Goal: Task Accomplishment & Management: Complete application form

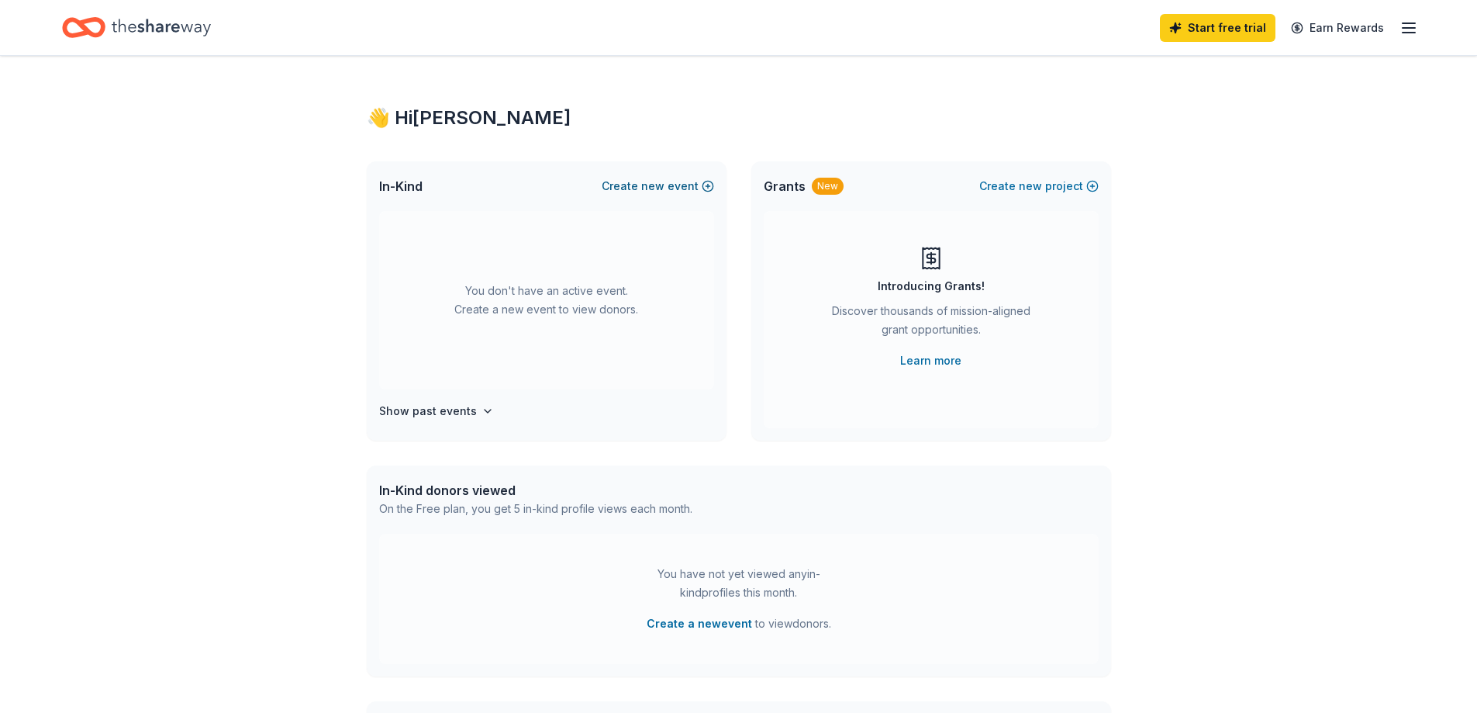
click at [704, 191] on button "Create new event" at bounding box center [658, 186] width 112 height 19
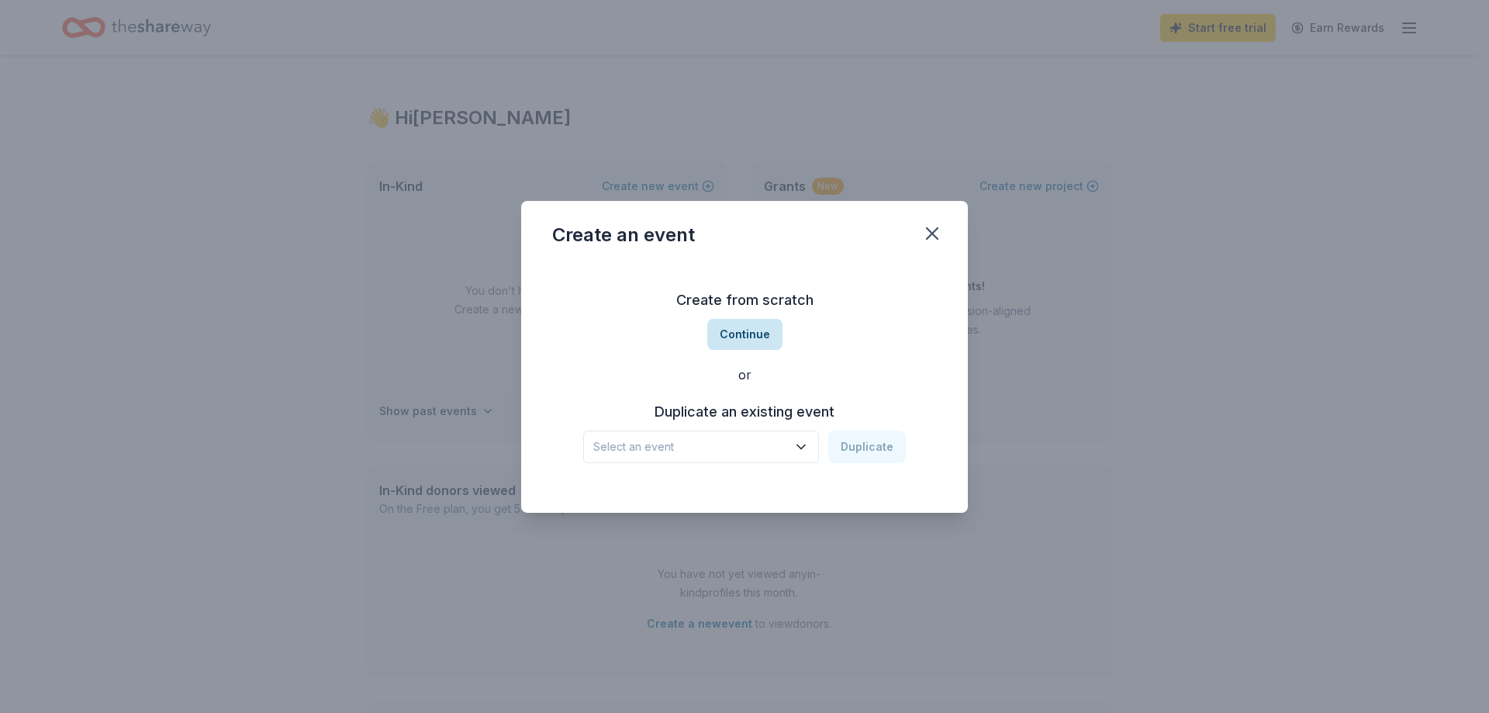
click at [737, 334] on button "Continue" at bounding box center [744, 334] width 75 height 31
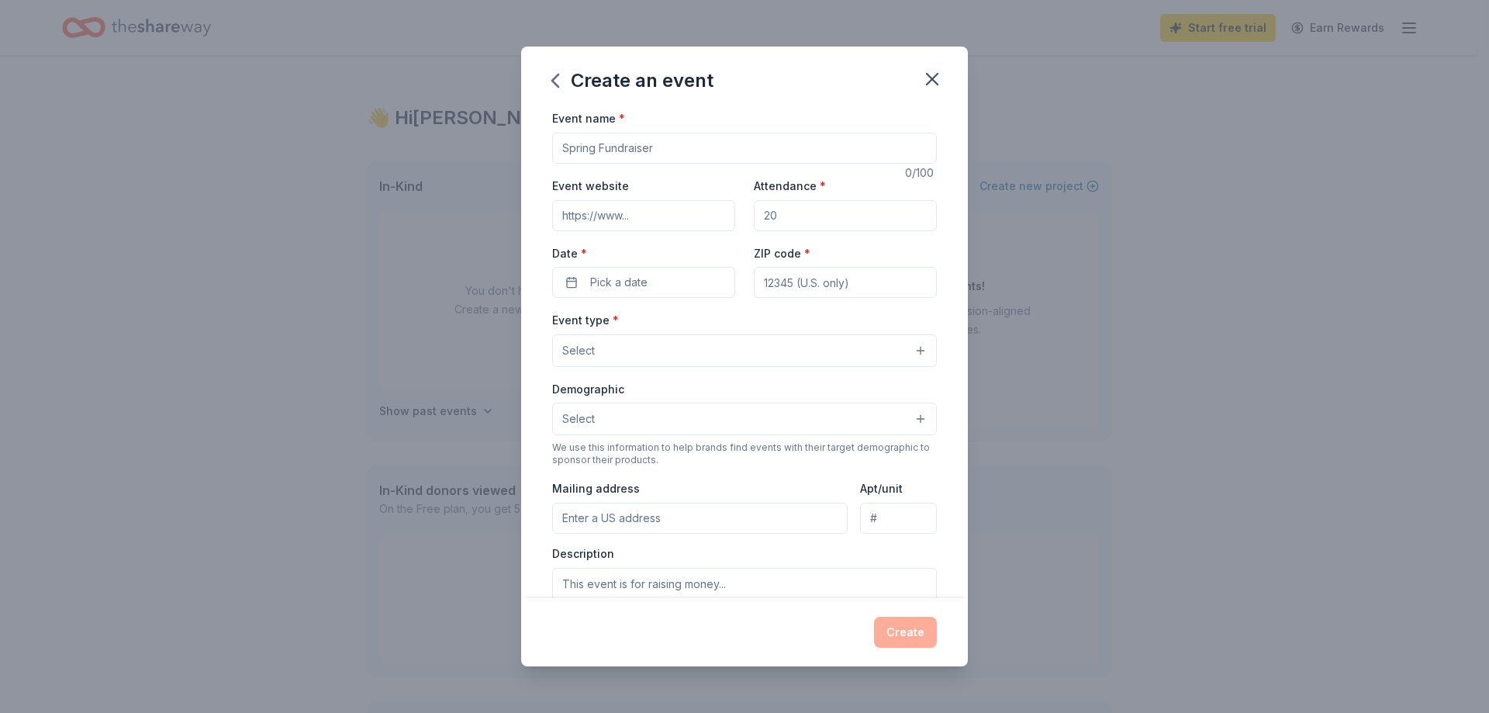
click at [707, 154] on input "Event name *" at bounding box center [744, 148] width 385 height 31
type input "Miles For [MEDICAL_DATA]"
click at [681, 222] on input "Event website" at bounding box center [643, 215] width 183 height 31
paste input "[URL][DOMAIN_NAME]"
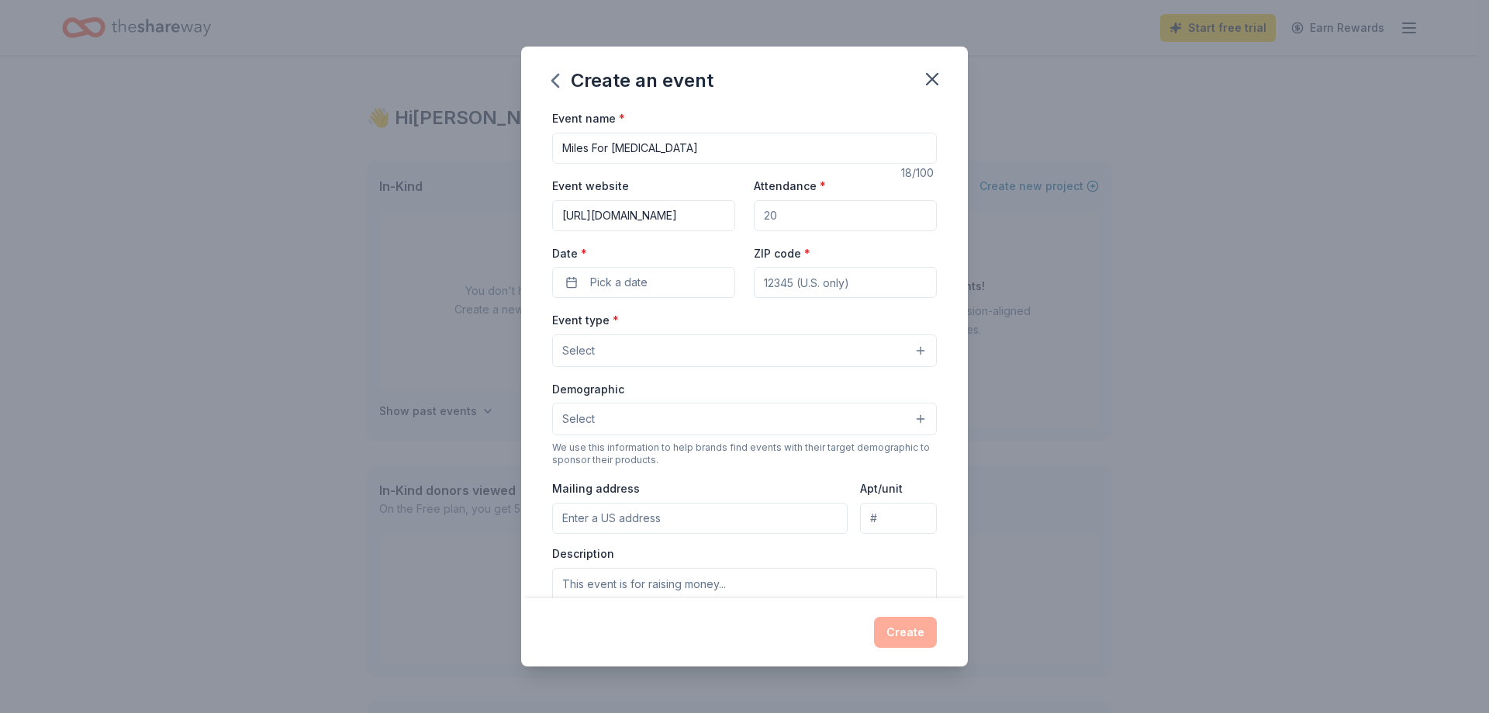
type input "[URL][DOMAIN_NAME]"
drag, startPoint x: 561, startPoint y: 147, endPoint x: 582, endPoint y: 152, distance: 22.2
click at [561, 148] on input "Miles For [MEDICAL_DATA]" at bounding box center [744, 148] width 385 height 31
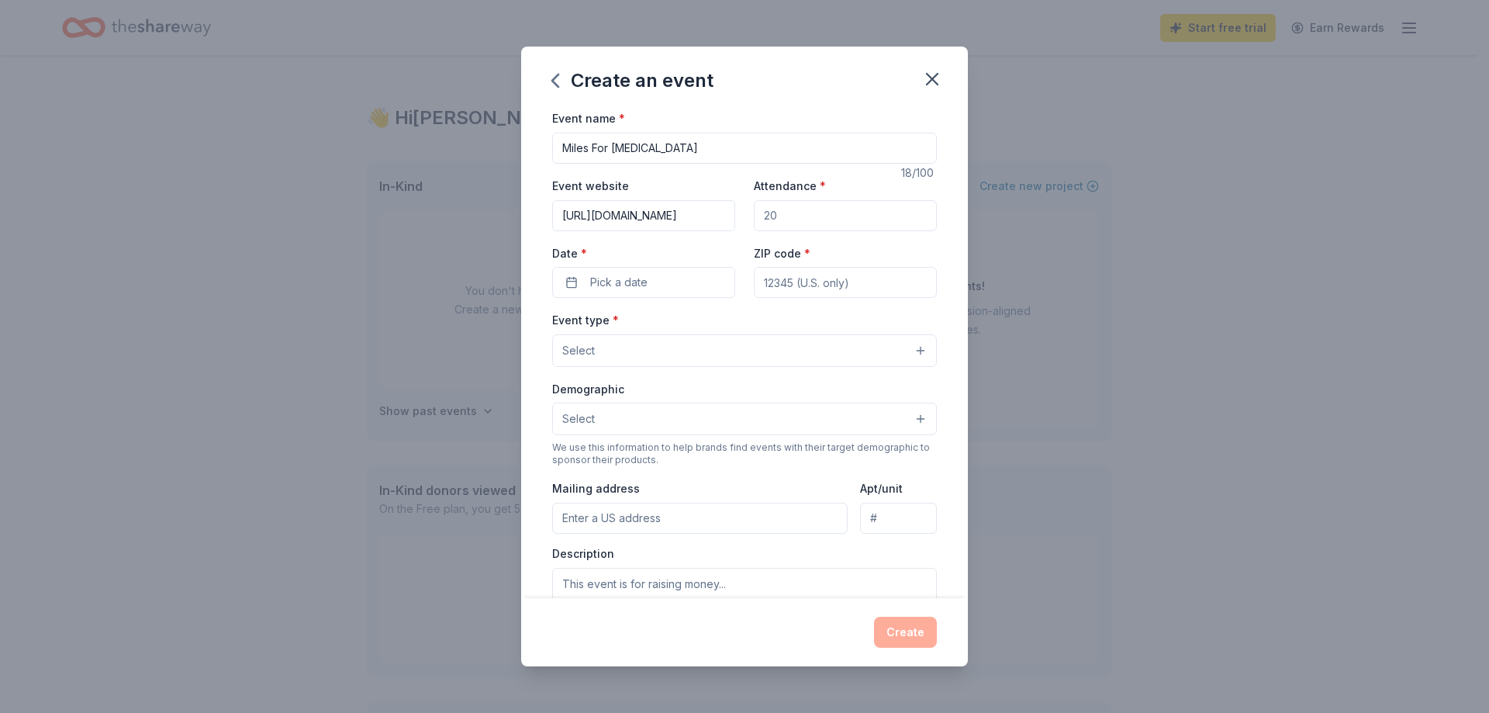
drag, startPoint x: 562, startPoint y: 216, endPoint x: 749, endPoint y: 225, distance: 187.1
click at [749, 225] on div "Event website https://melanoma.org/miles-for-melanoma/ Attendance * Date * Pick…" at bounding box center [744, 237] width 385 height 122
paste input "https://donate.melanoma.org/site/TR?fr_id=2083&pg=entry"
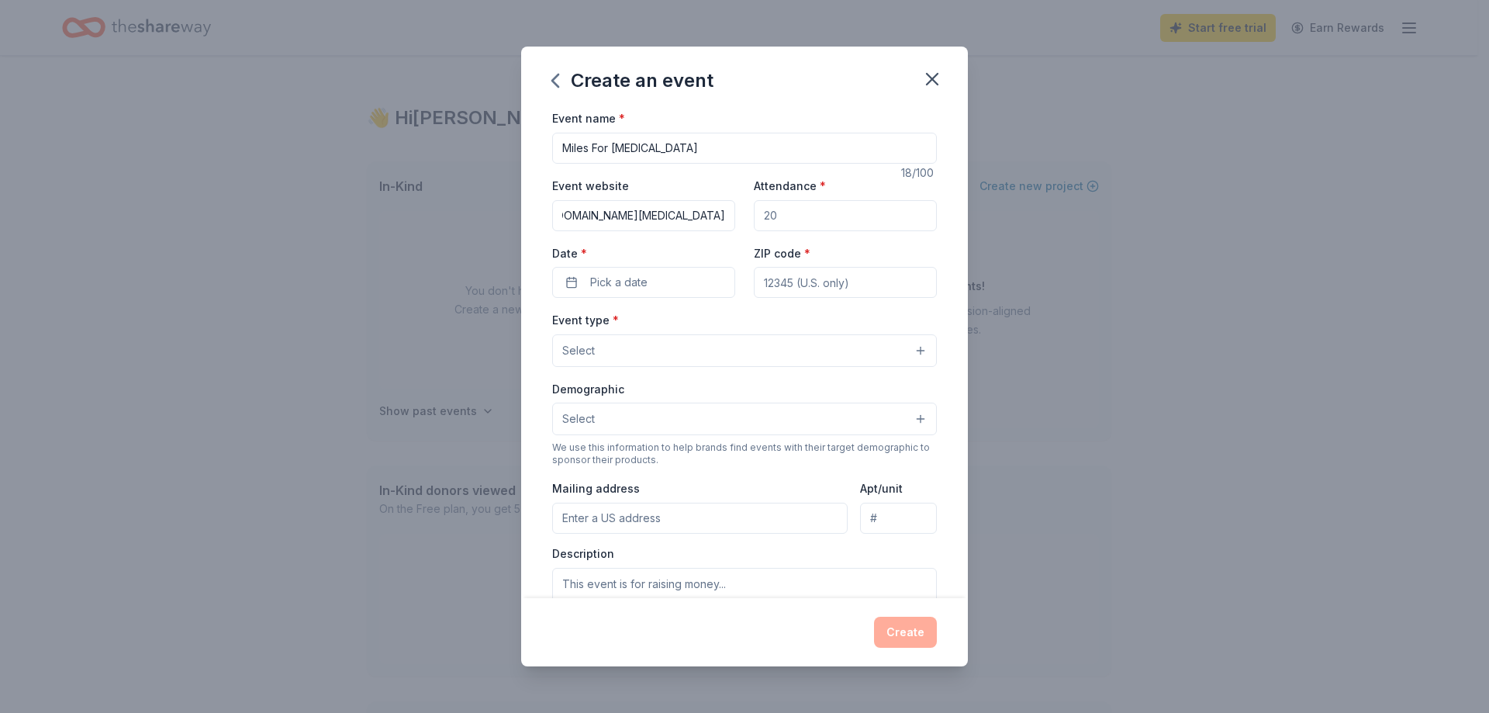
type input "https://donate.melanoma.org/site/TR?fr_id=2083&pg=entry"
drag, startPoint x: 784, startPoint y: 210, endPoint x: 730, endPoint y: 214, distance: 54.4
click at [730, 214] on div "Event website https://donate.melanoma.org/site/TR?fr_id=2083&pg=entry Attendanc…" at bounding box center [744, 237] width 385 height 122
type input "100"
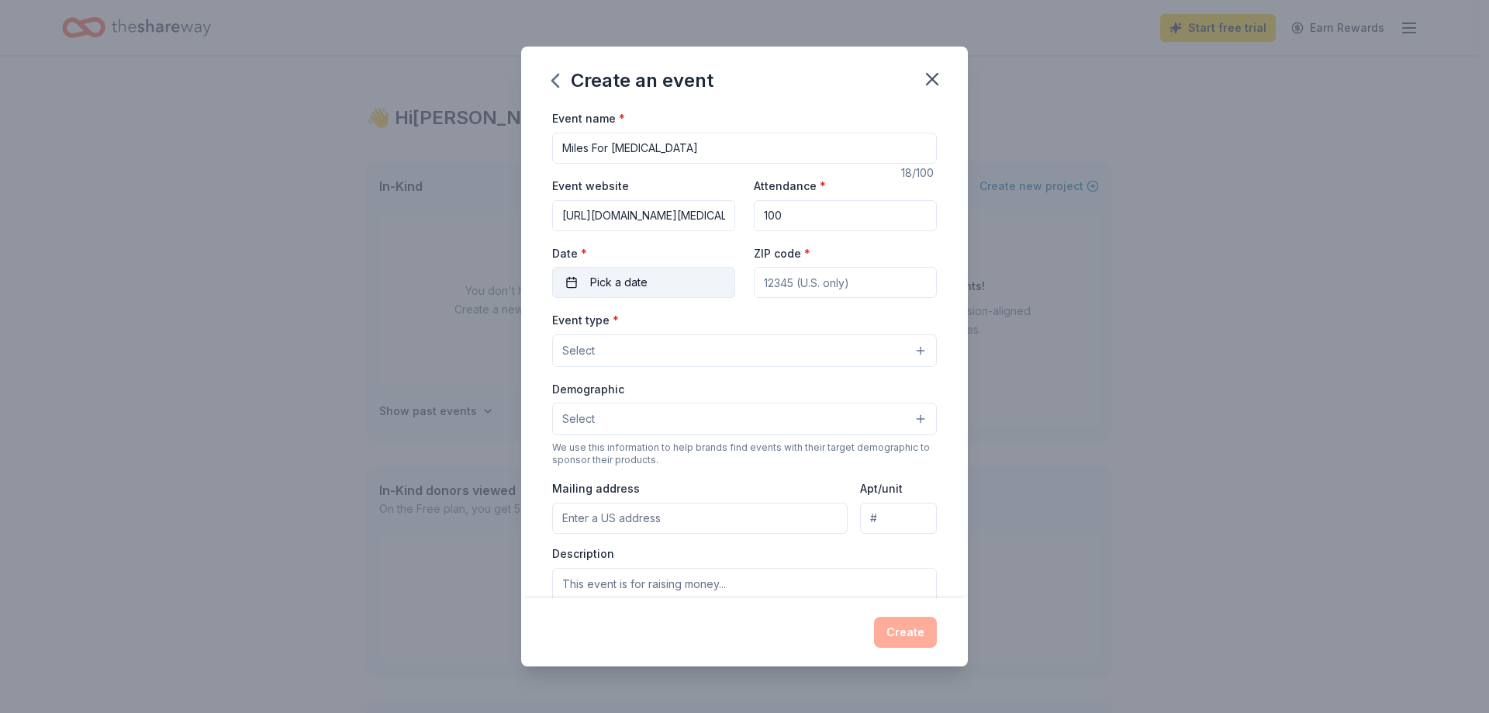
click at [650, 284] on button "Pick a date" at bounding box center [643, 282] width 183 height 31
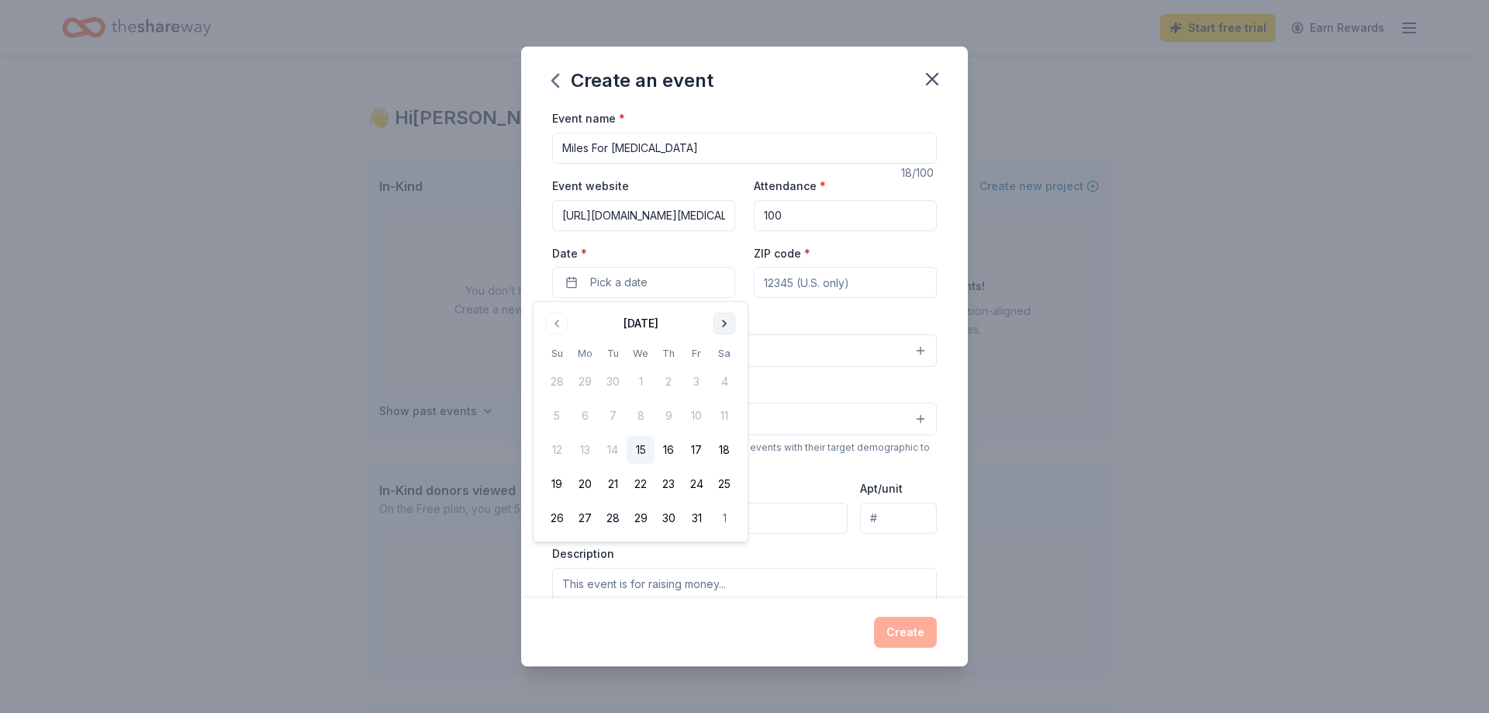
click at [719, 323] on button "Go to next month" at bounding box center [724, 324] width 22 height 22
click at [719, 377] on button "6" at bounding box center [724, 382] width 28 height 28
click at [797, 285] on input "ZIP code *" at bounding box center [845, 282] width 183 height 31
type input "33547"
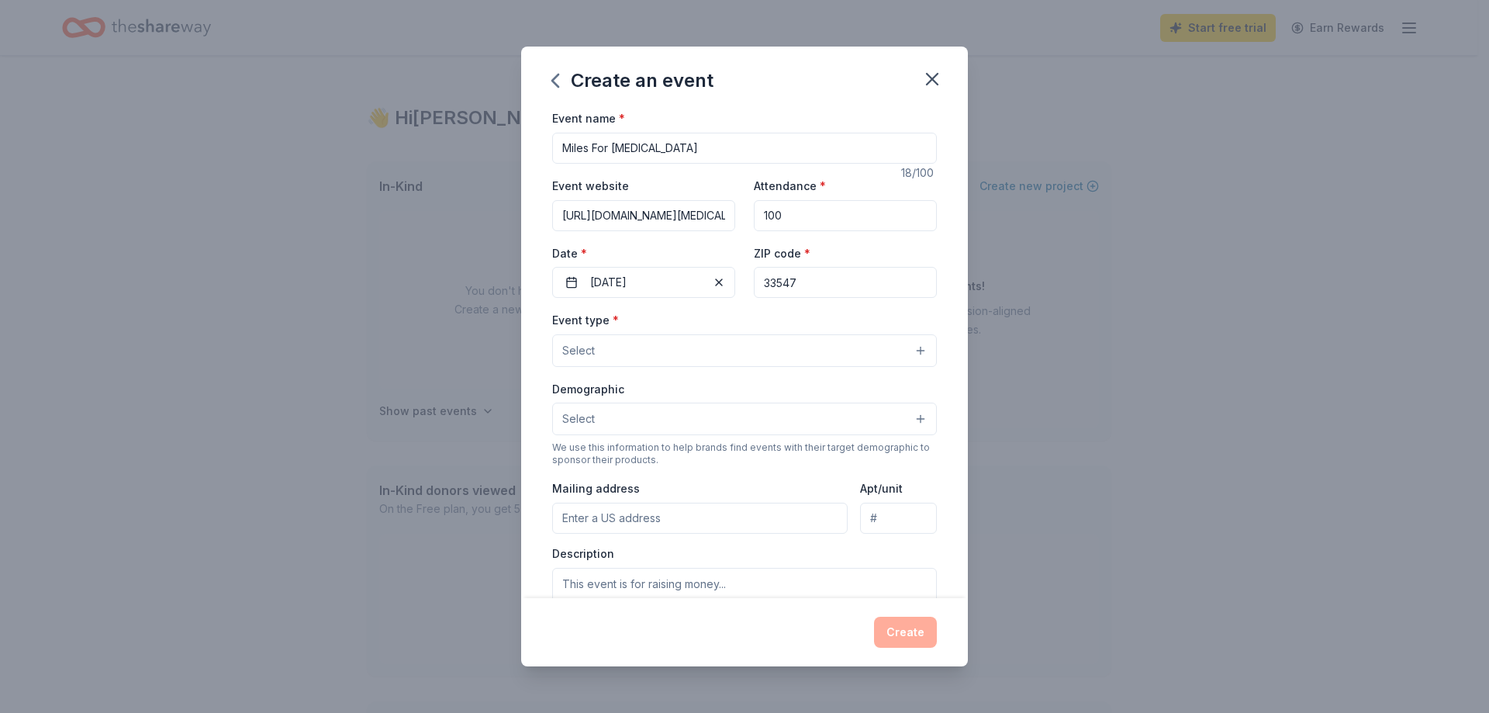
click at [804, 348] on button "Select" at bounding box center [744, 350] width 385 height 33
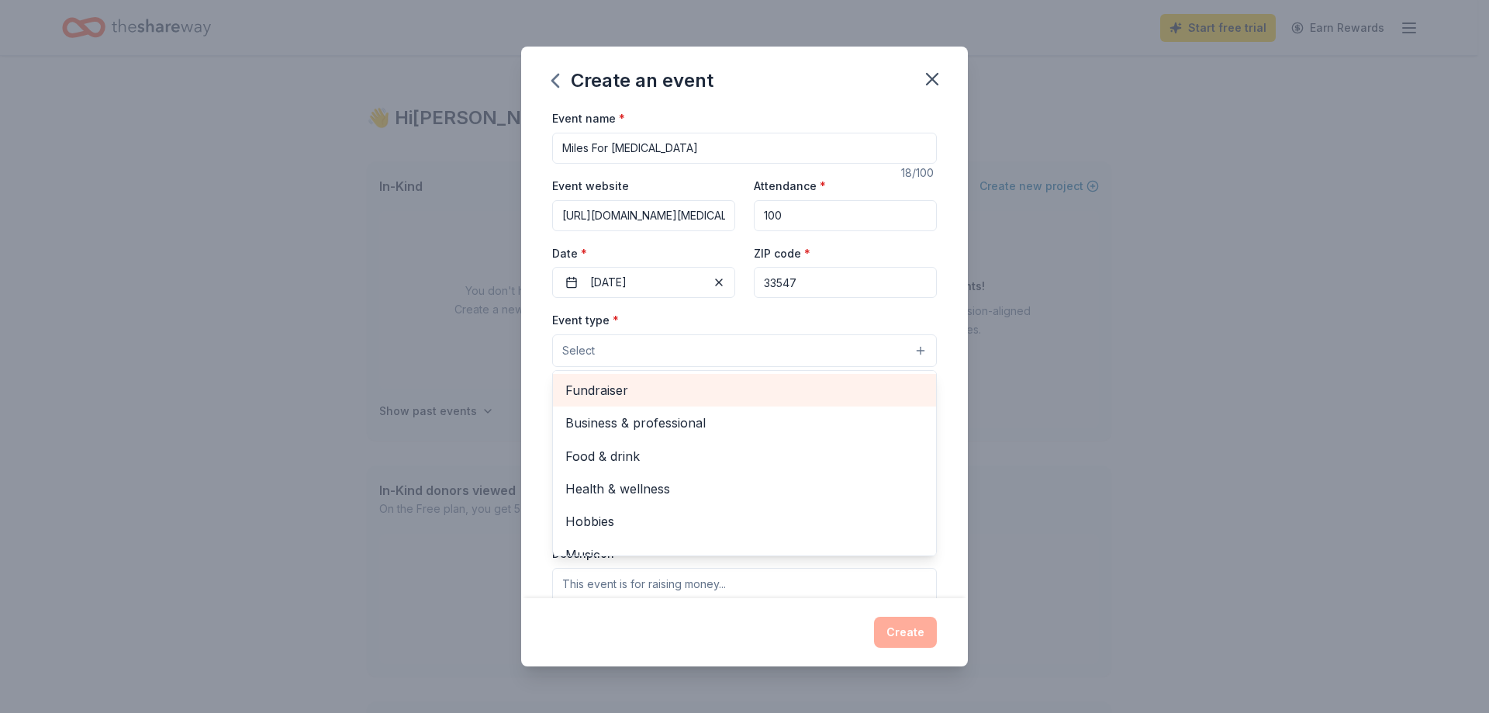
click at [629, 390] on span "Fundraiser" at bounding box center [744, 390] width 358 height 20
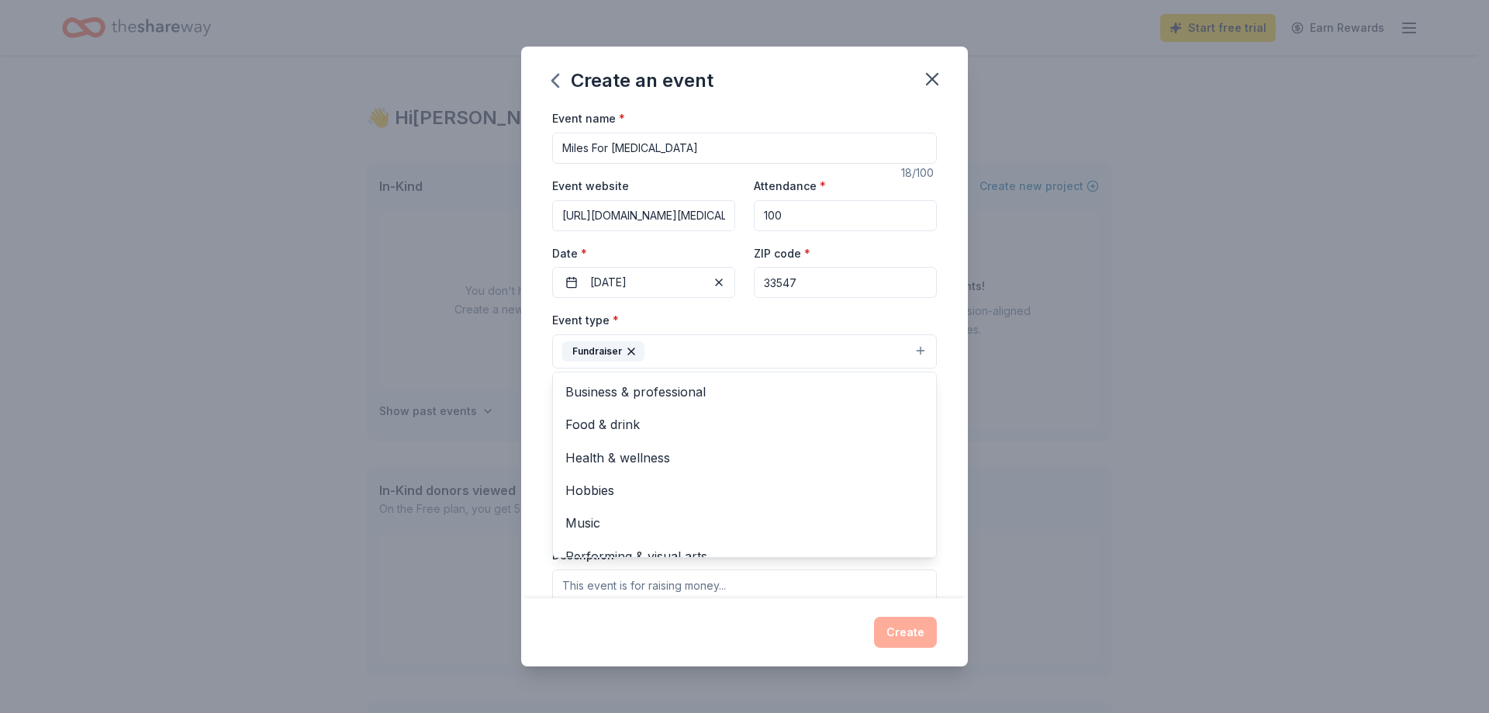
click at [1178, 385] on div "Create an event Event name * Miles For Melanoma 18 /100 Event website https://d…" at bounding box center [744, 356] width 1489 height 713
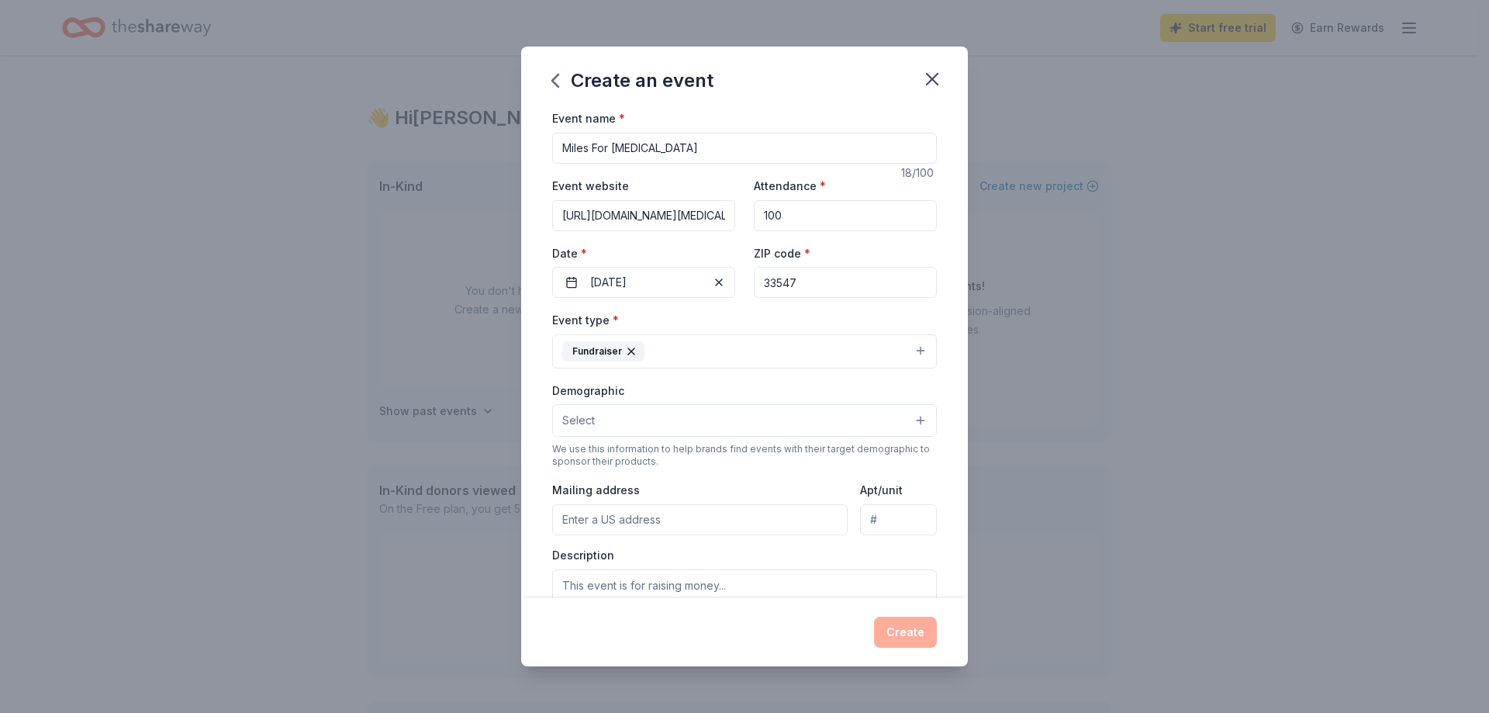
click at [736, 416] on button "Select" at bounding box center [744, 420] width 385 height 33
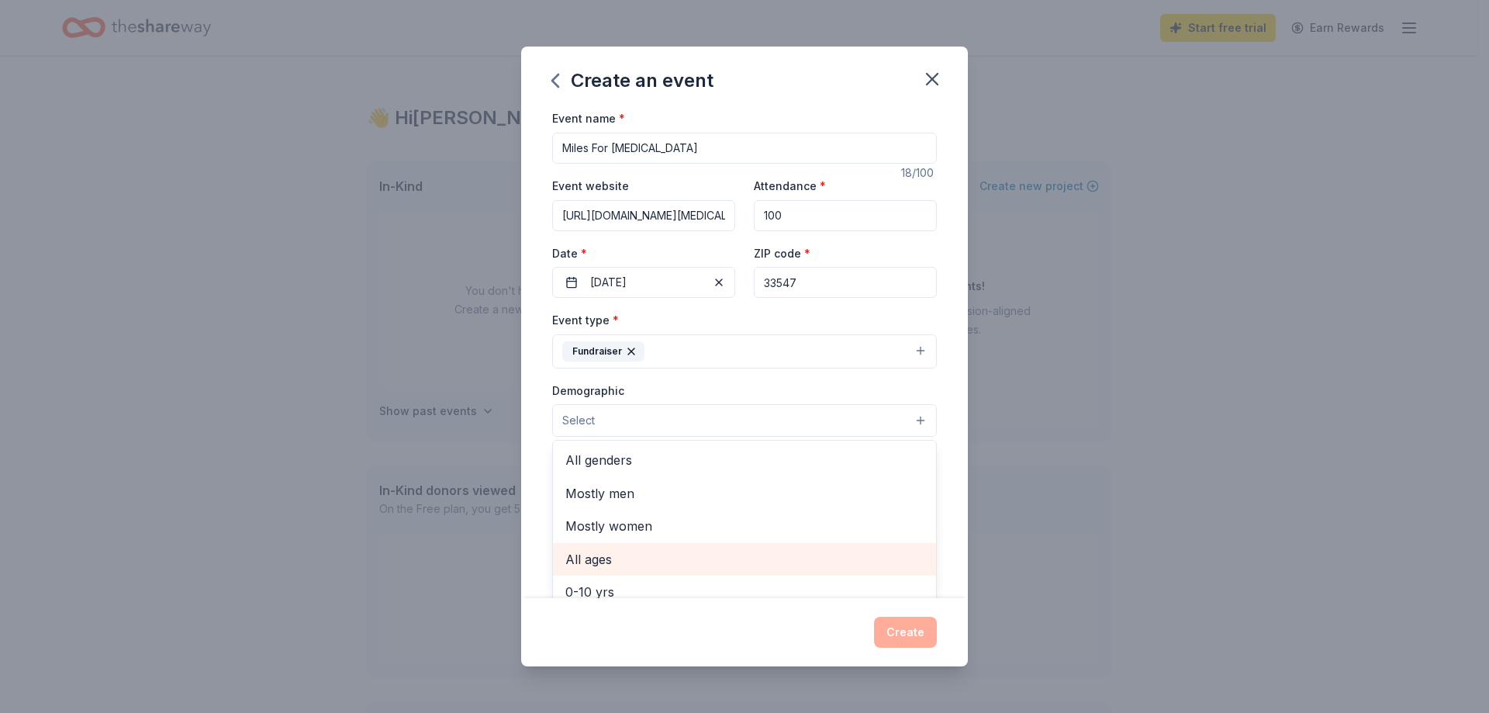
click at [595, 563] on span "All ages" at bounding box center [744, 559] width 358 height 20
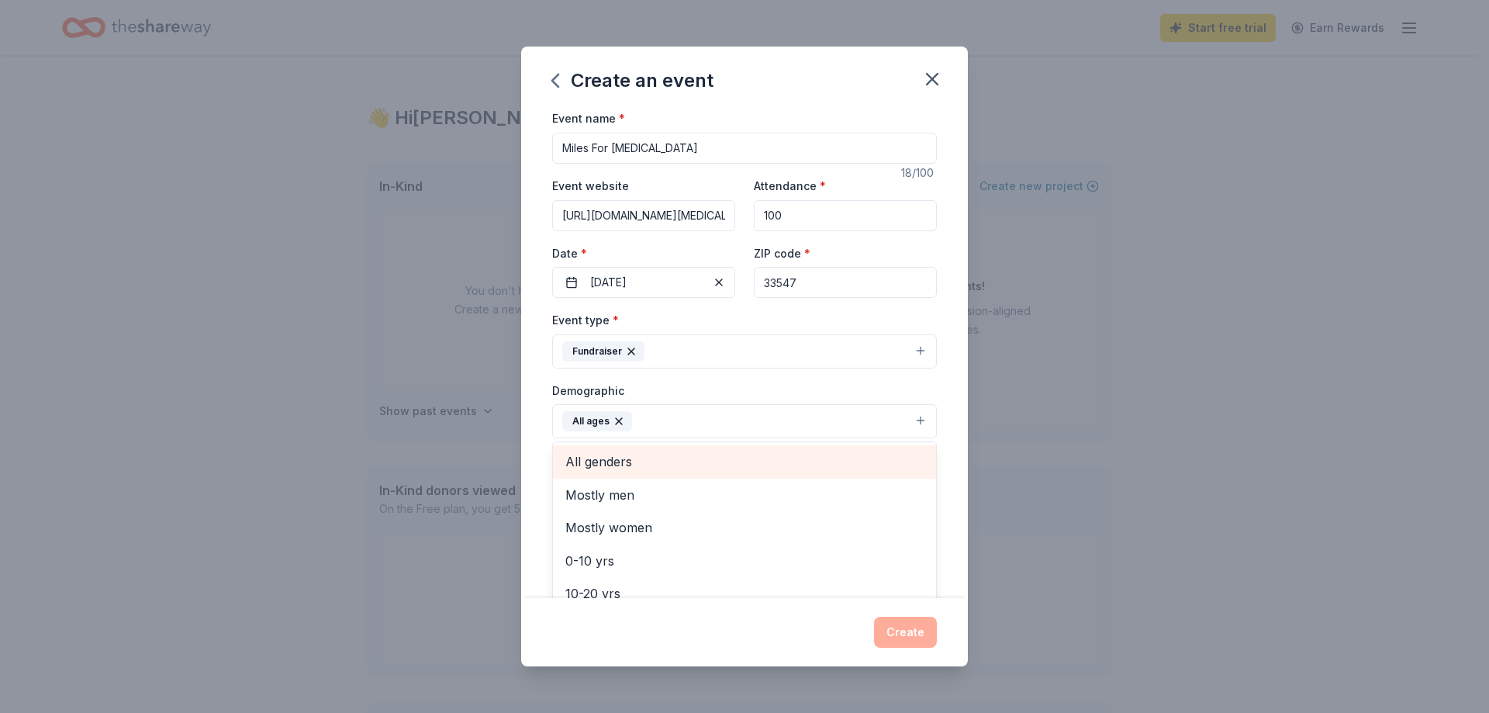
click at [623, 460] on span "All genders" at bounding box center [744, 461] width 358 height 20
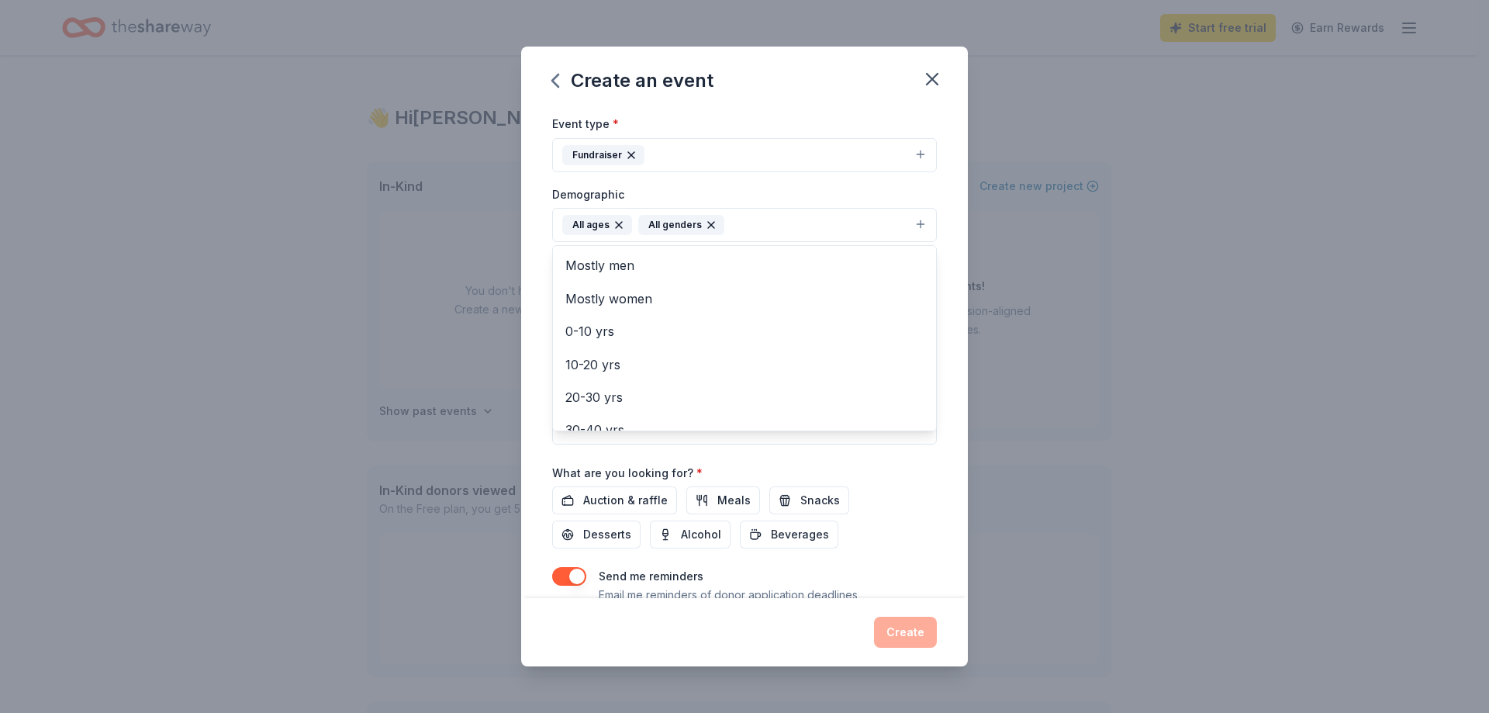
scroll to position [255, 0]
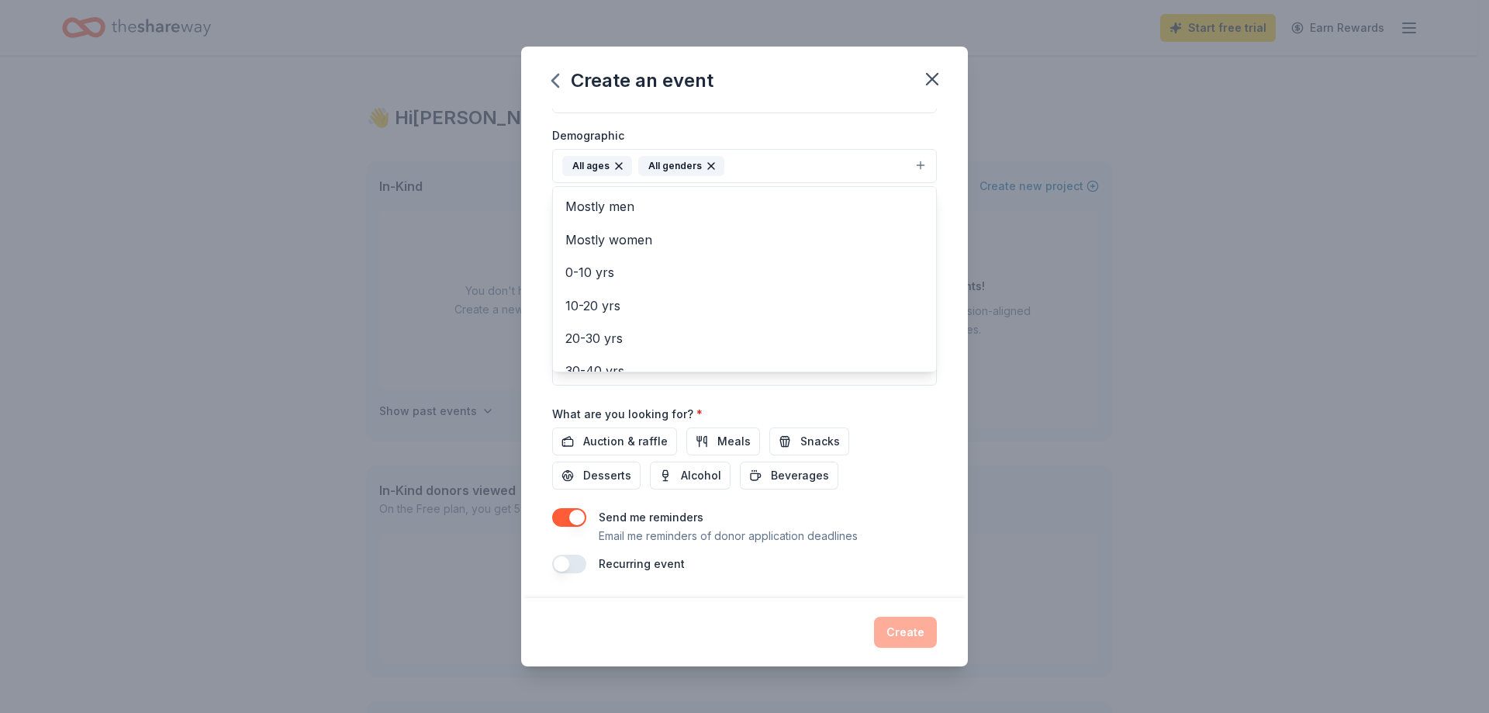
click at [630, 444] on div "Event name * Miles For Melanoma 18 /100 Event website https://donate.melanoma.o…" at bounding box center [744, 213] width 385 height 720
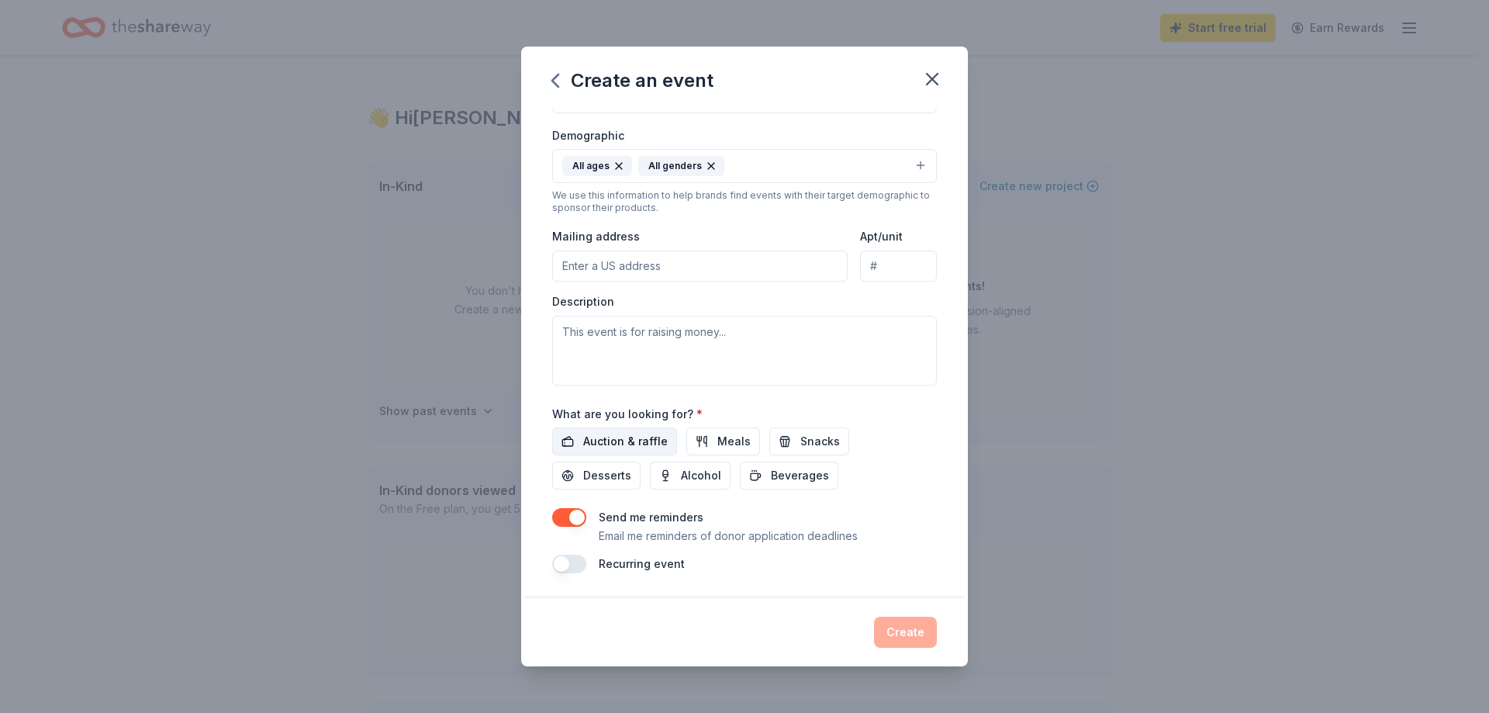
click at [621, 447] on span "Auction & raffle" at bounding box center [625, 441] width 85 height 19
click at [600, 337] on textarea at bounding box center [744, 351] width 385 height 70
click at [703, 268] on input "Mailing address" at bounding box center [699, 265] width 295 height 31
type input "6482 WILLOWSHIRE WAY"
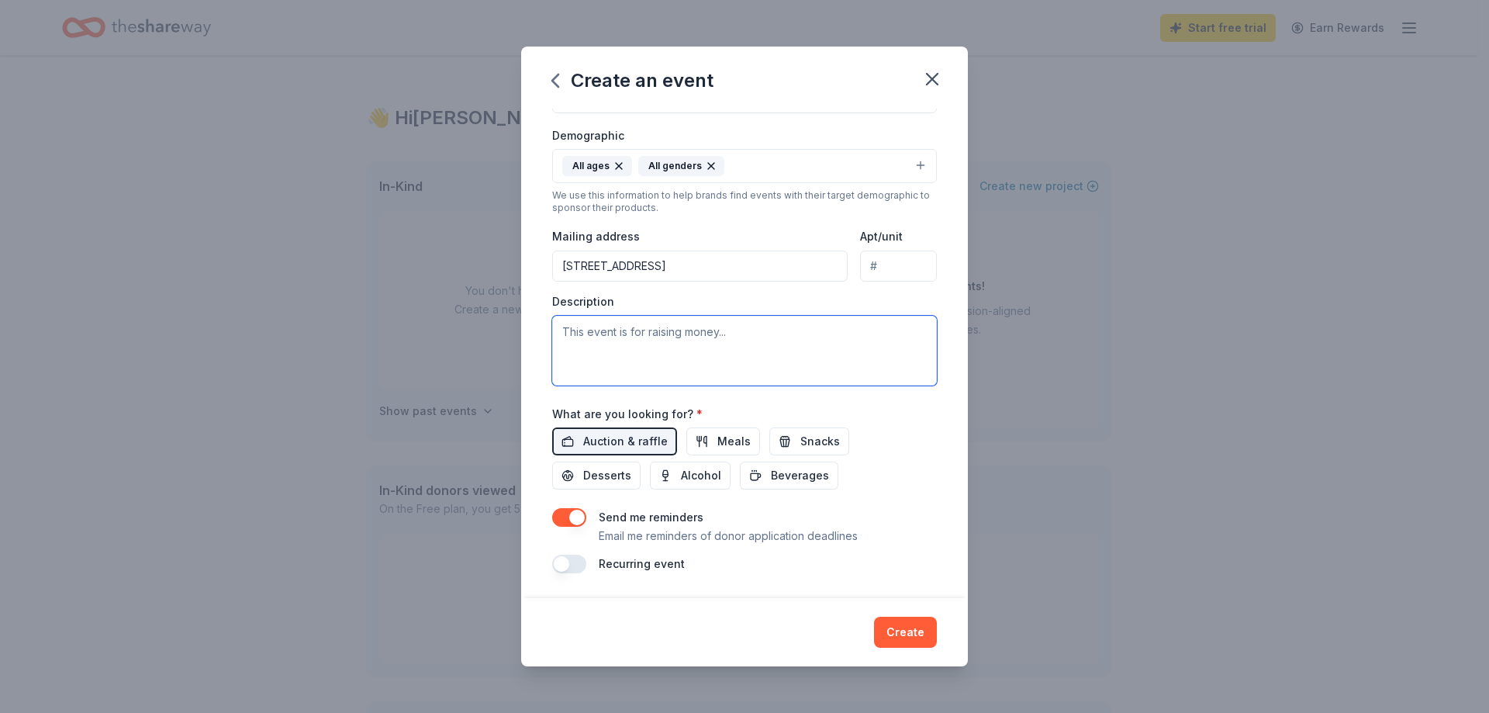
paste textarea "MRF’s nationwide series of 5K run/walks that allows participants to support and…"
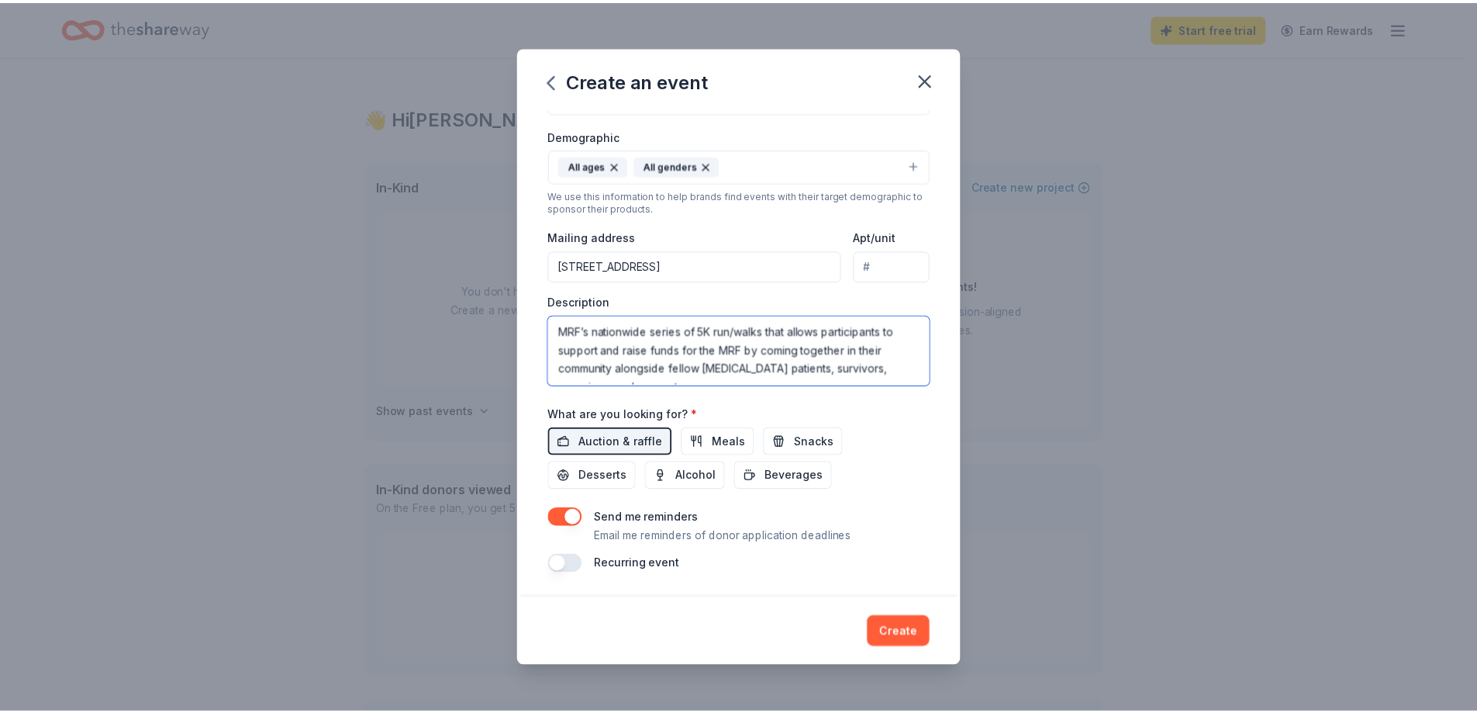
scroll to position [9, 0]
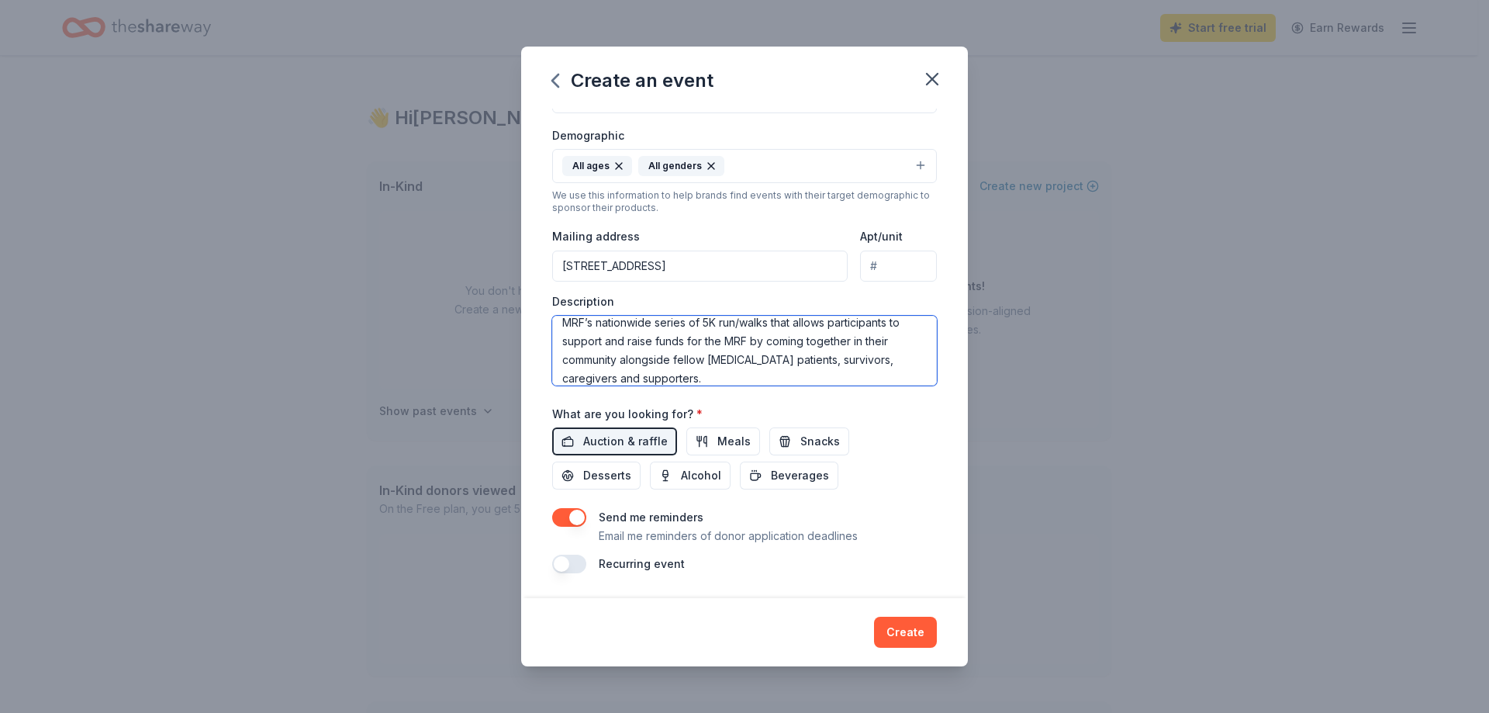
type textarea "MRF’s nationwide series of 5K run/walks that allows participants to support and…"
click at [696, 267] on input "6482 WILLOWSHIRE WAY" at bounding box center [699, 265] width 295 height 31
type input "6482 Willowshire Way, Bradenton, FL, 34212"
click at [907, 634] on button "Create" at bounding box center [905, 631] width 63 height 31
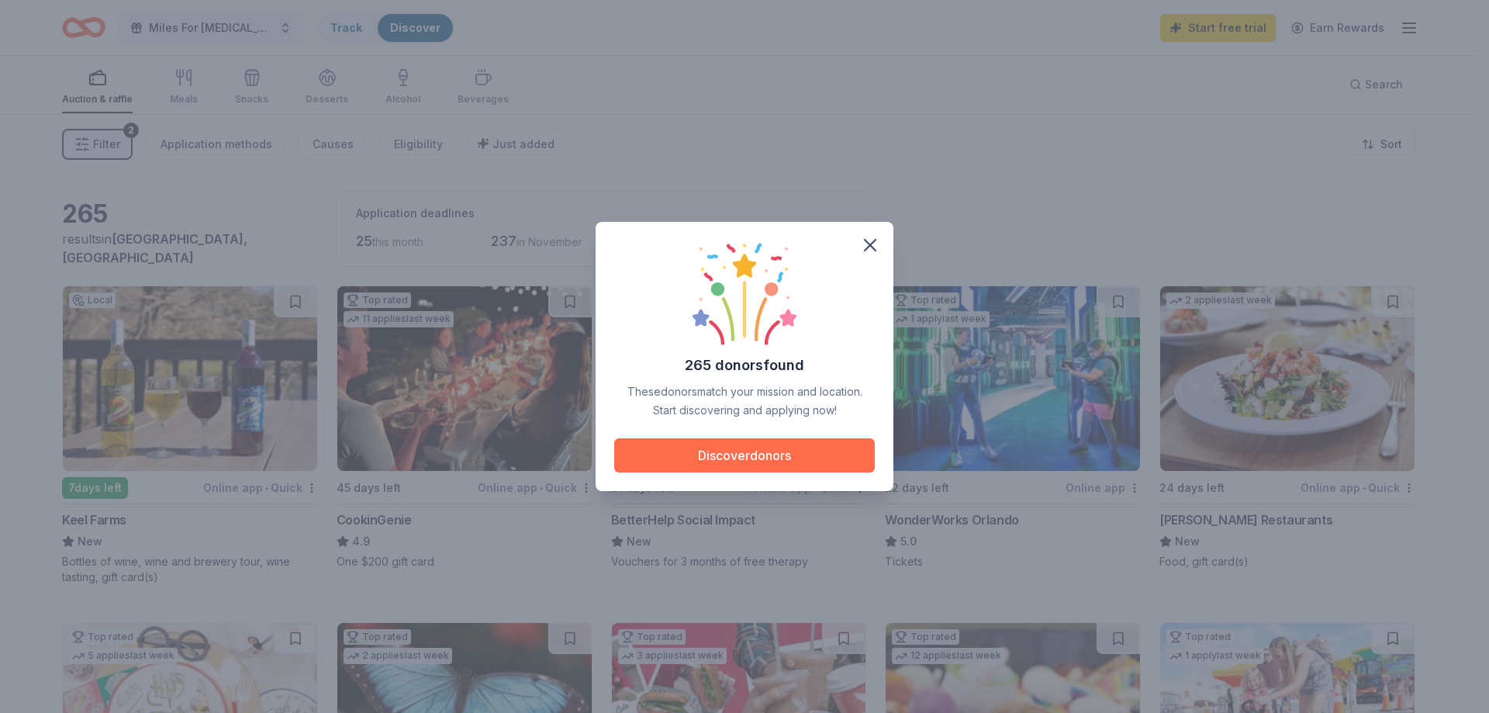
click at [788, 462] on button "Discover donors" at bounding box center [744, 455] width 261 height 34
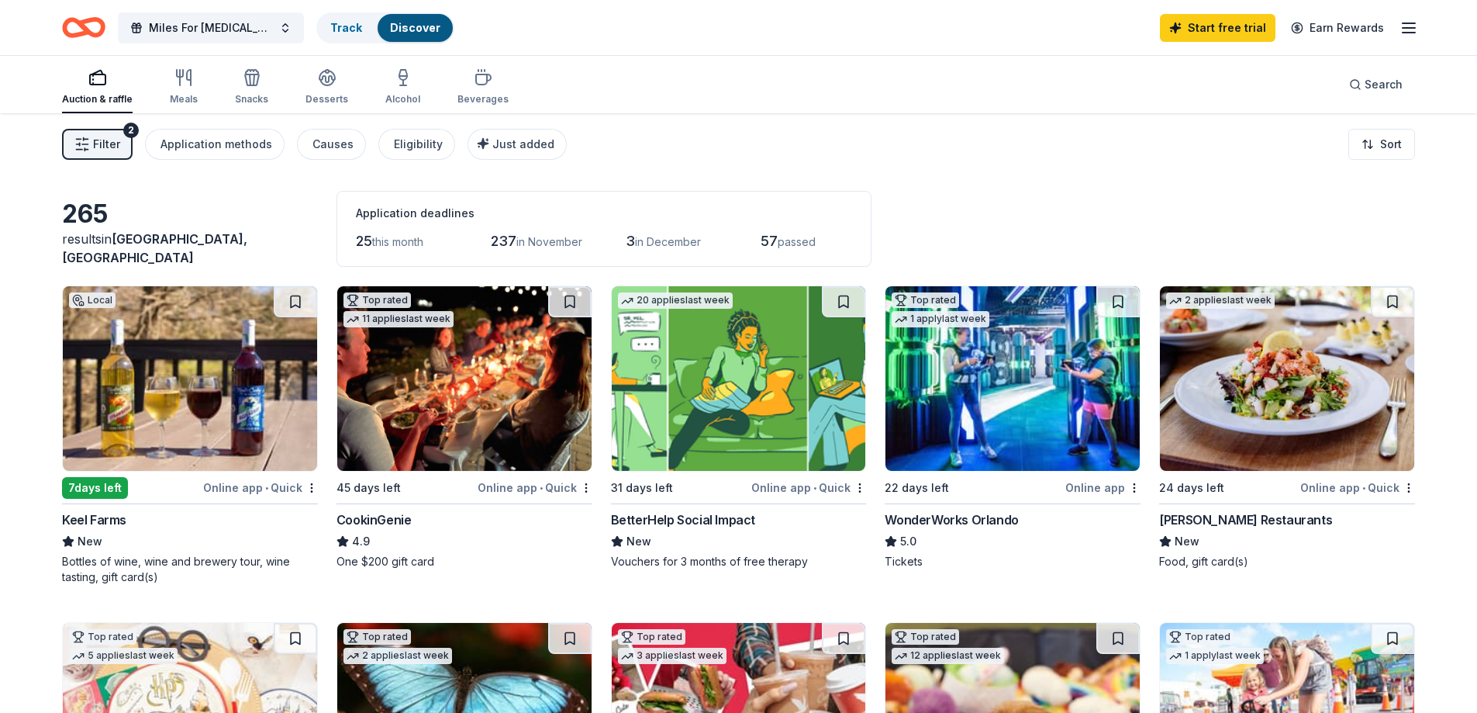
click at [1412, 33] on line "button" at bounding box center [1409, 33] width 12 height 0
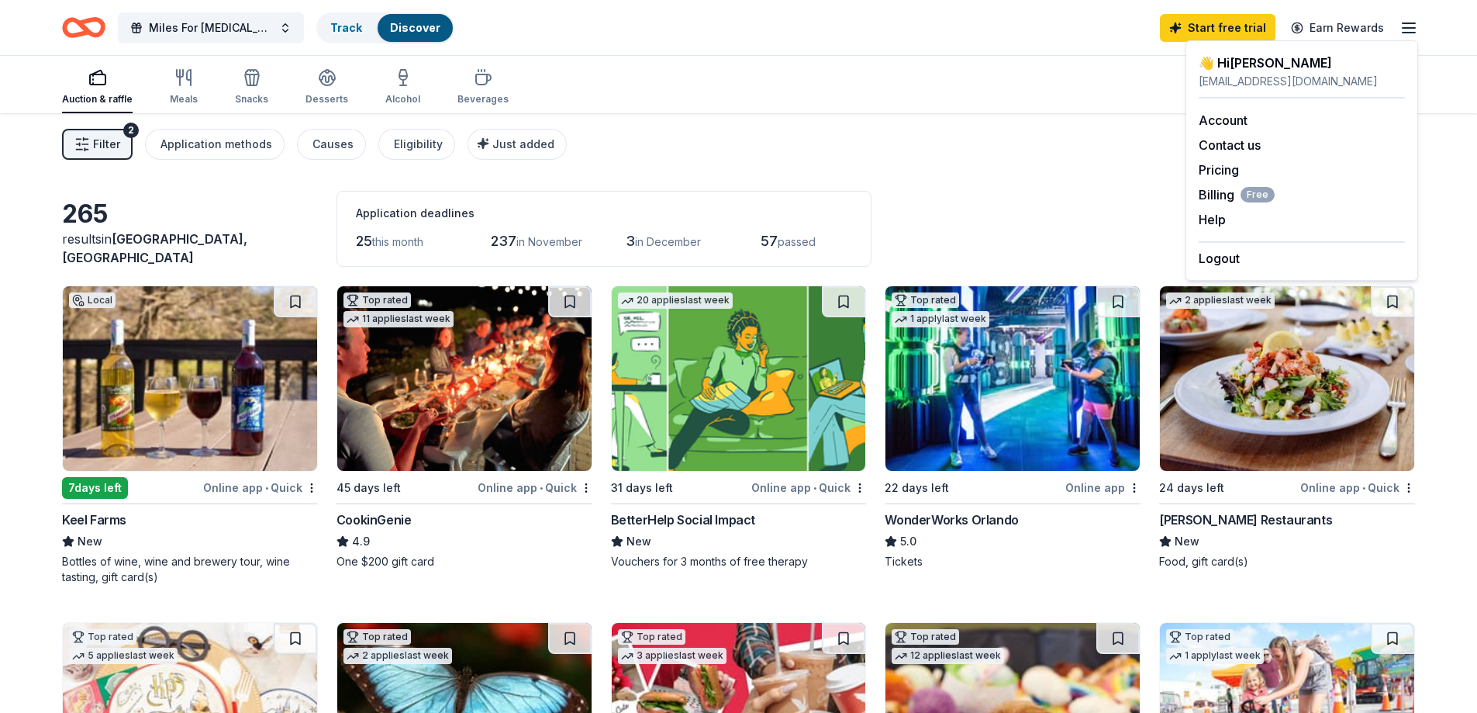
click at [979, 153] on div "Filter 2 Application methods Causes Eligibility Just added Sort" at bounding box center [738, 144] width 1477 height 62
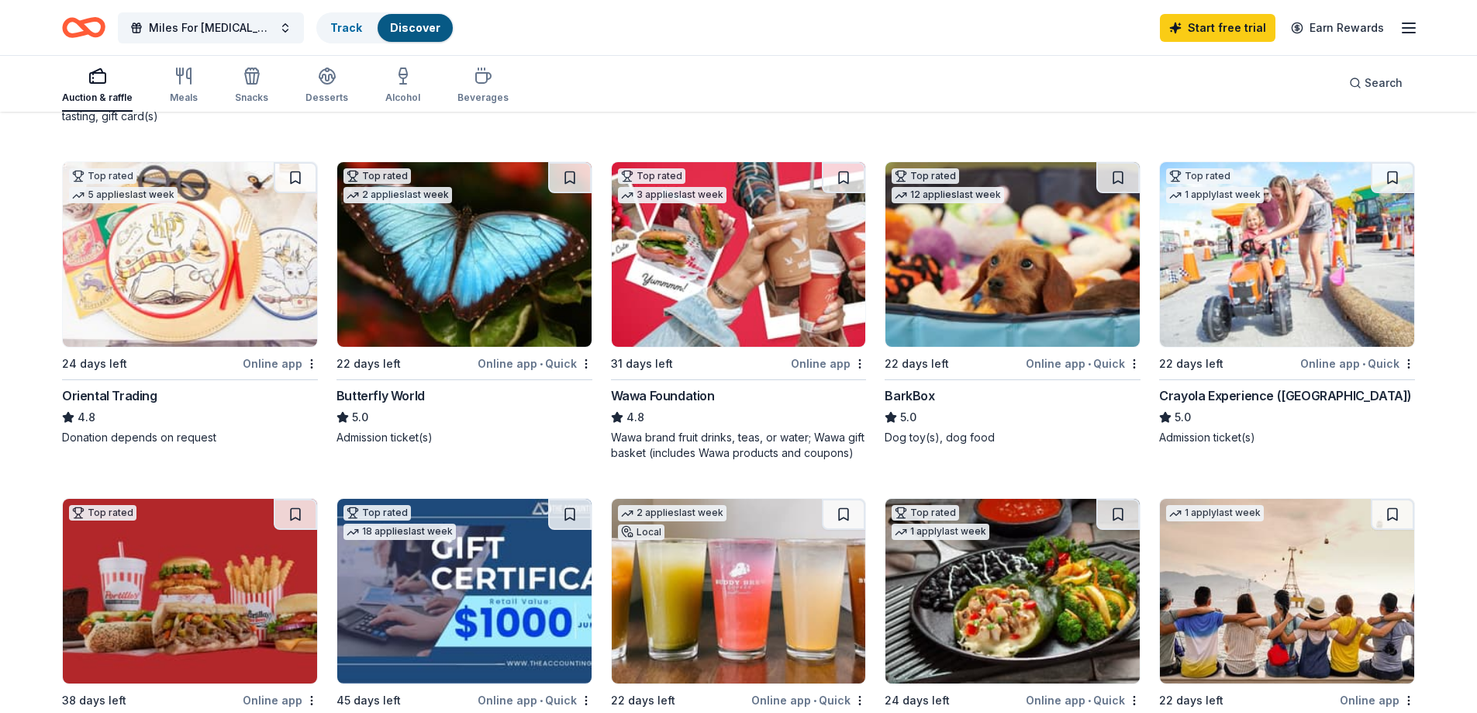
scroll to position [465, 0]
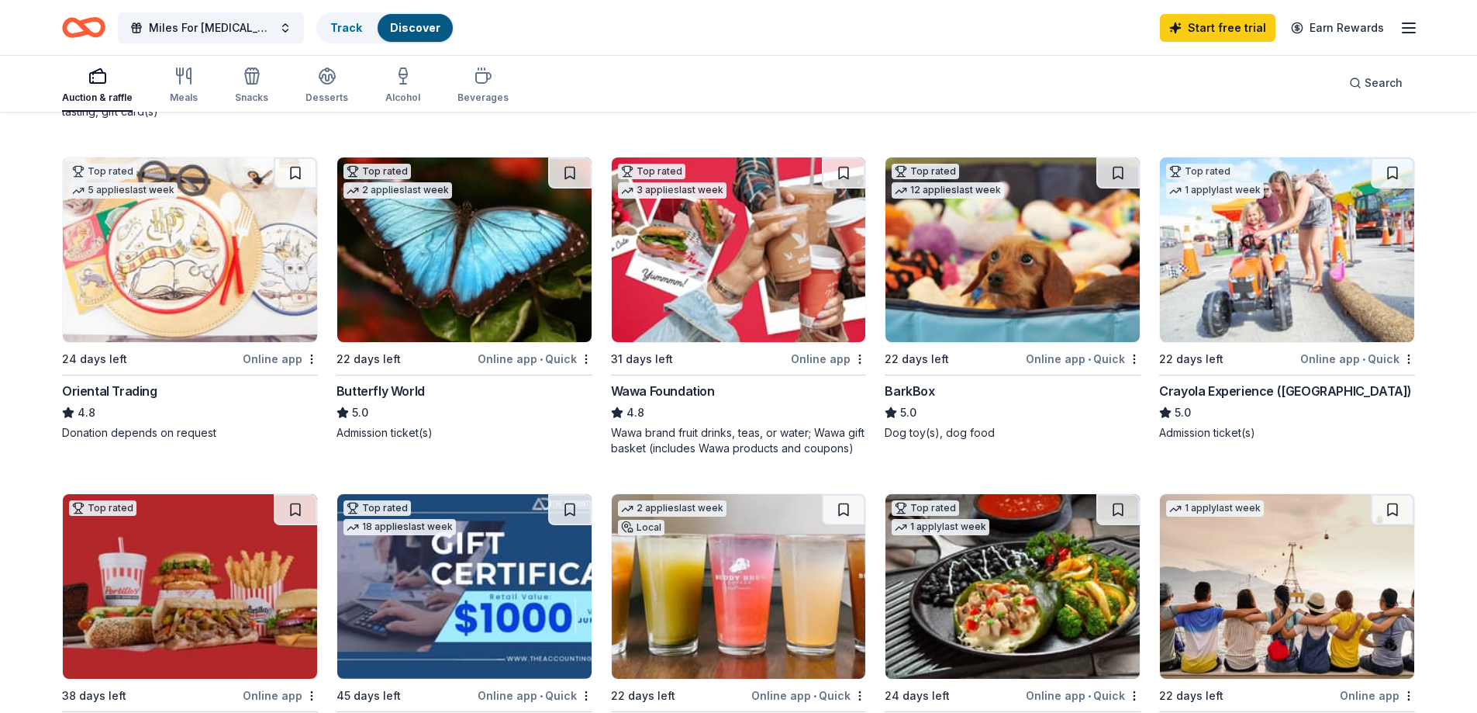
click at [810, 362] on div "Online app" at bounding box center [828, 358] width 75 height 19
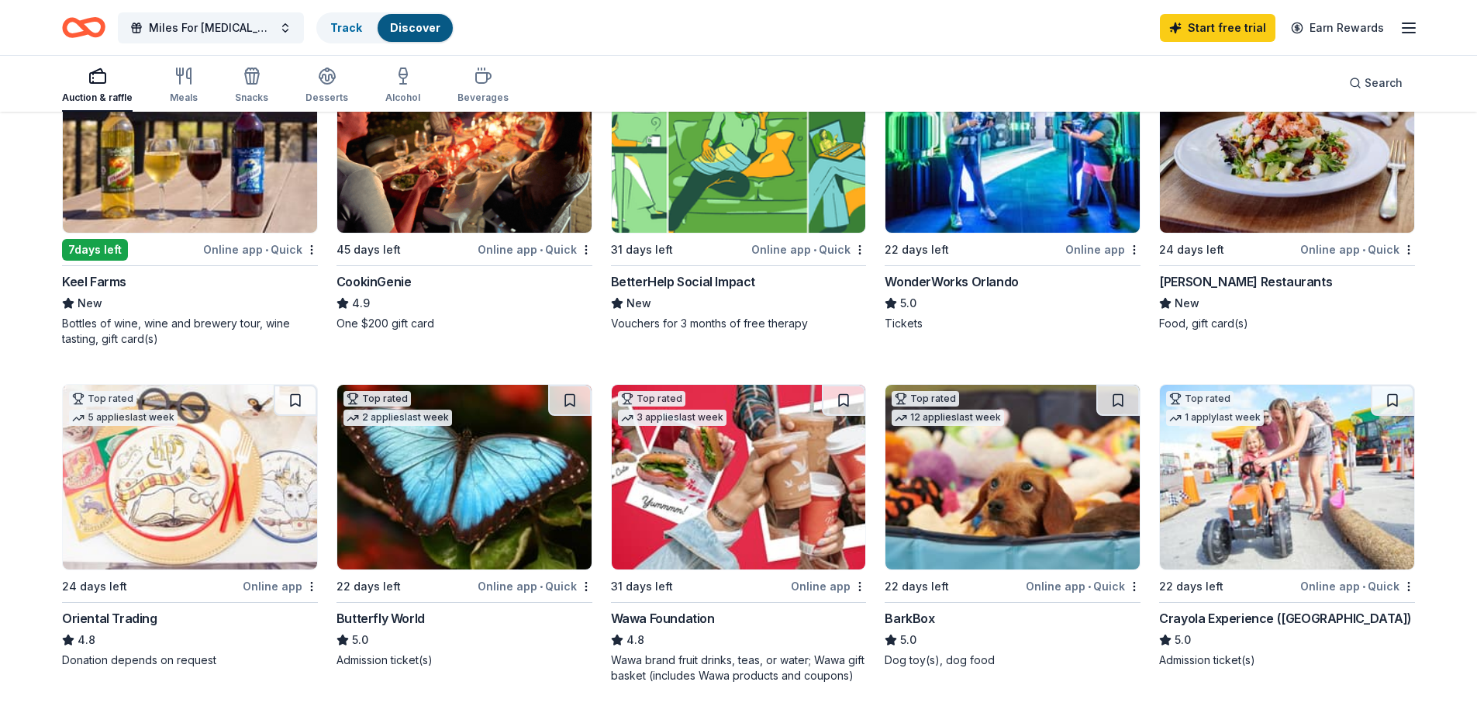
scroll to position [0, 0]
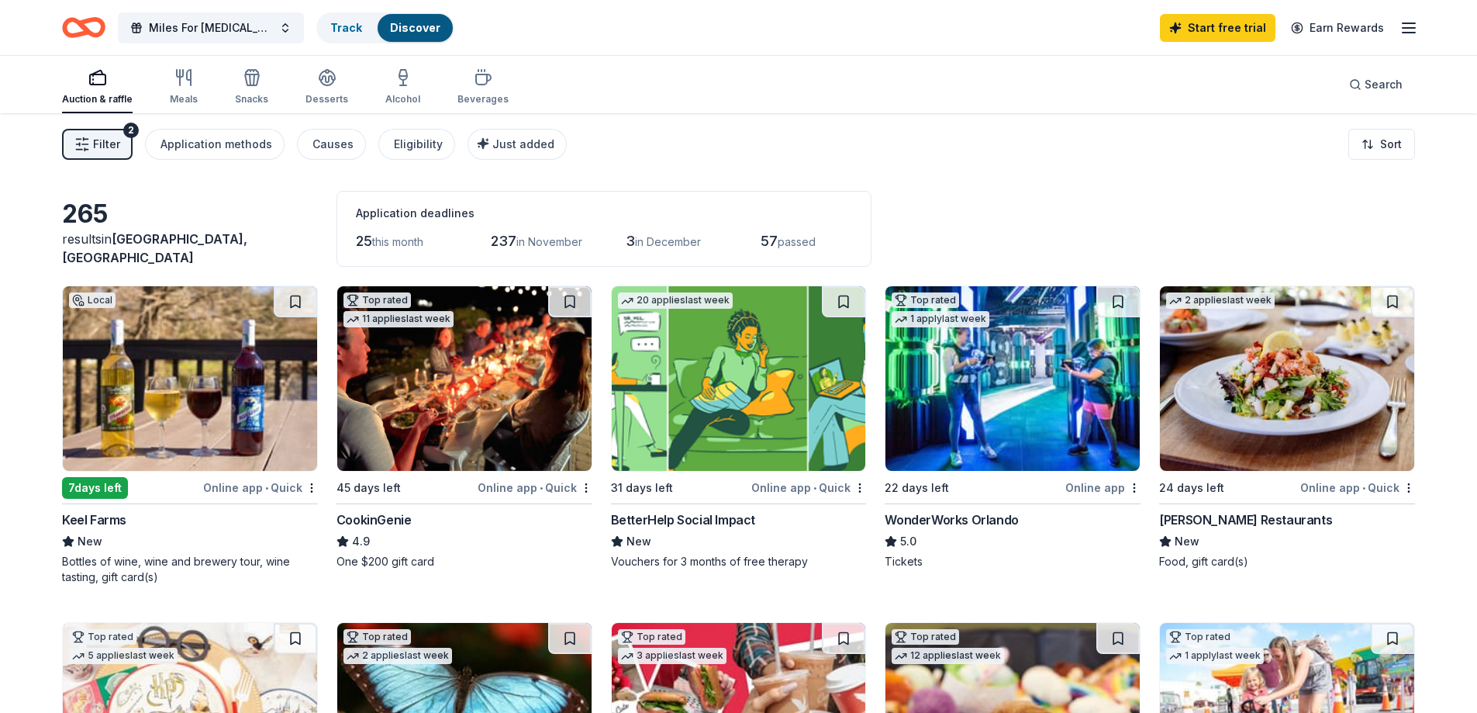
click at [114, 148] on span "Filter" at bounding box center [106, 144] width 27 height 19
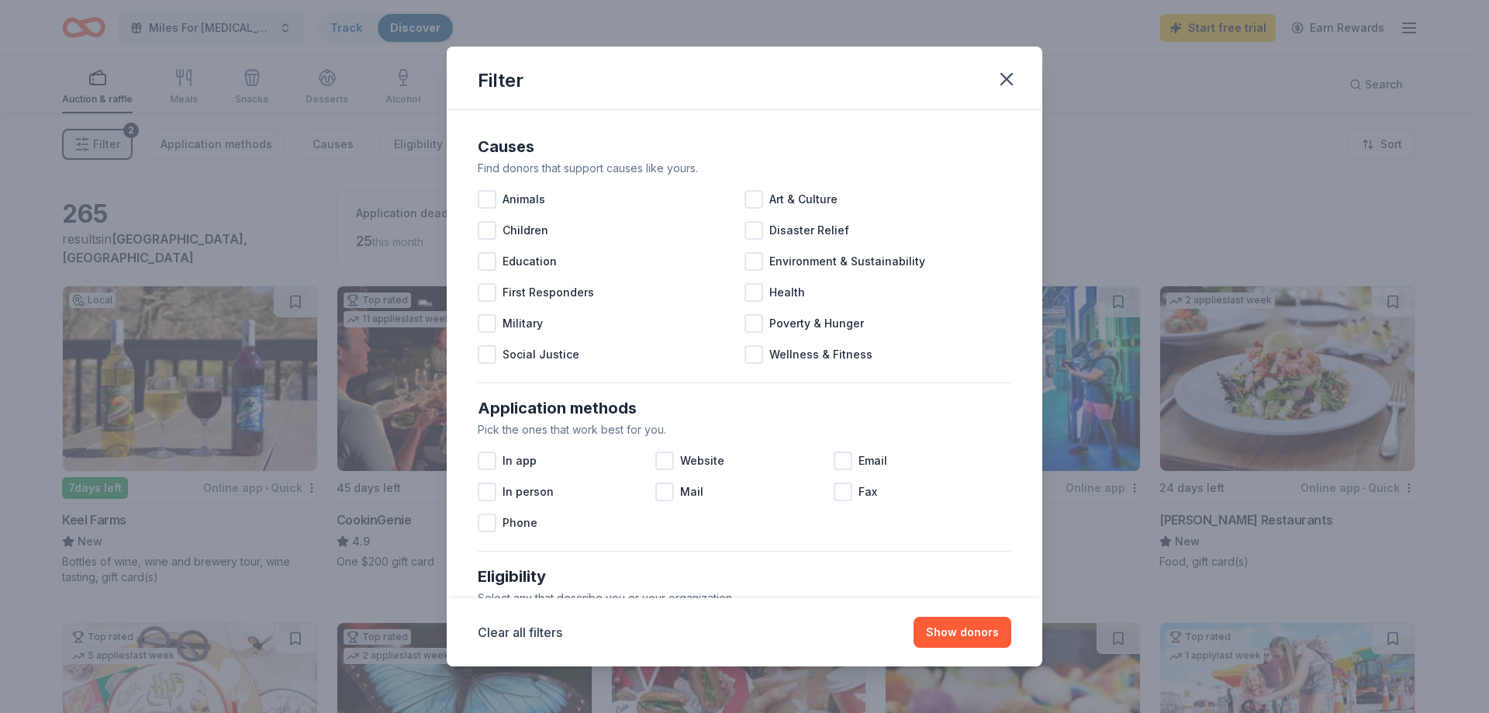
click at [114, 148] on div "Filter Causes Find donors that support causes like yours. Animals Art & Culture…" at bounding box center [744, 356] width 1489 height 713
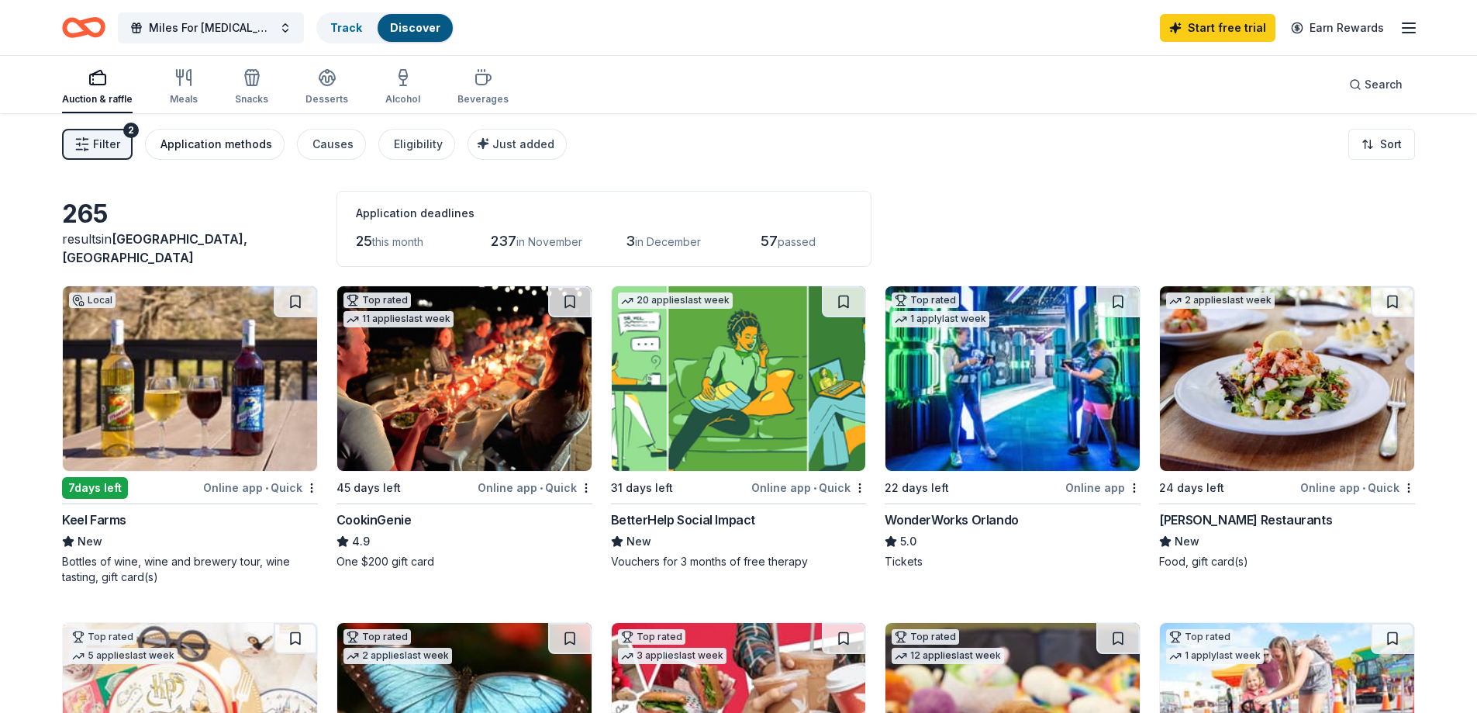
click at [232, 150] on div "Application methods" at bounding box center [217, 144] width 112 height 19
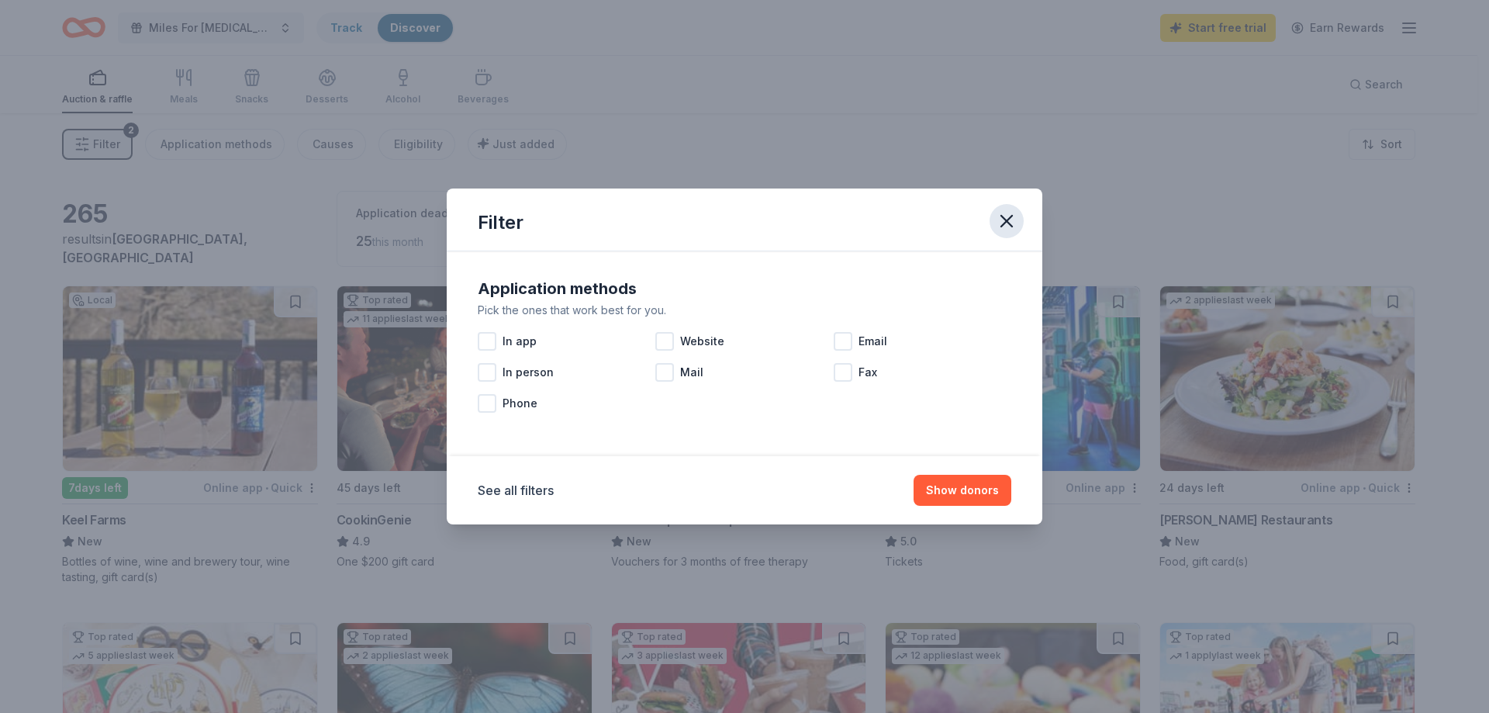
click at [1002, 215] on icon "button" at bounding box center [1007, 221] width 22 height 22
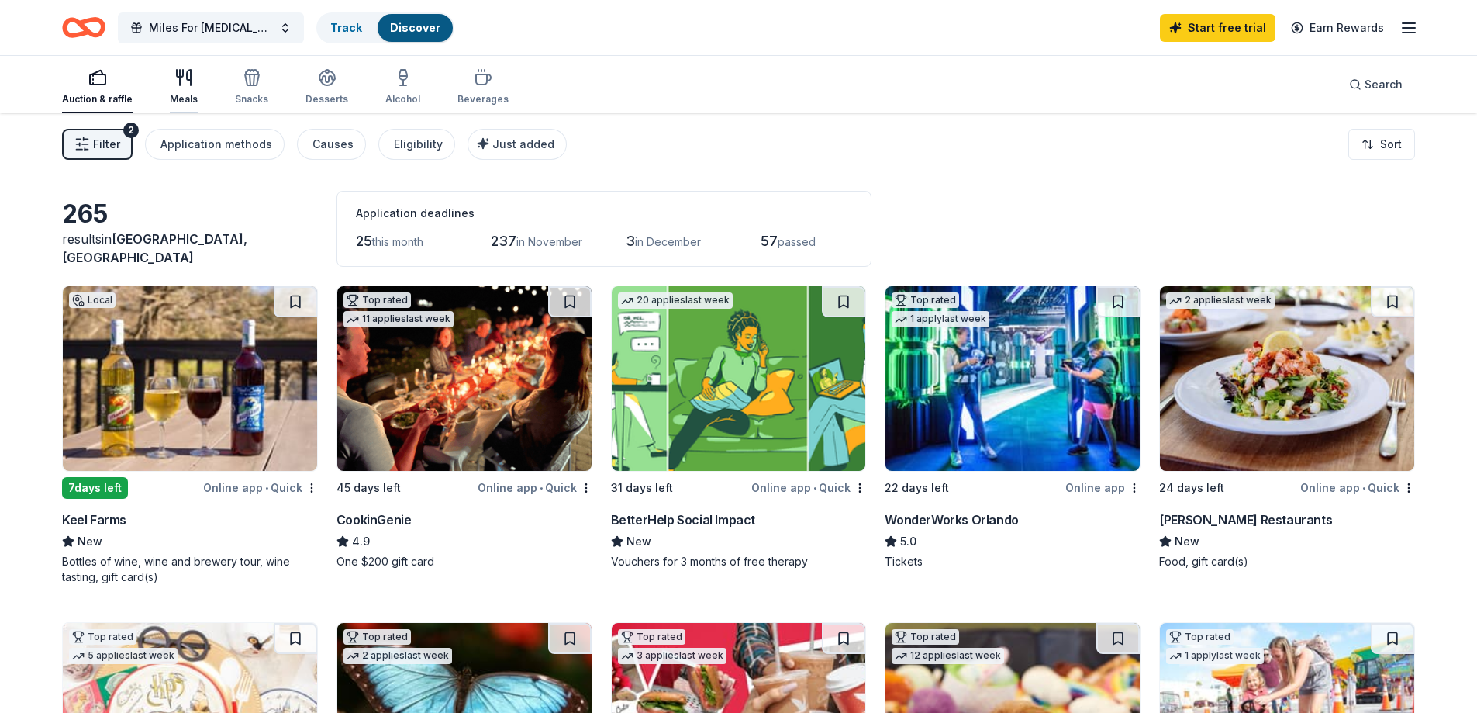
click at [185, 97] on div "Meals" at bounding box center [184, 99] width 28 height 12
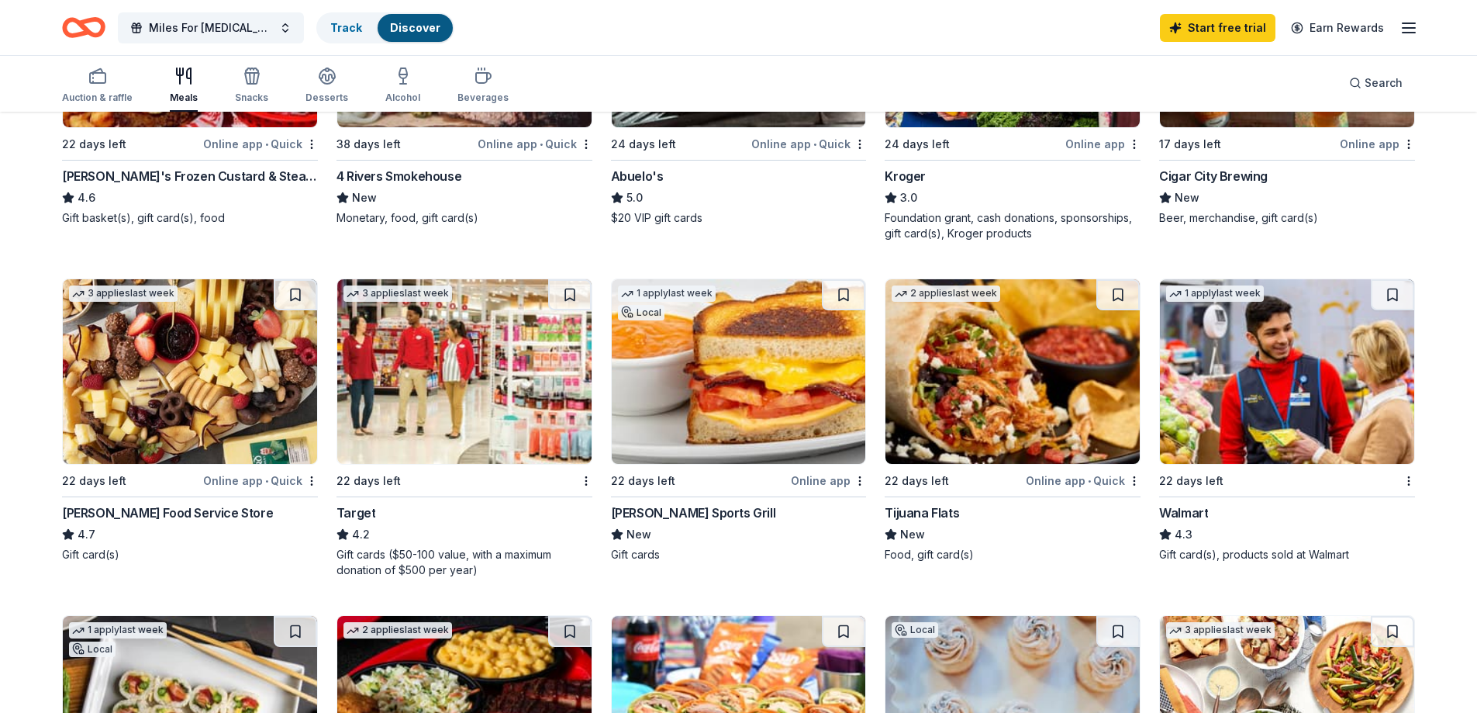
scroll to position [698, 0]
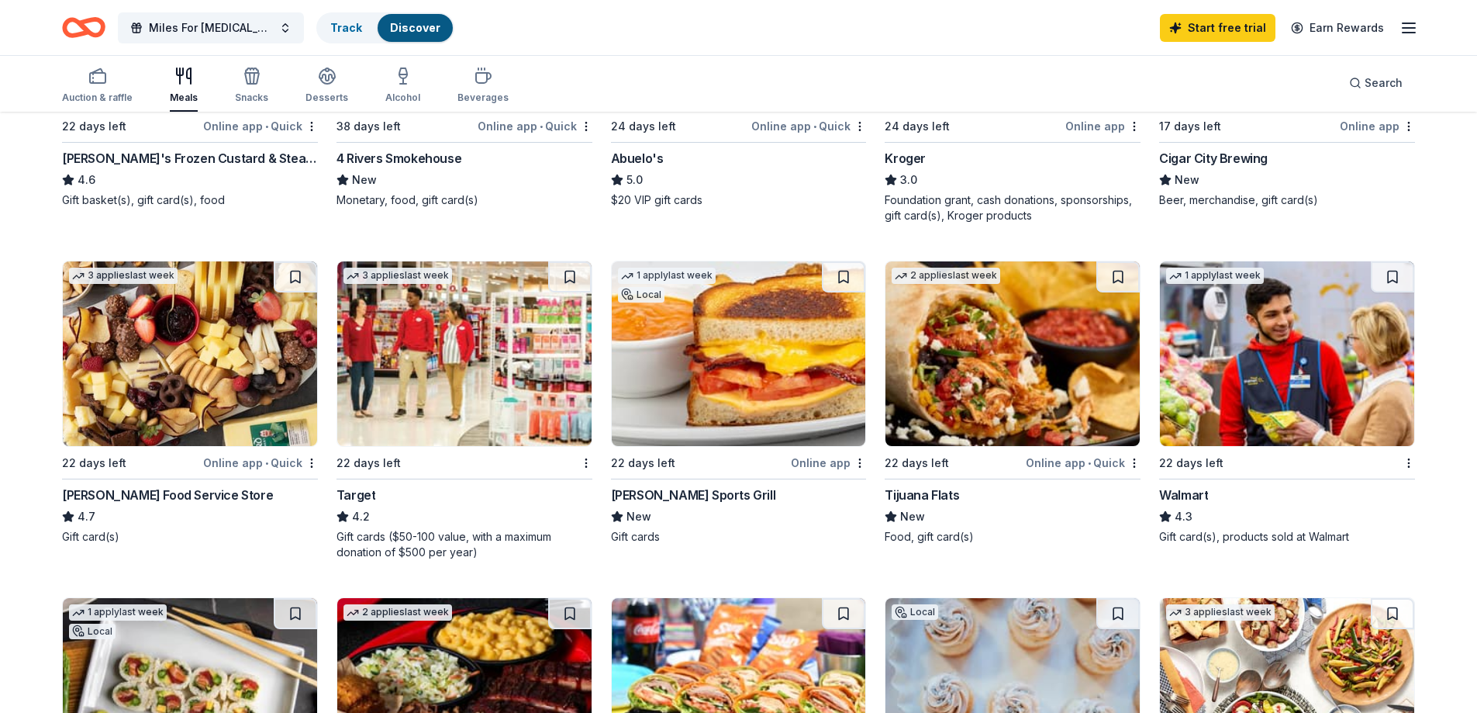
click at [363, 466] on div "22 days left" at bounding box center [369, 463] width 64 height 19
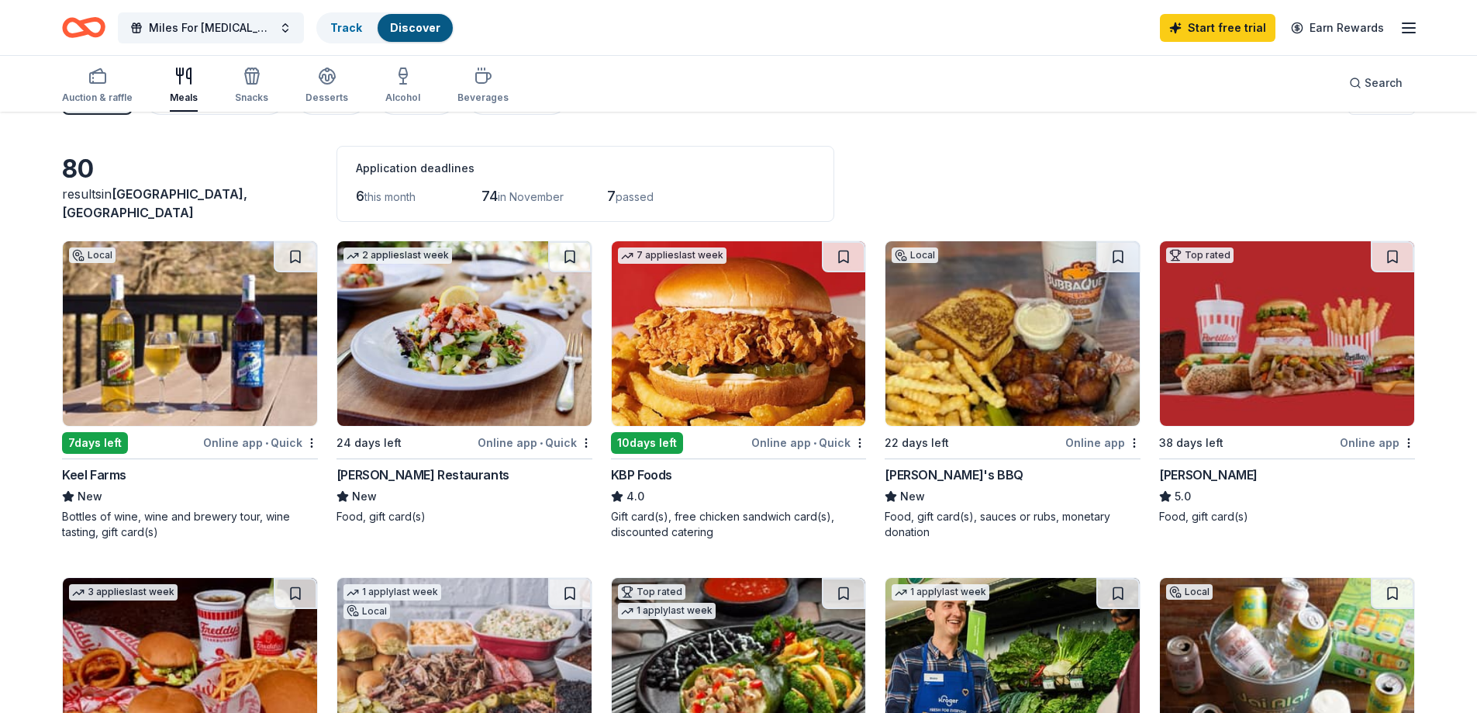
scroll to position [0, 0]
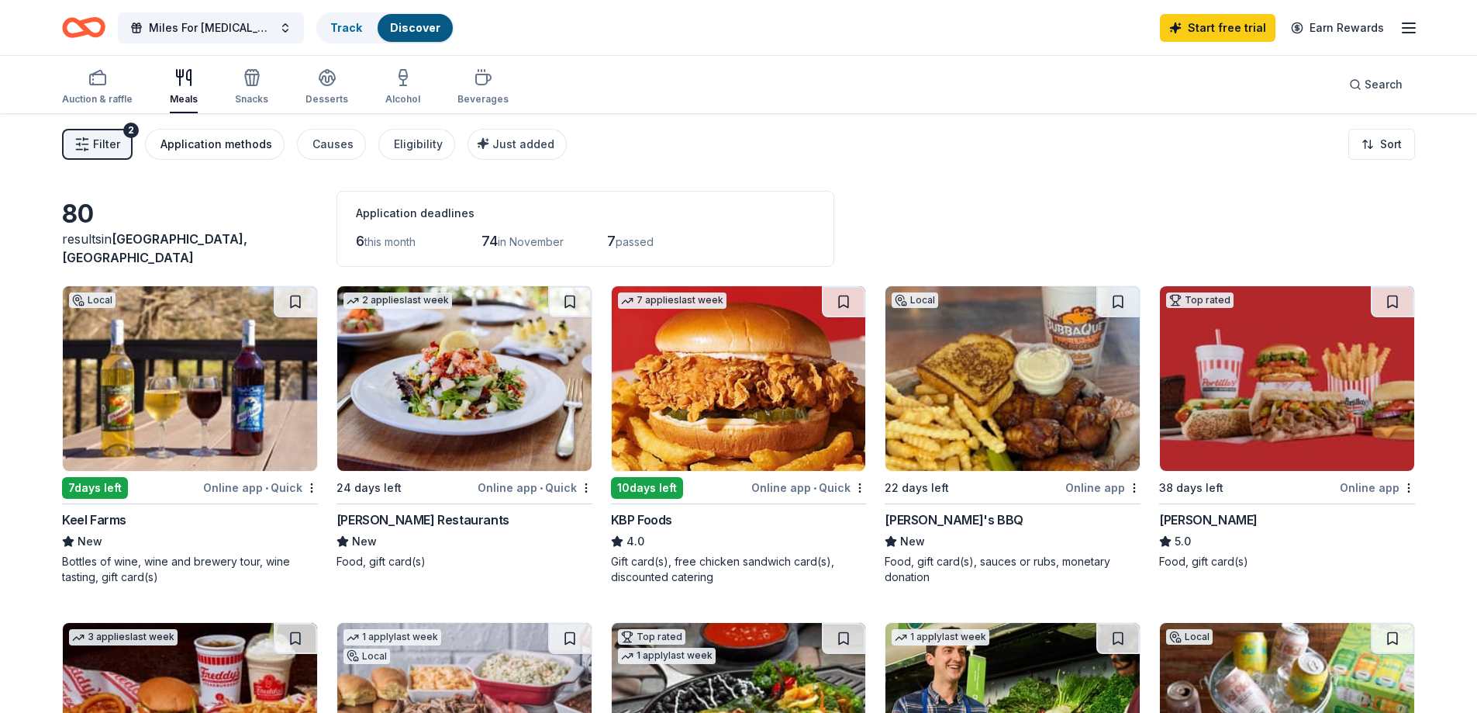
click at [261, 146] on div "Application methods" at bounding box center [217, 144] width 112 height 19
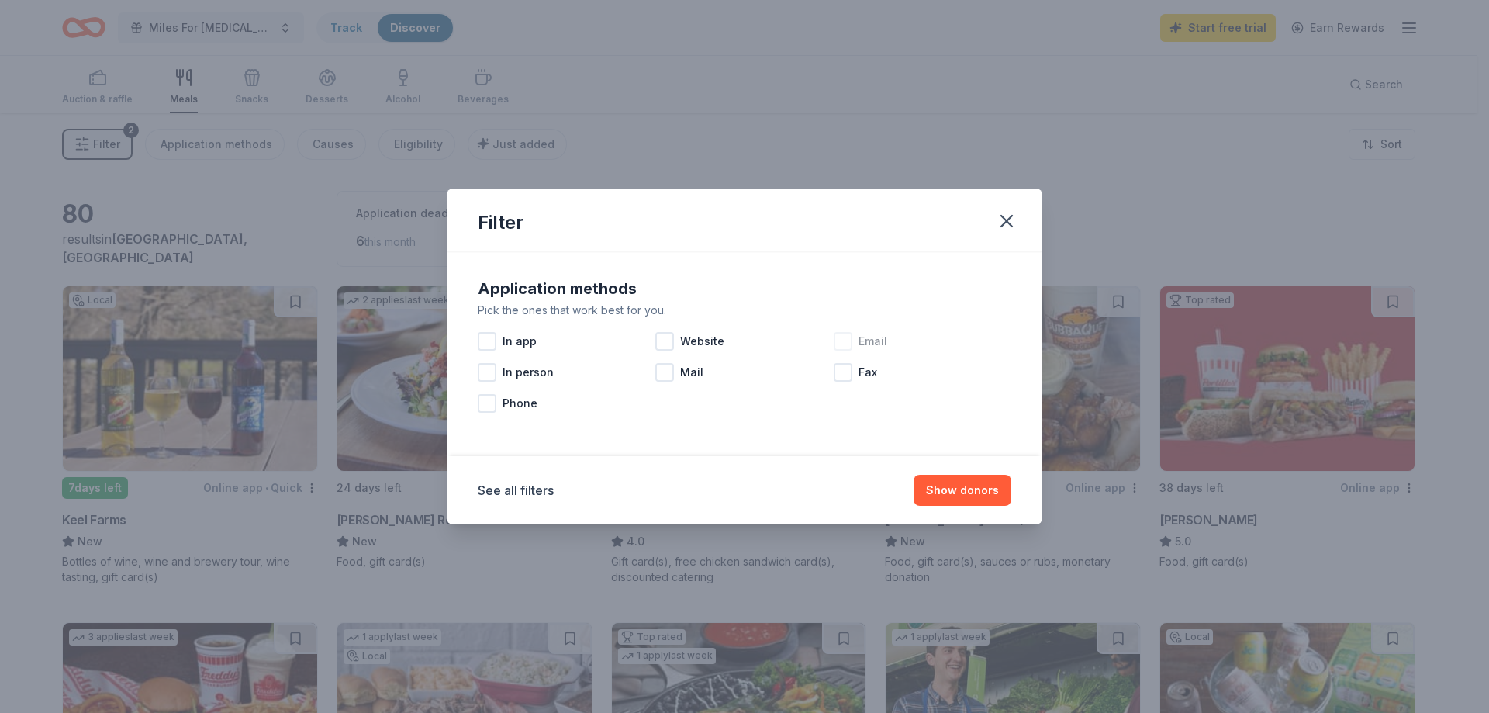
click at [846, 342] on div at bounding box center [843, 341] width 19 height 19
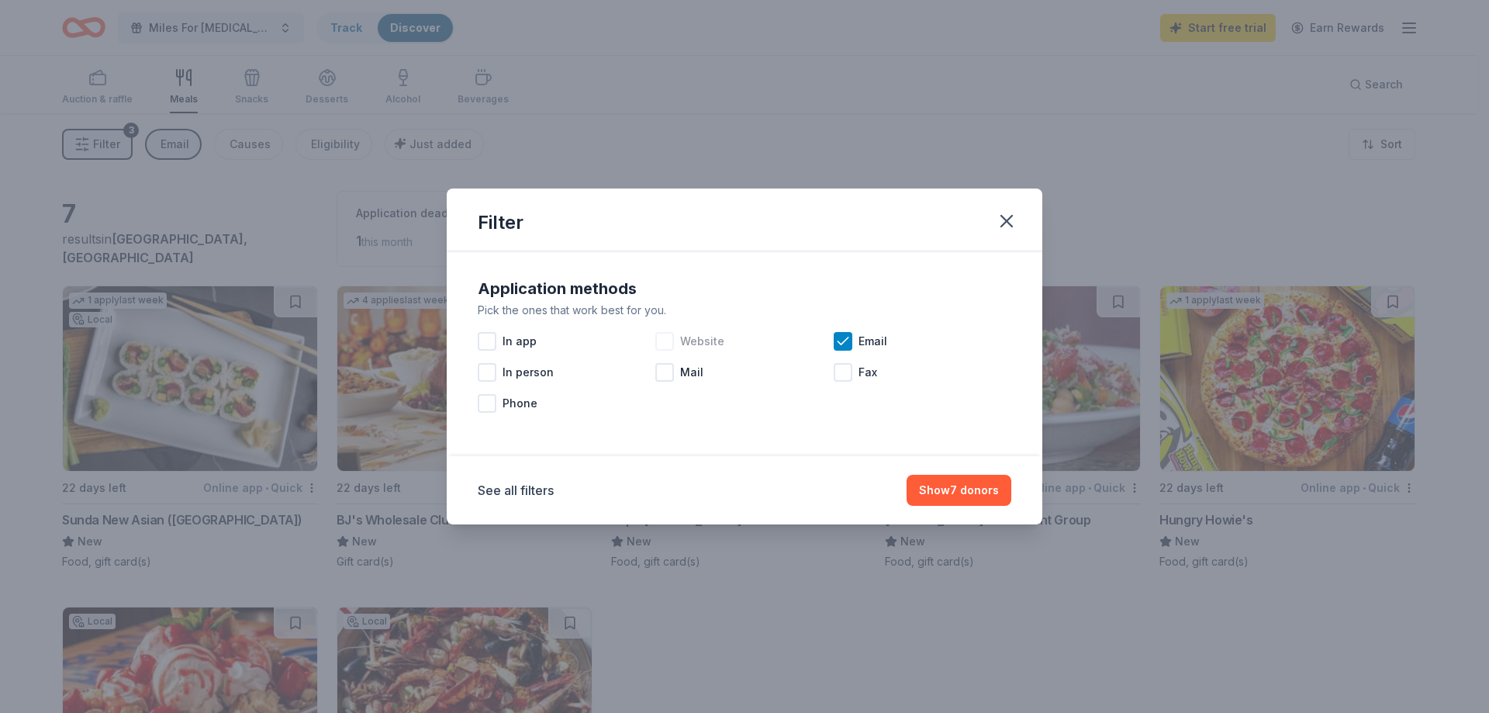
click at [672, 340] on div at bounding box center [664, 341] width 19 height 19
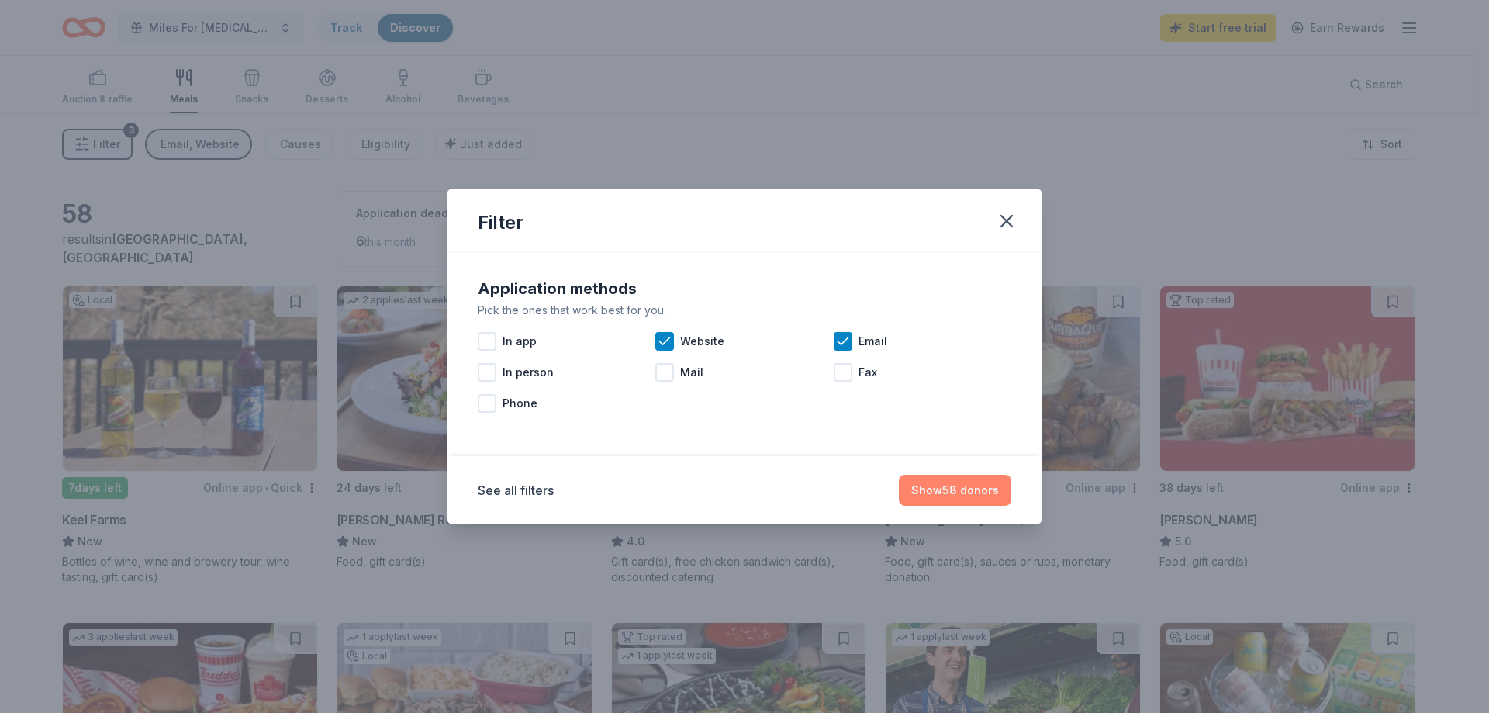
click at [936, 493] on button "Show 58 donors" at bounding box center [955, 490] width 112 height 31
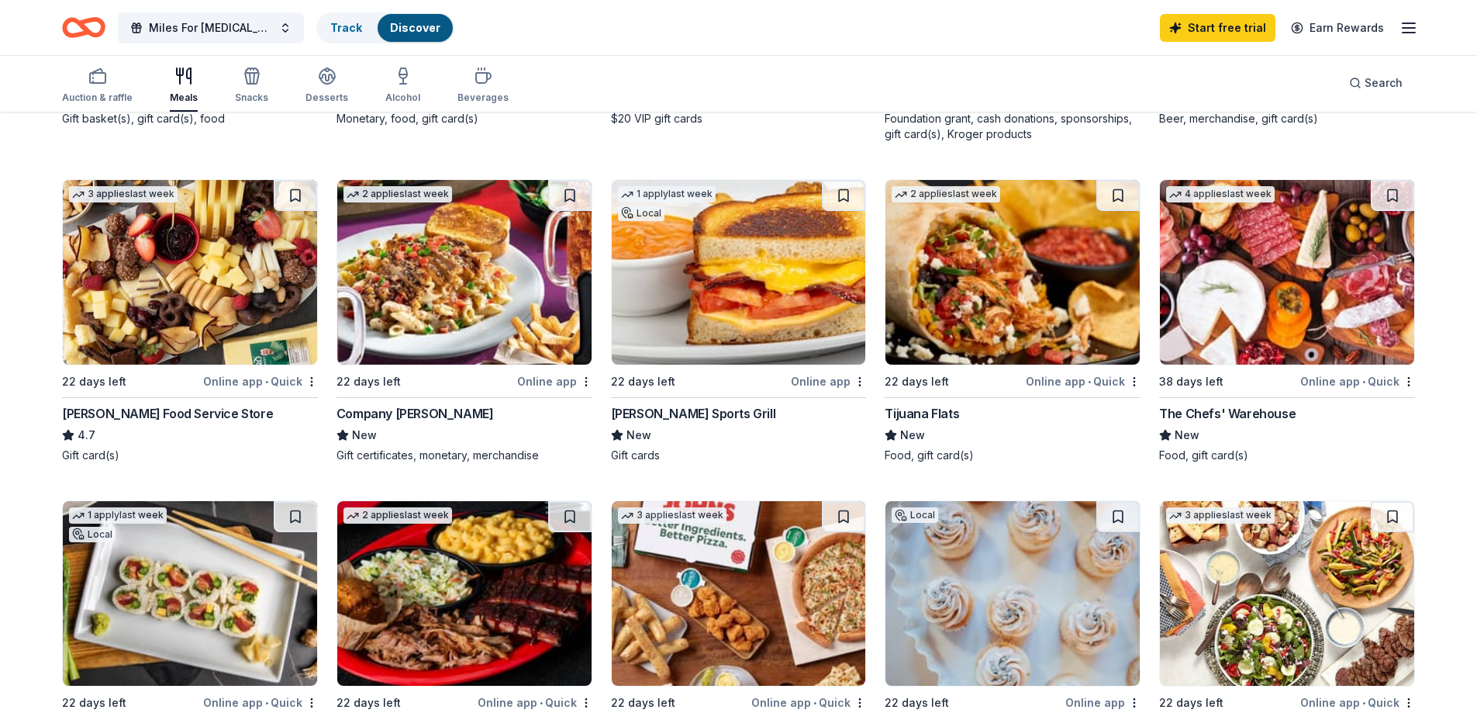
scroll to position [775, 0]
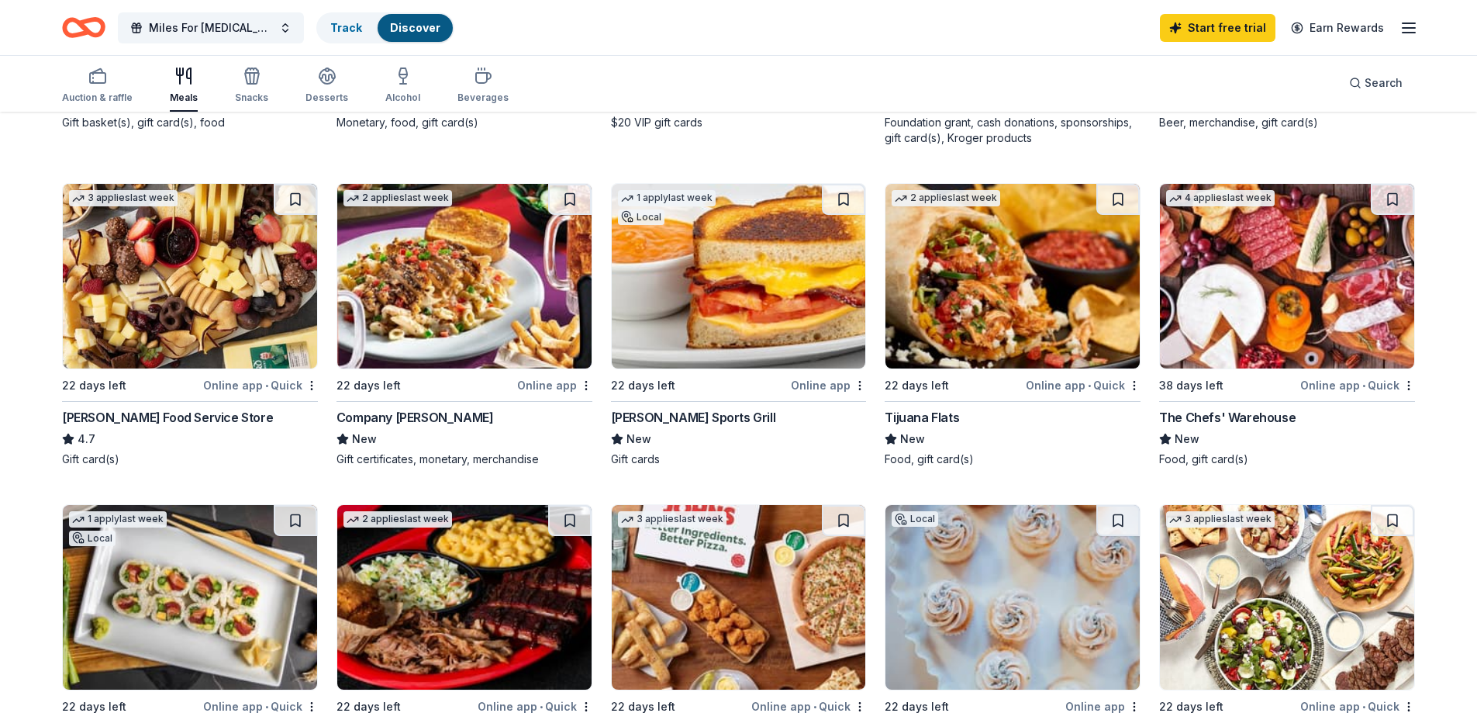
click at [1007, 295] on img at bounding box center [1013, 276] width 254 height 185
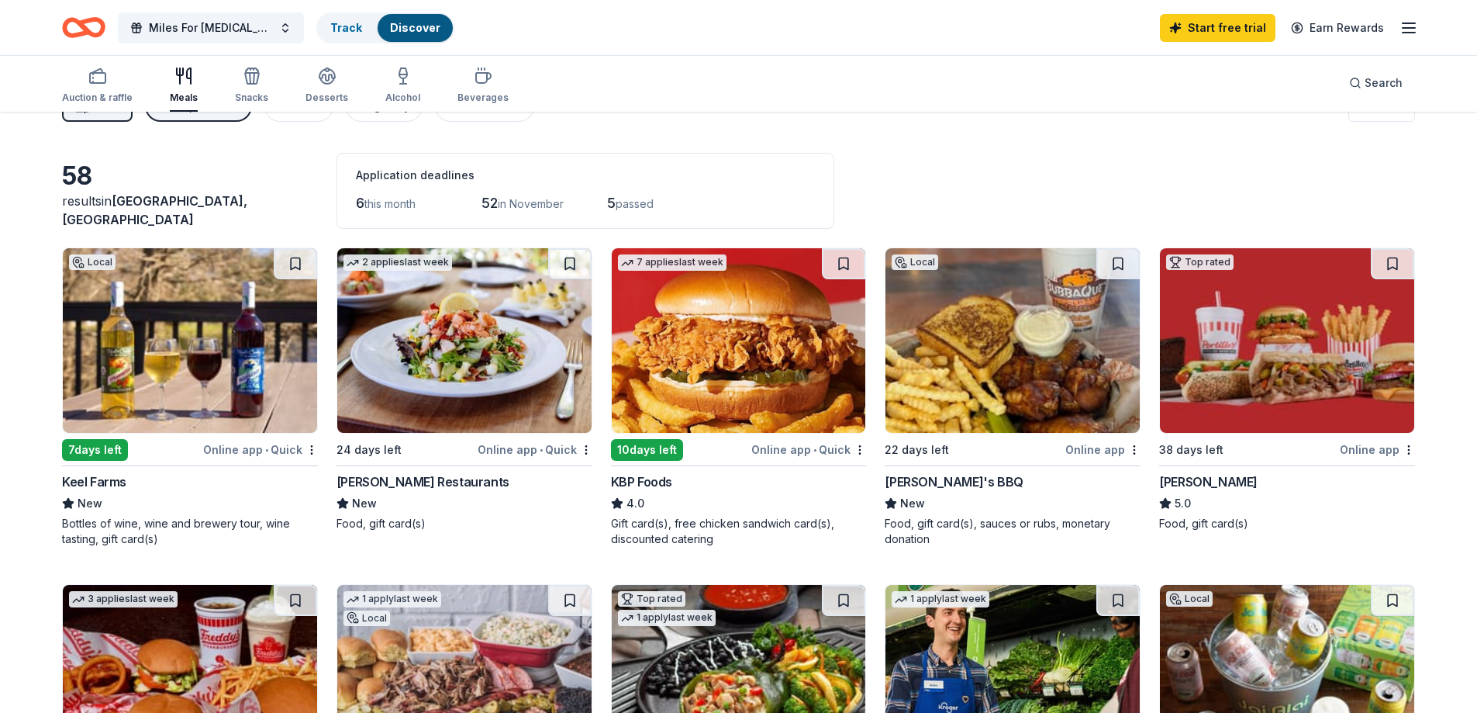
scroll to position [0, 0]
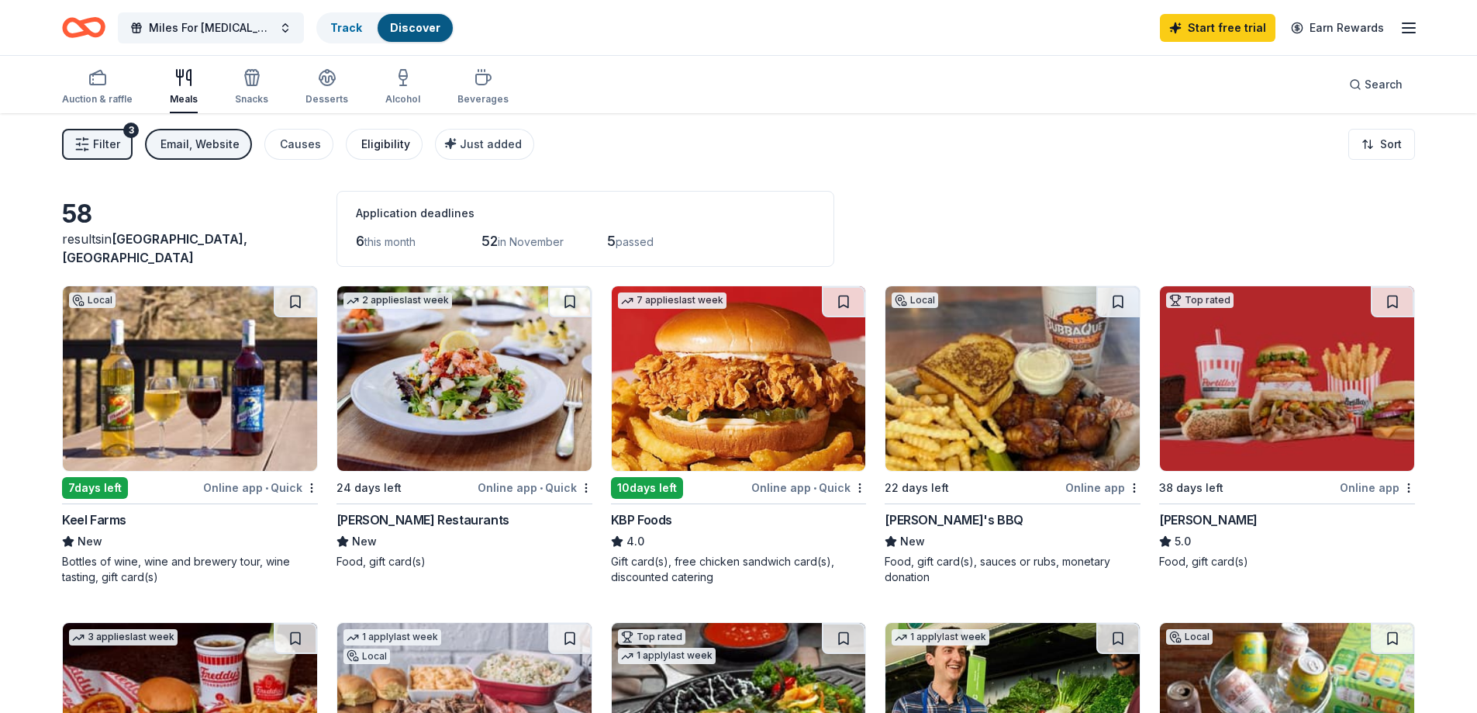
click at [387, 147] on div "Eligibility" at bounding box center [385, 144] width 49 height 19
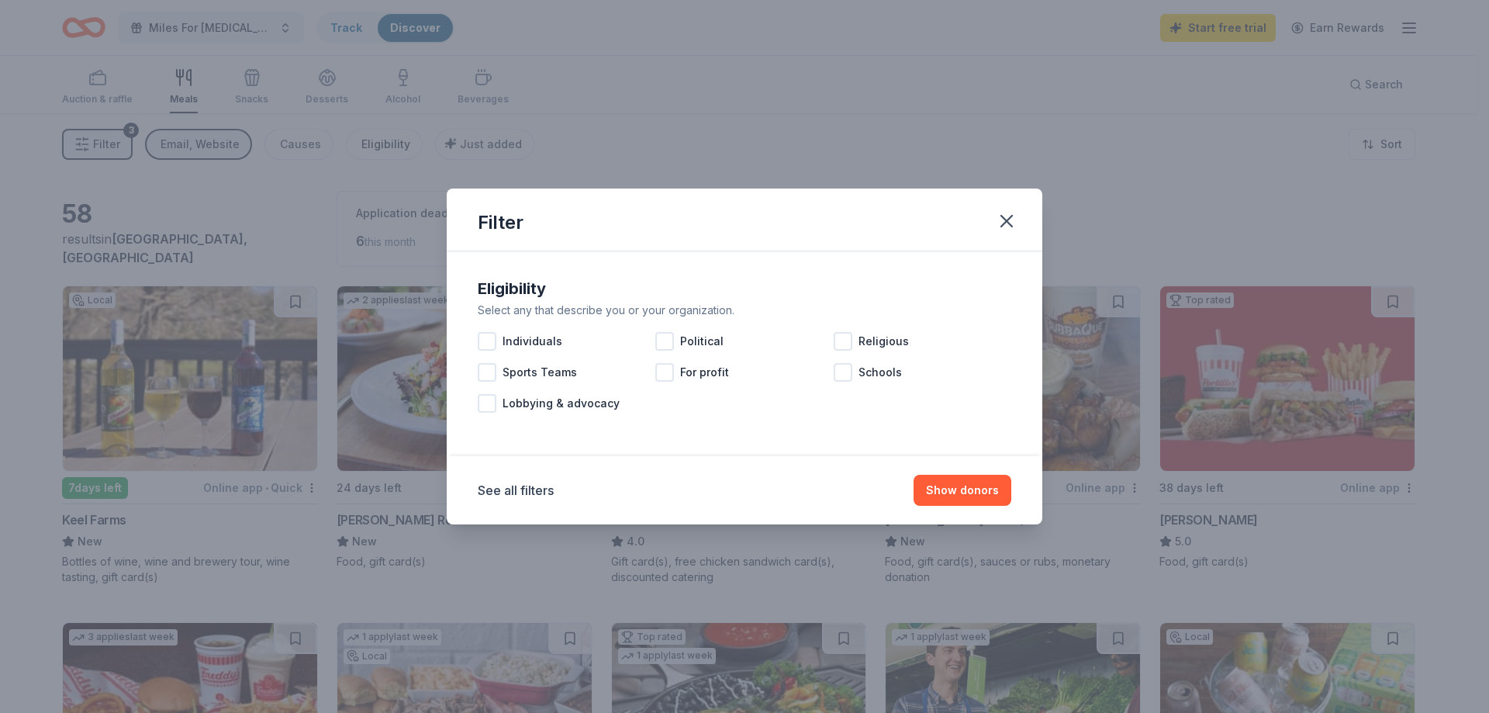
click at [387, 147] on div "Filter Eligibility Select any that describe you or your organization. Individua…" at bounding box center [744, 356] width 1489 height 713
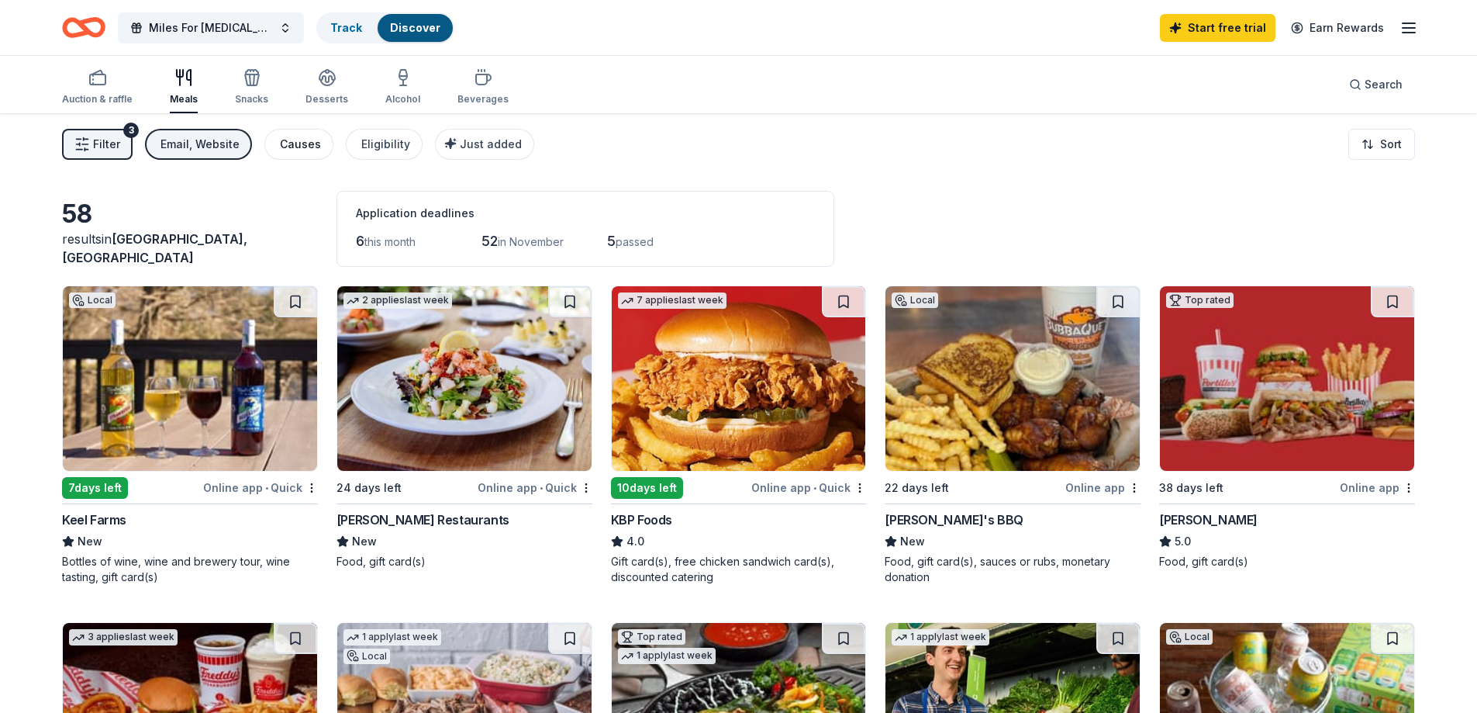
click at [299, 141] on div "Causes" at bounding box center [300, 144] width 41 height 19
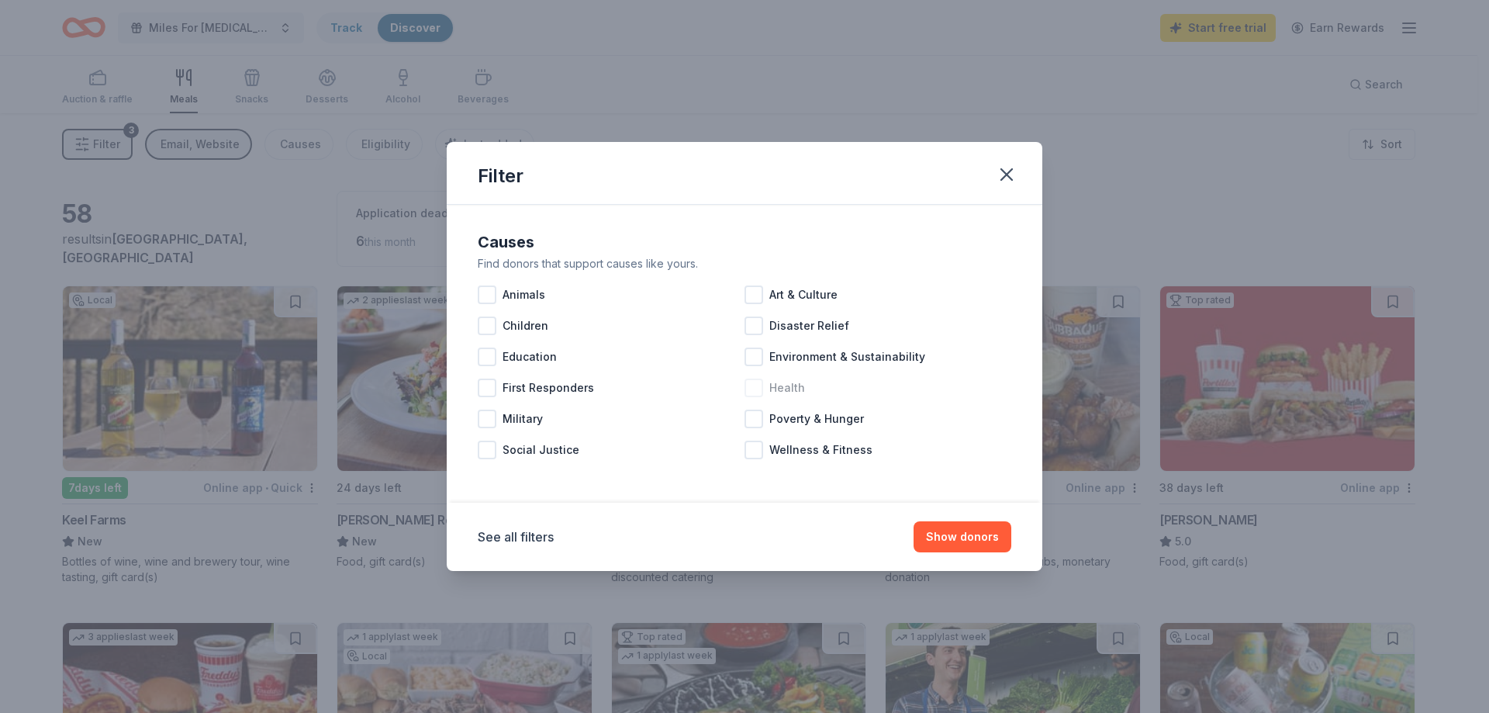
click at [758, 390] on div at bounding box center [753, 387] width 19 height 19
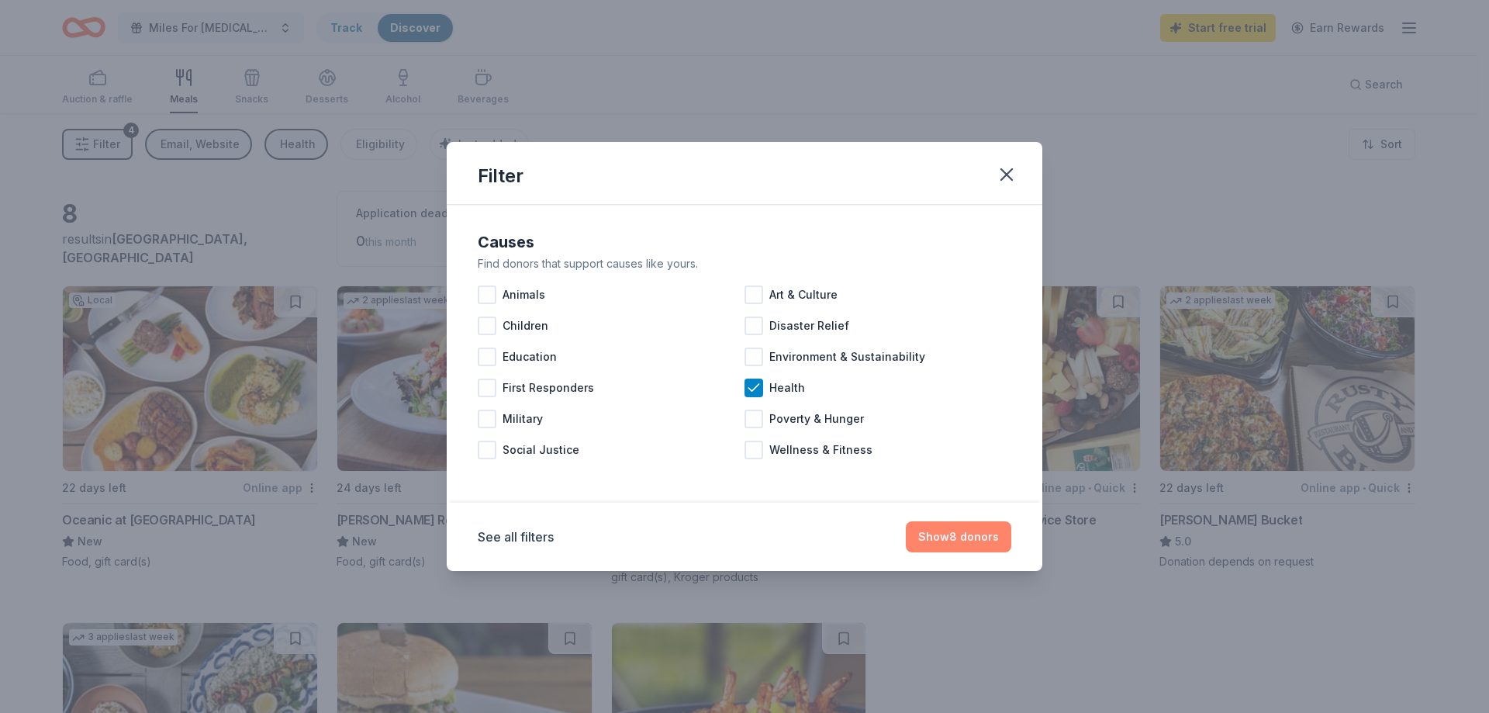
click at [948, 537] on button "Show 8 donors" at bounding box center [958, 536] width 105 height 31
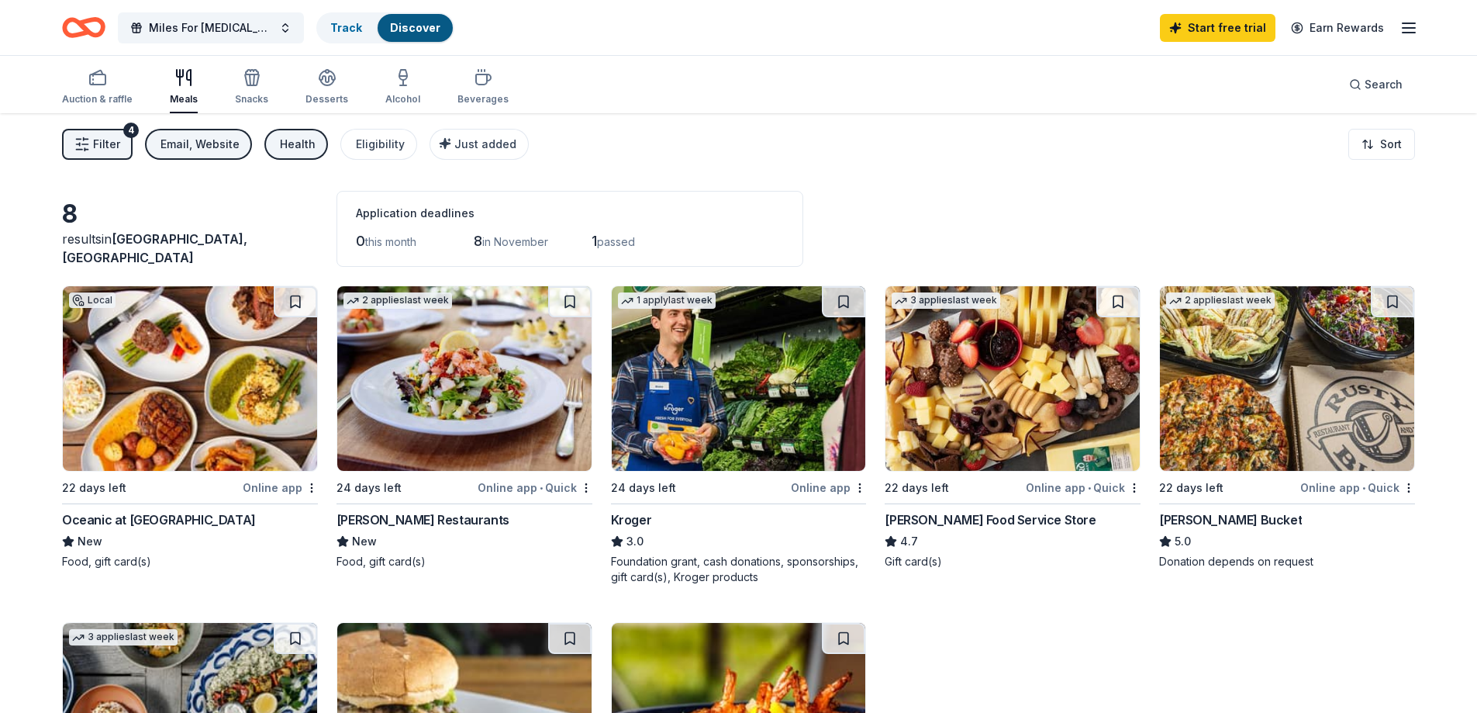
click at [1244, 449] on img at bounding box center [1287, 378] width 254 height 185
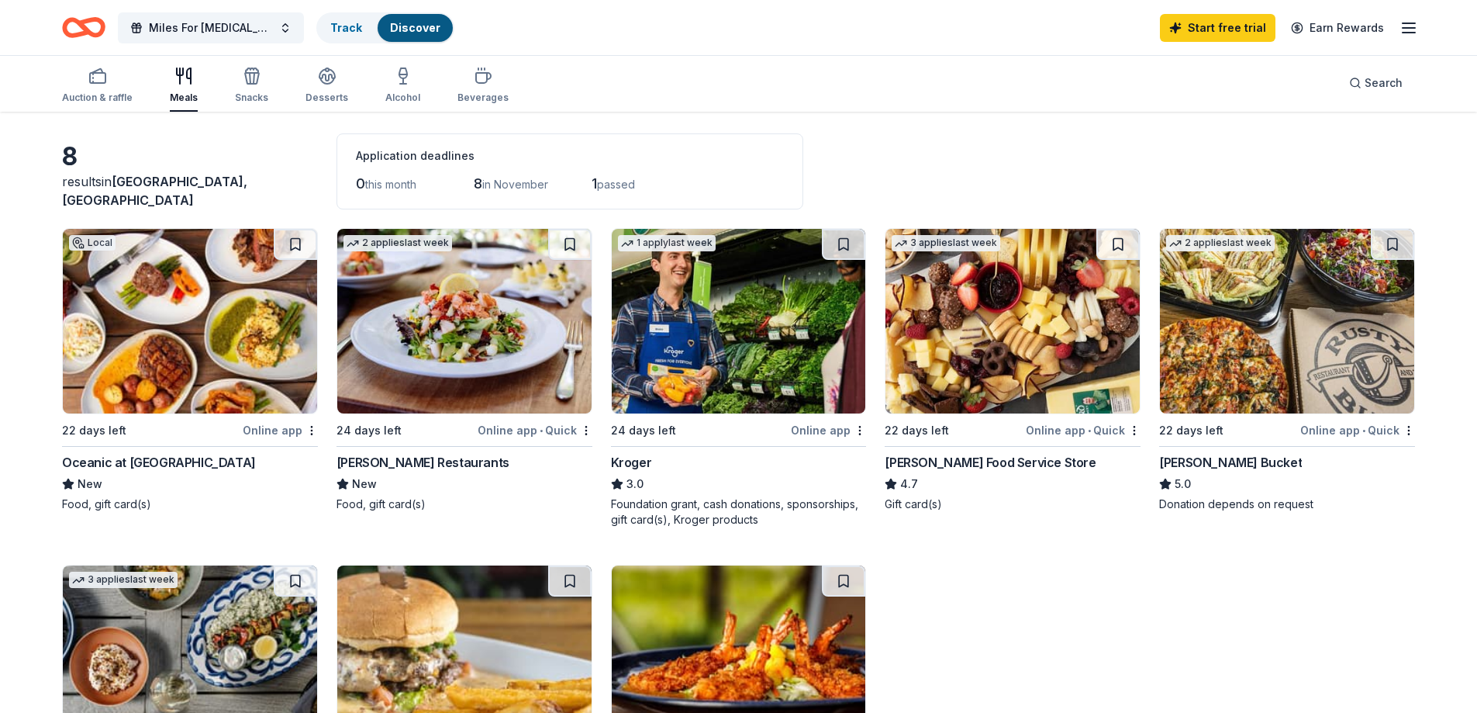
scroll to position [233, 0]
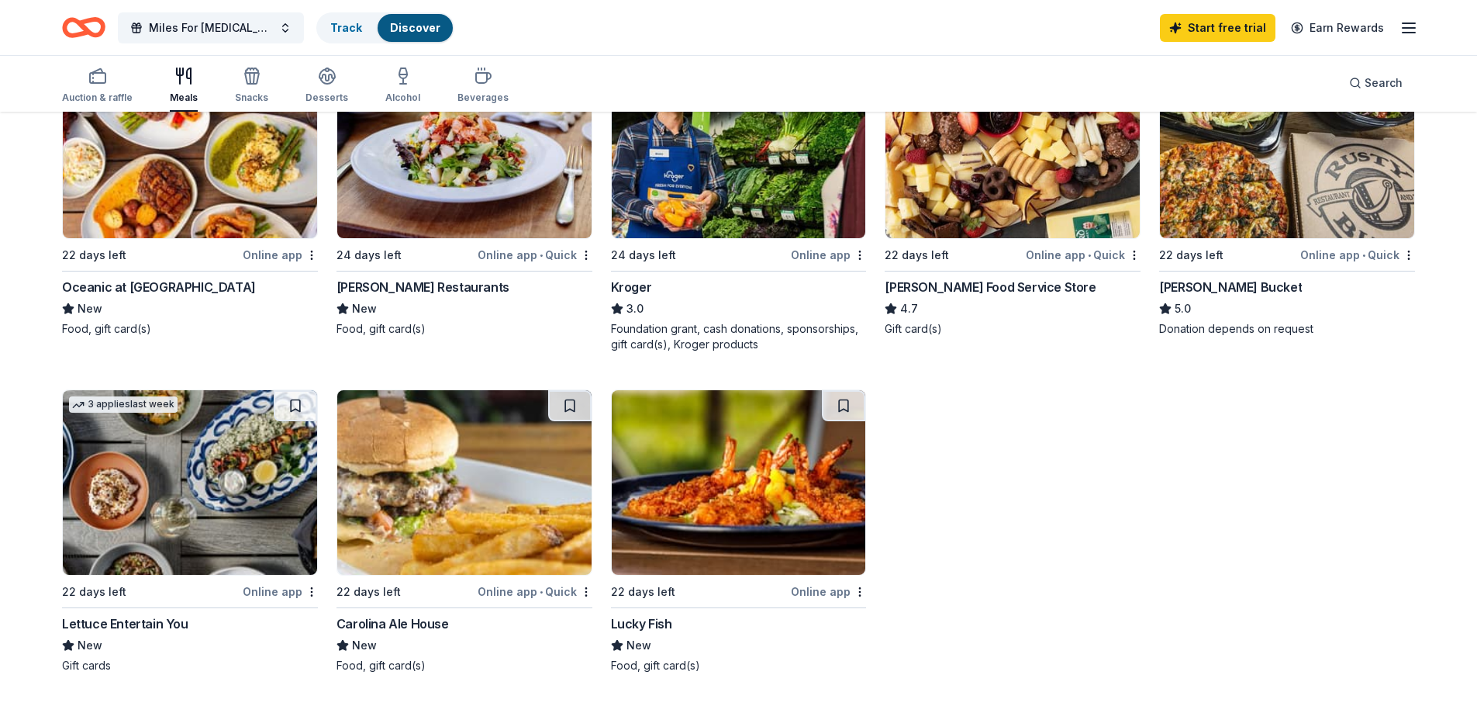
click at [719, 319] on div "Kroger 3.0 Foundation grant, cash donations, sponsorships, gift card(s), Kroger…" at bounding box center [739, 315] width 256 height 74
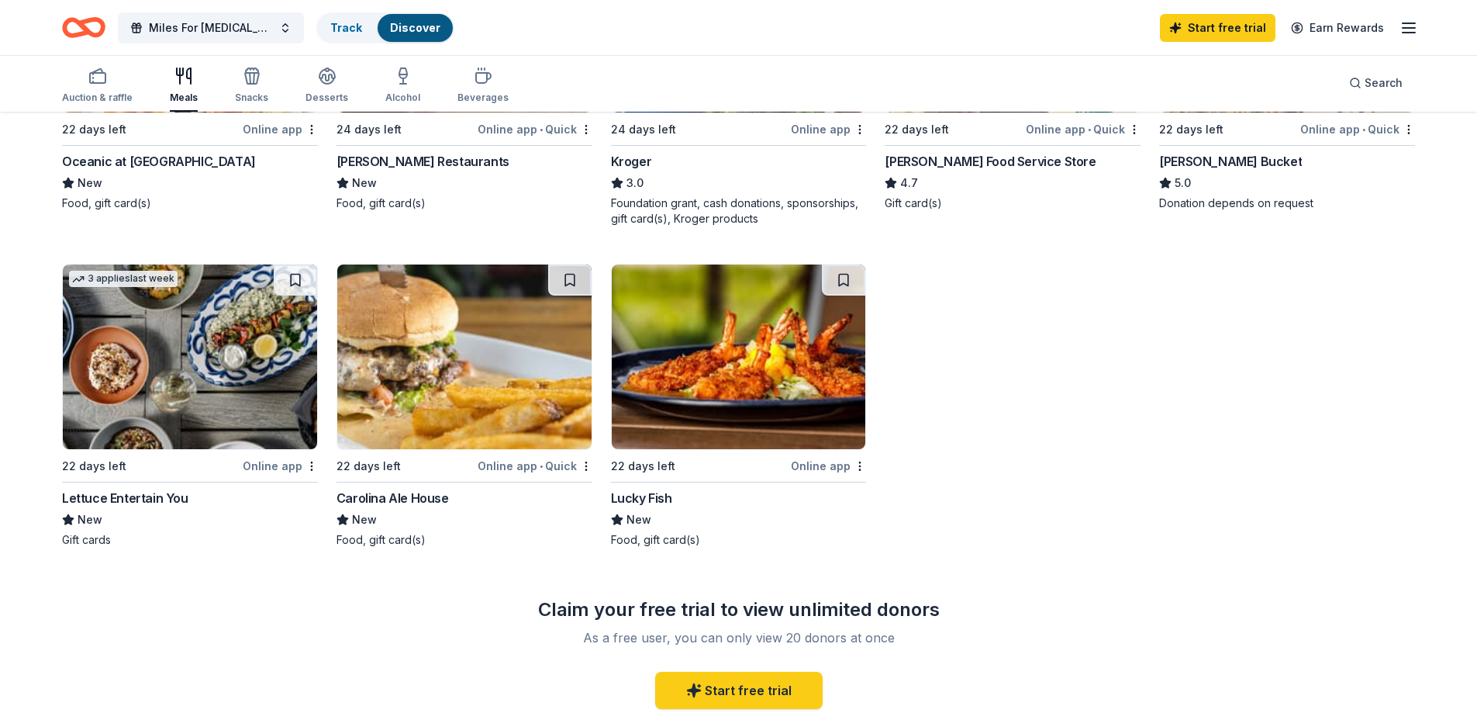
scroll to position [334, 0]
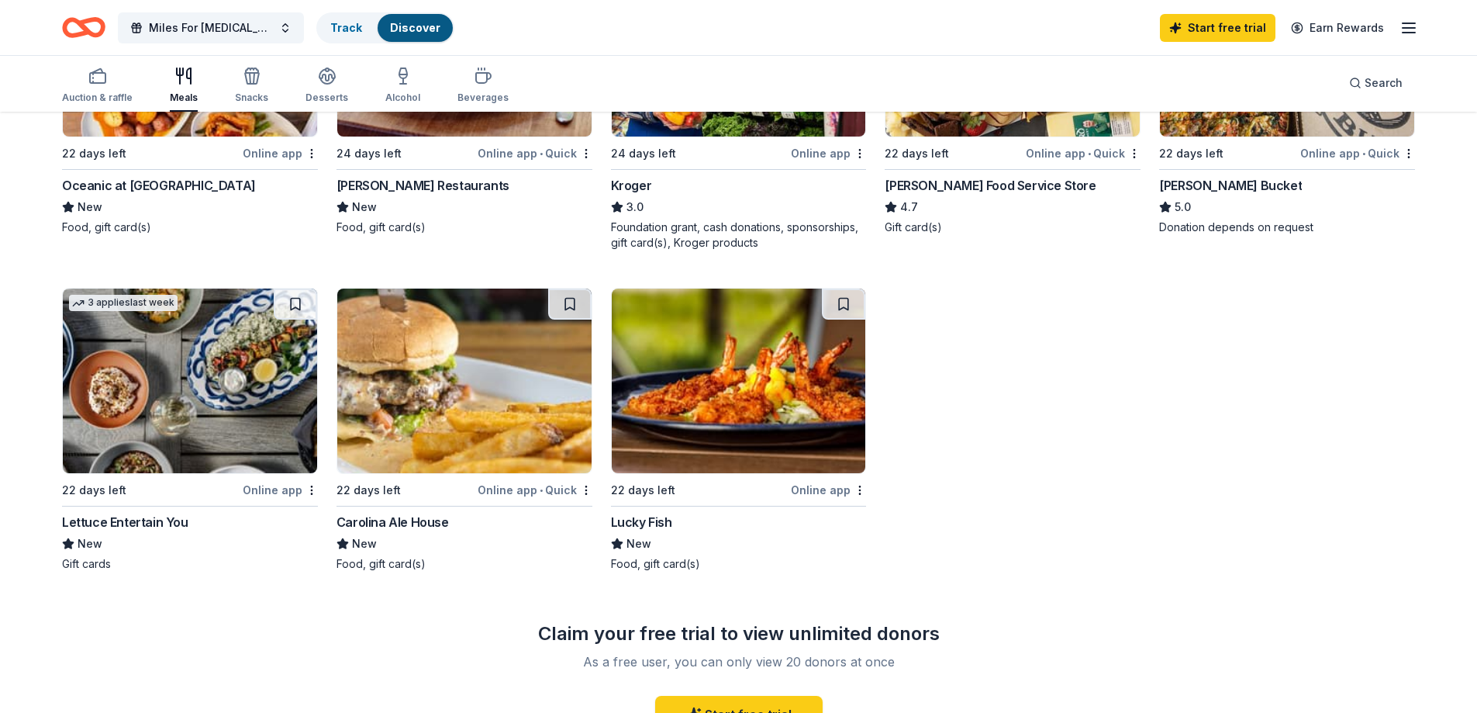
click at [744, 421] on img at bounding box center [739, 380] width 254 height 185
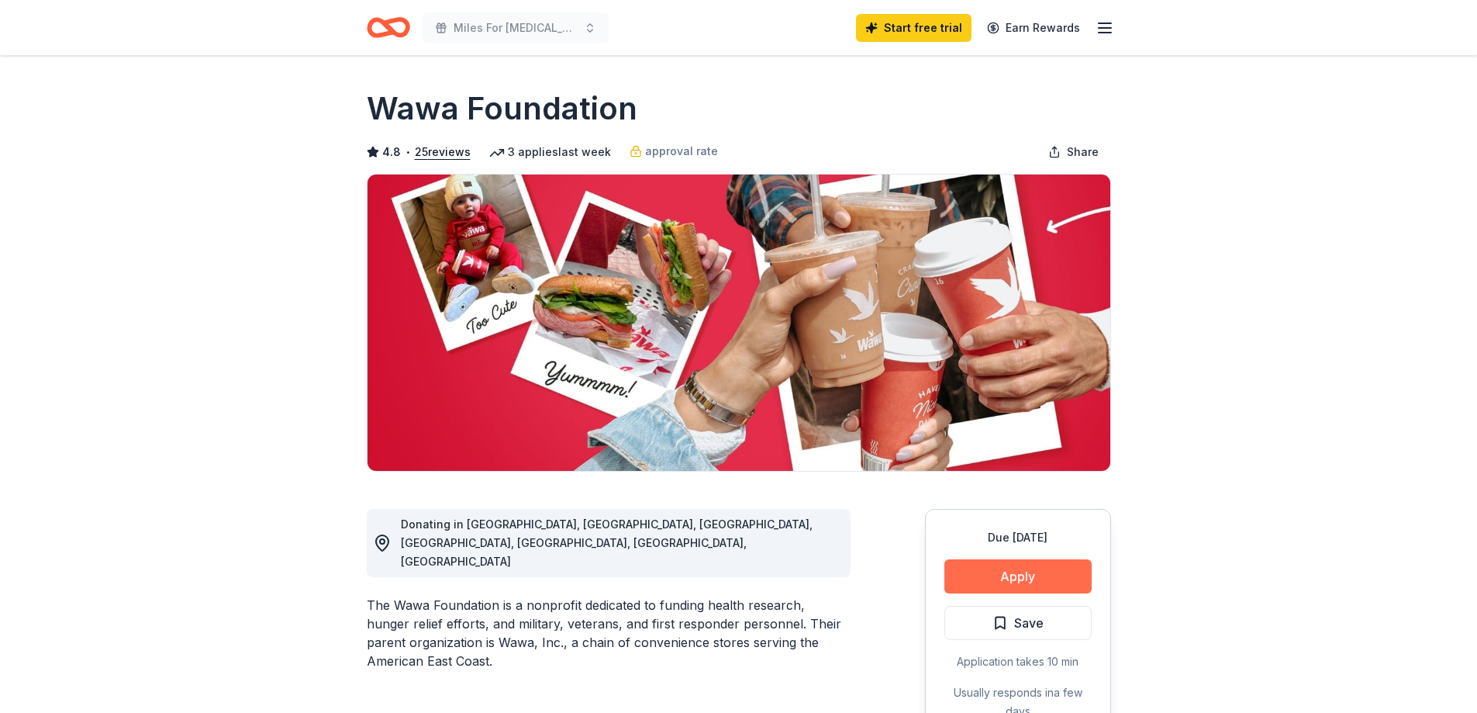
click at [1009, 573] on button "Apply" at bounding box center [1018, 576] width 147 height 34
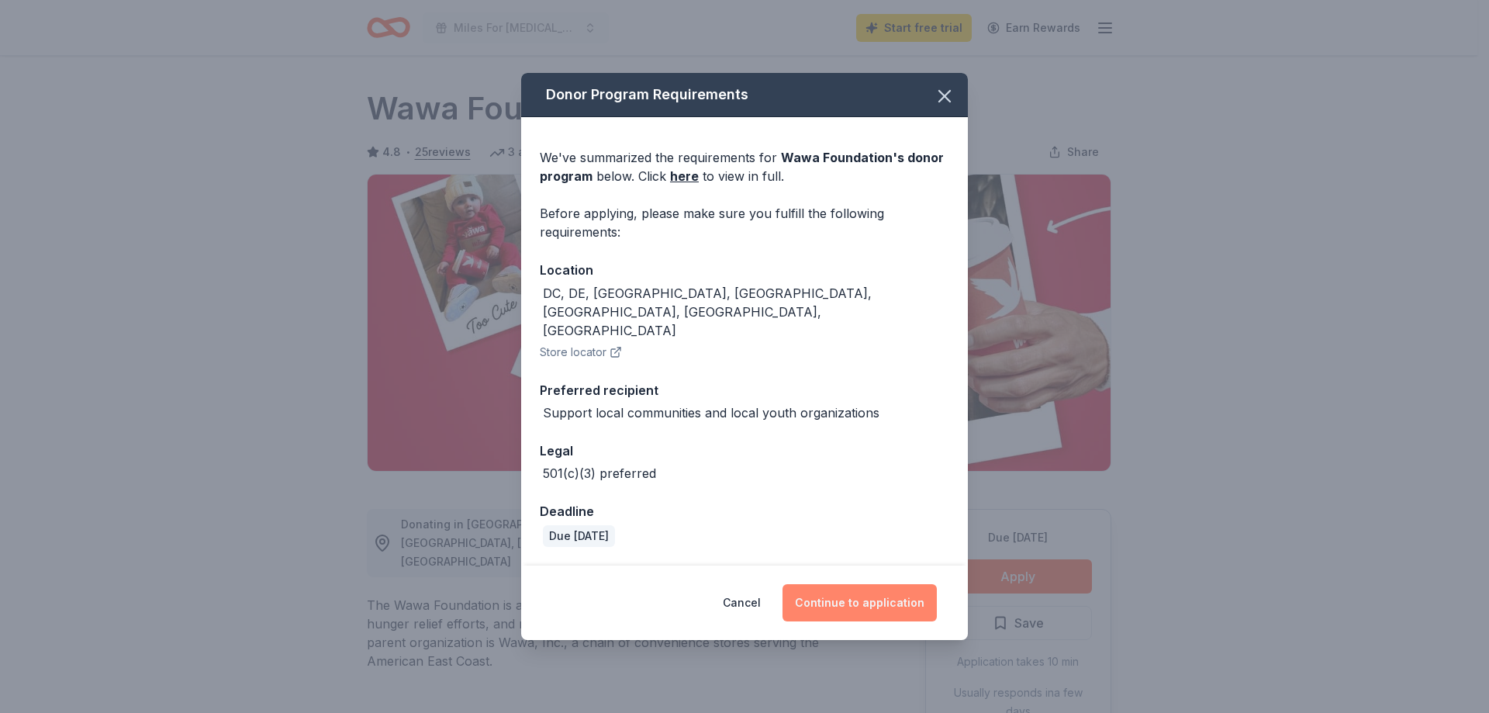
click at [868, 584] on button "Continue to application" at bounding box center [859, 602] width 154 height 37
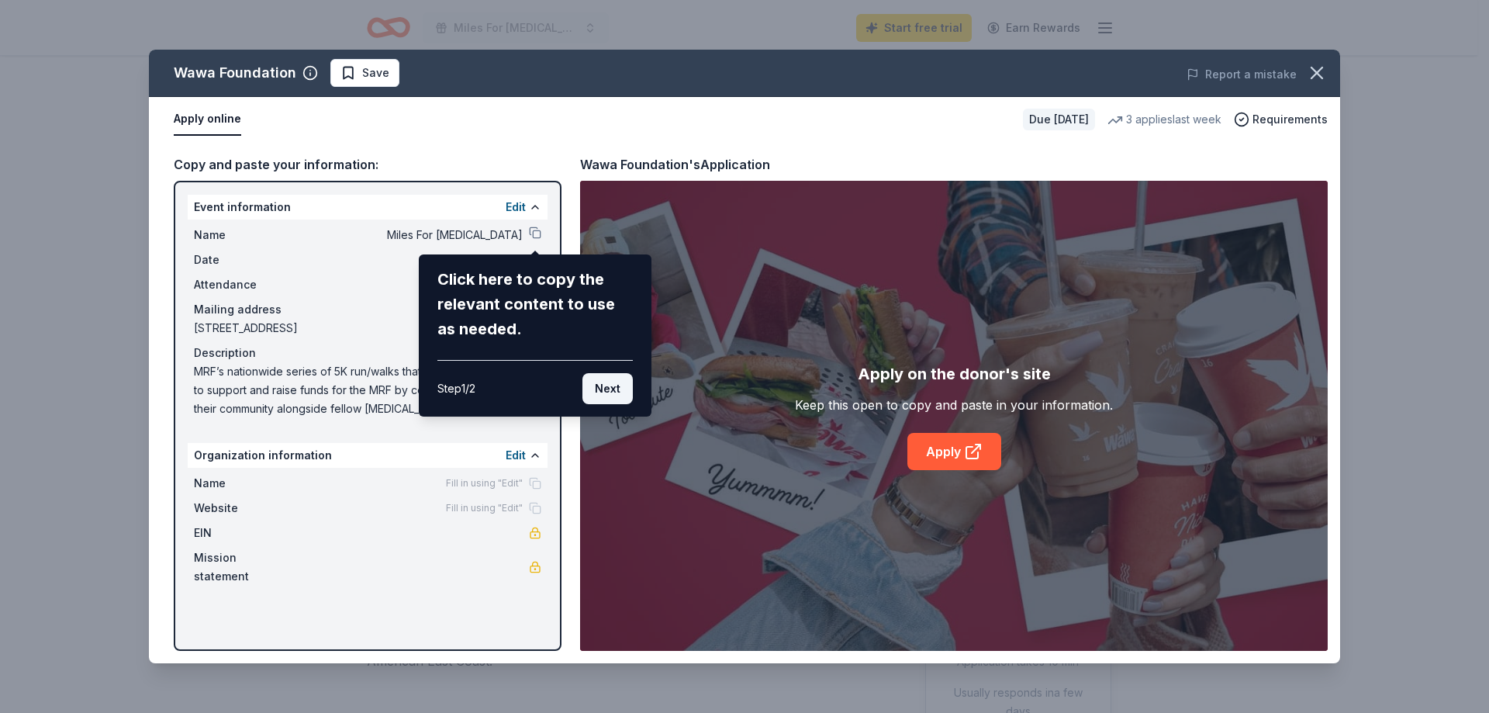
click at [609, 391] on button "Next" at bounding box center [607, 388] width 50 height 31
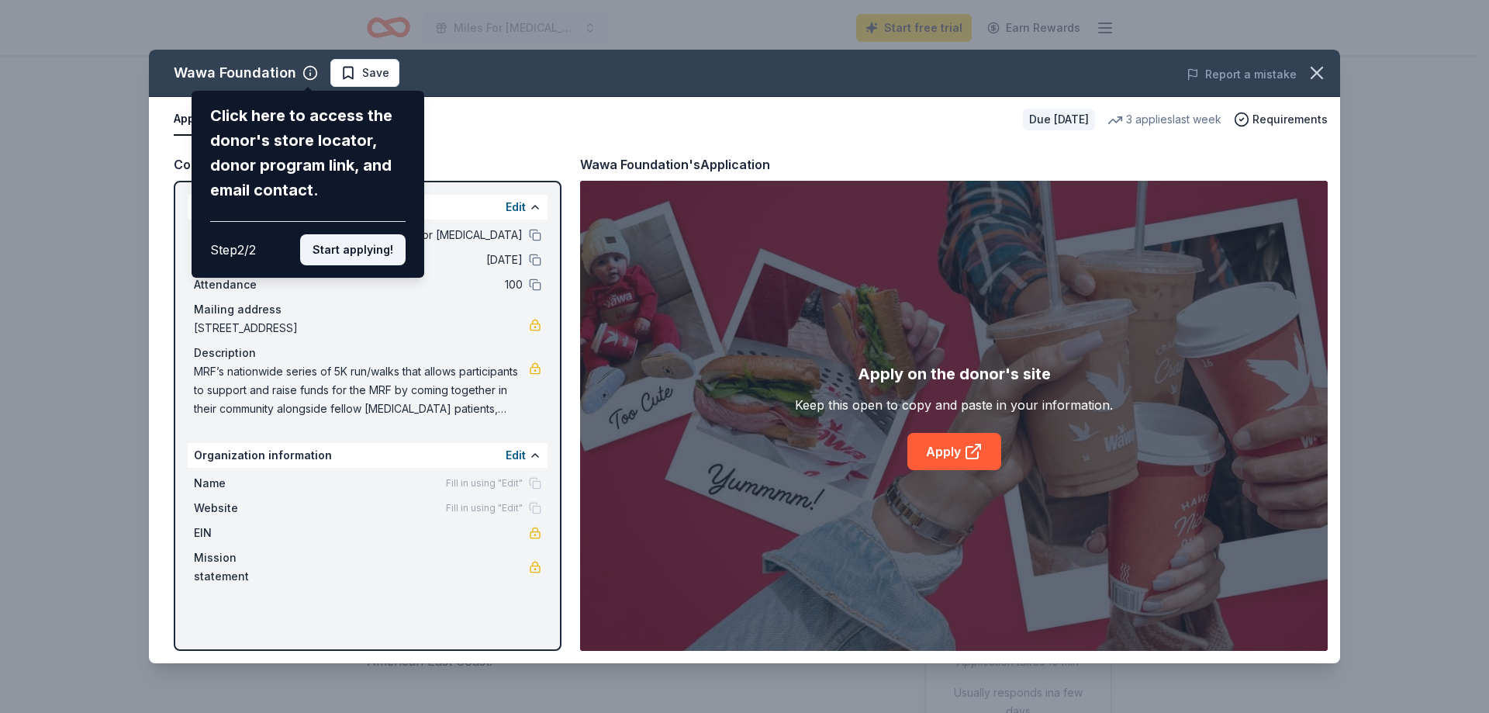
click at [357, 251] on button "Start applying!" at bounding box center [352, 249] width 105 height 31
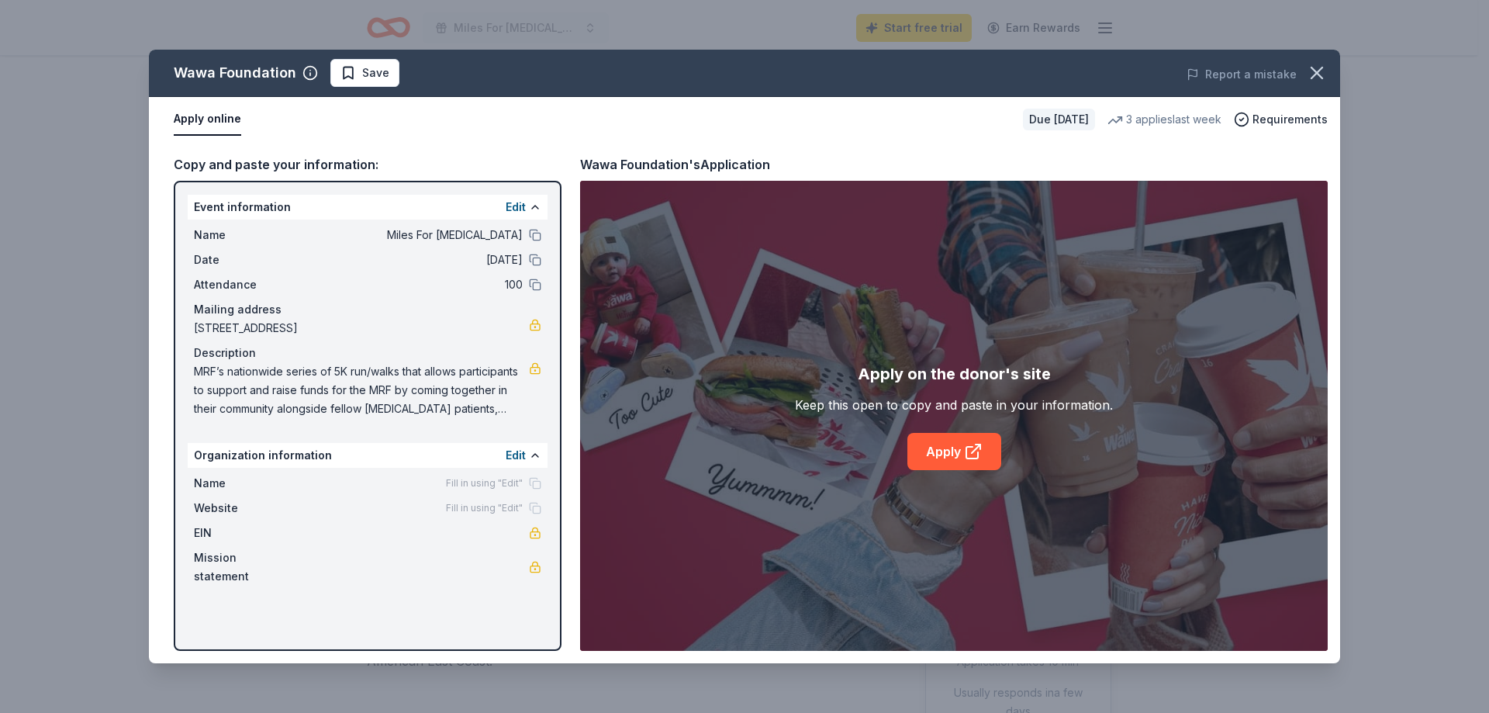
click at [316, 485] on div "Name Fill in using "Edit"" at bounding box center [367, 483] width 347 height 19
click at [535, 483] on div "Fill in using "Edit"" at bounding box center [493, 483] width 95 height 12
click at [494, 483] on span "Fill in using "Edit"" at bounding box center [484, 483] width 77 height 12
click at [512, 452] on button "Edit" at bounding box center [516, 455] width 20 height 19
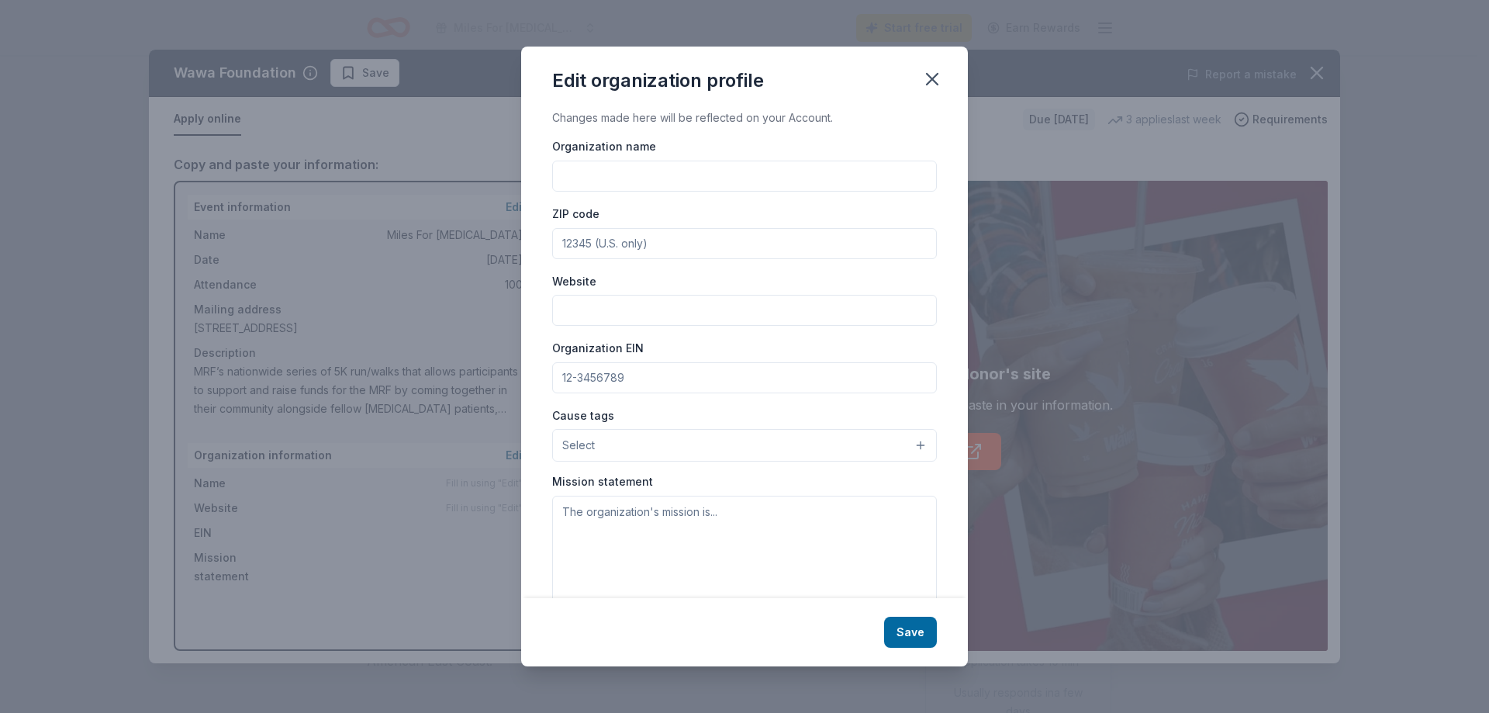
click at [660, 171] on input "Organization name" at bounding box center [744, 176] width 385 height 31
type input "Melanoma Research Foundation"
type input "20005"
click at [649, 314] on input "Website" at bounding box center [744, 310] width 385 height 31
paste input "https://melanoma.org/miles-for-melanoma/"
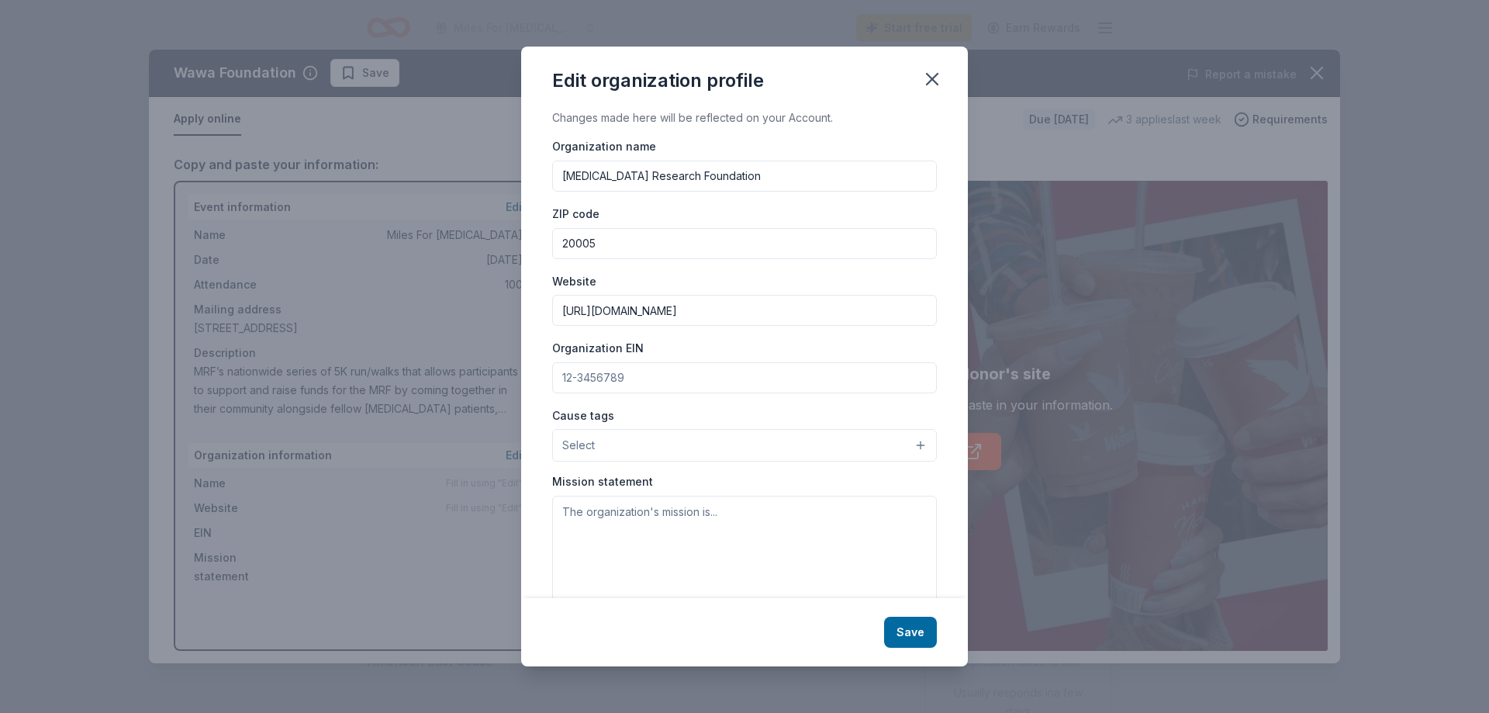
type input "https://melanoma.org/miles-for-melanoma/"
click at [646, 378] on input "Organization EIN" at bounding box center [744, 377] width 385 height 31
click at [652, 371] on input "Organization EIN" at bounding box center [744, 377] width 385 height 31
type input "76-0514428"
click at [658, 434] on button "Select" at bounding box center [744, 445] width 385 height 33
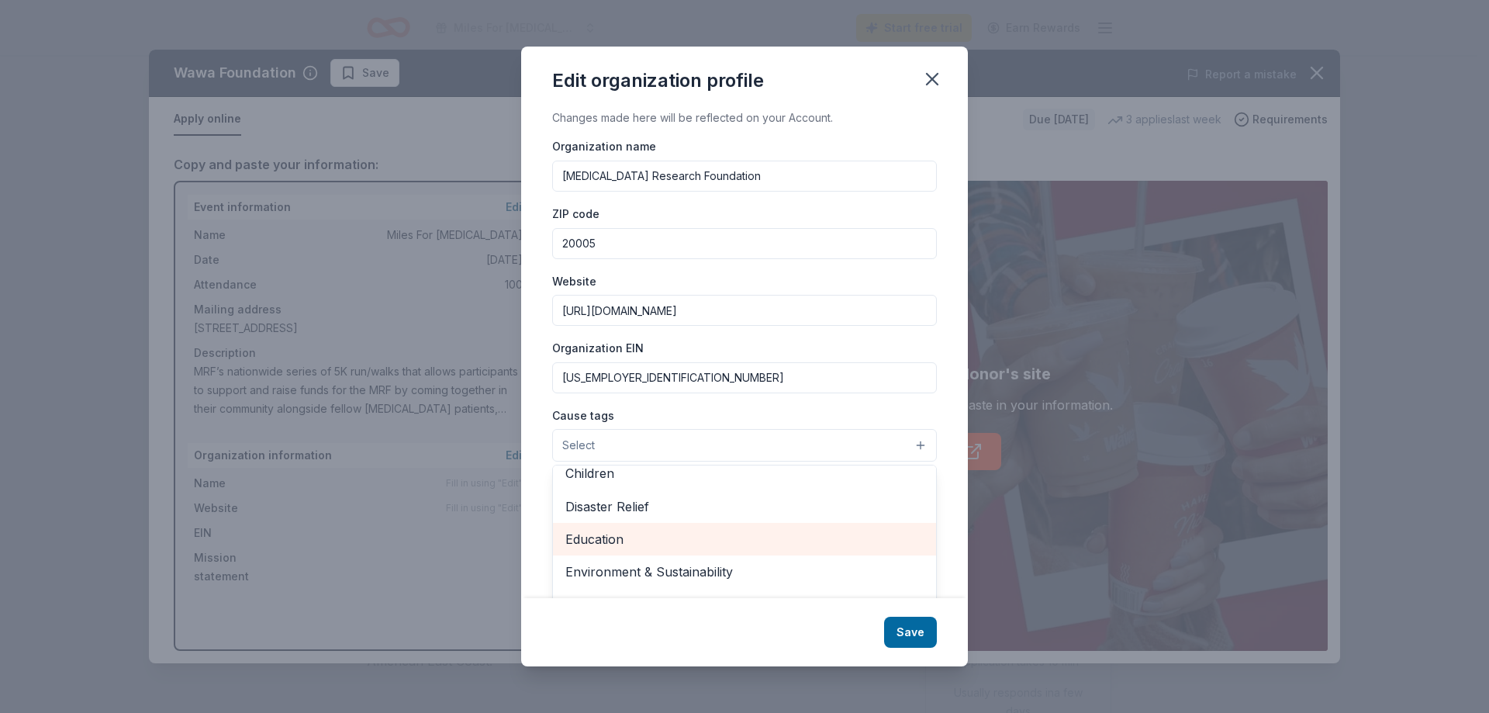
scroll to position [155, 0]
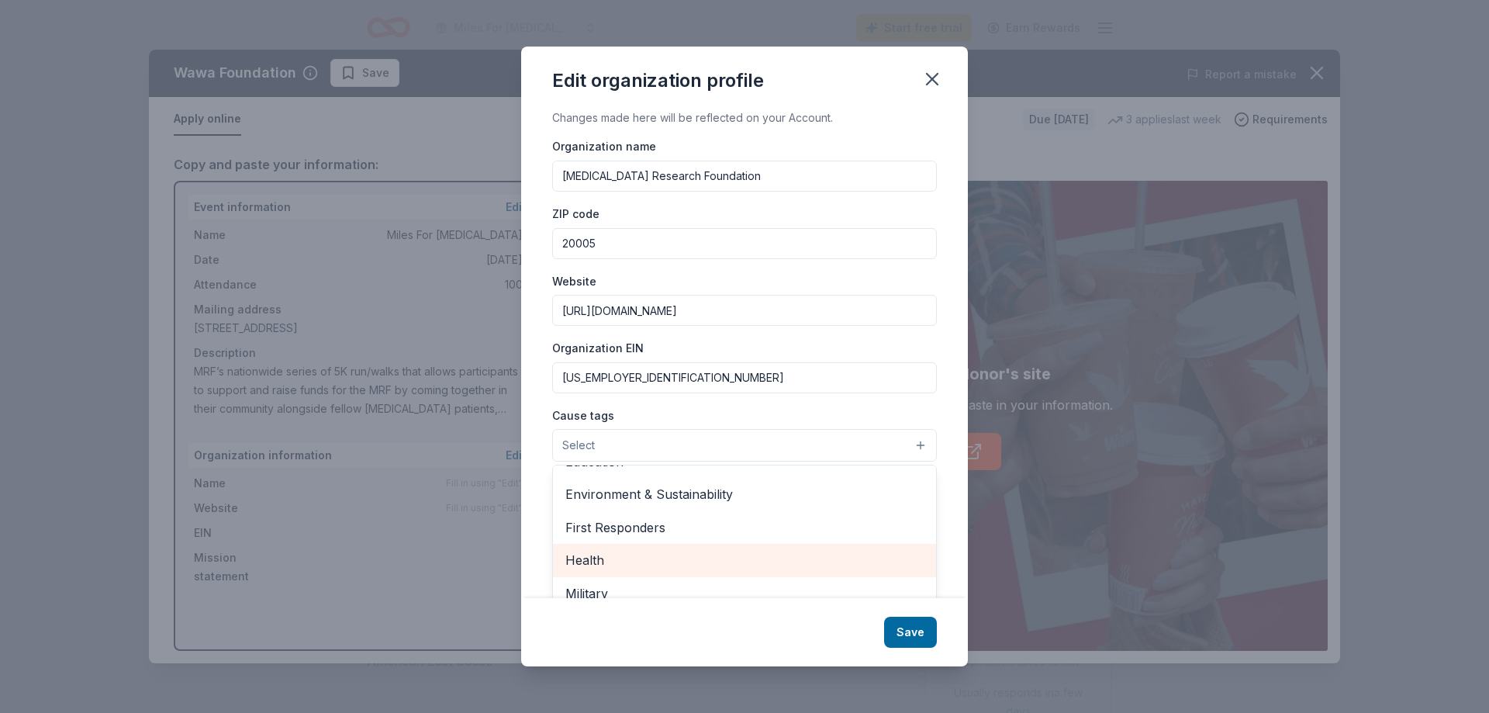
click at [616, 552] on span "Health" at bounding box center [744, 560] width 358 height 20
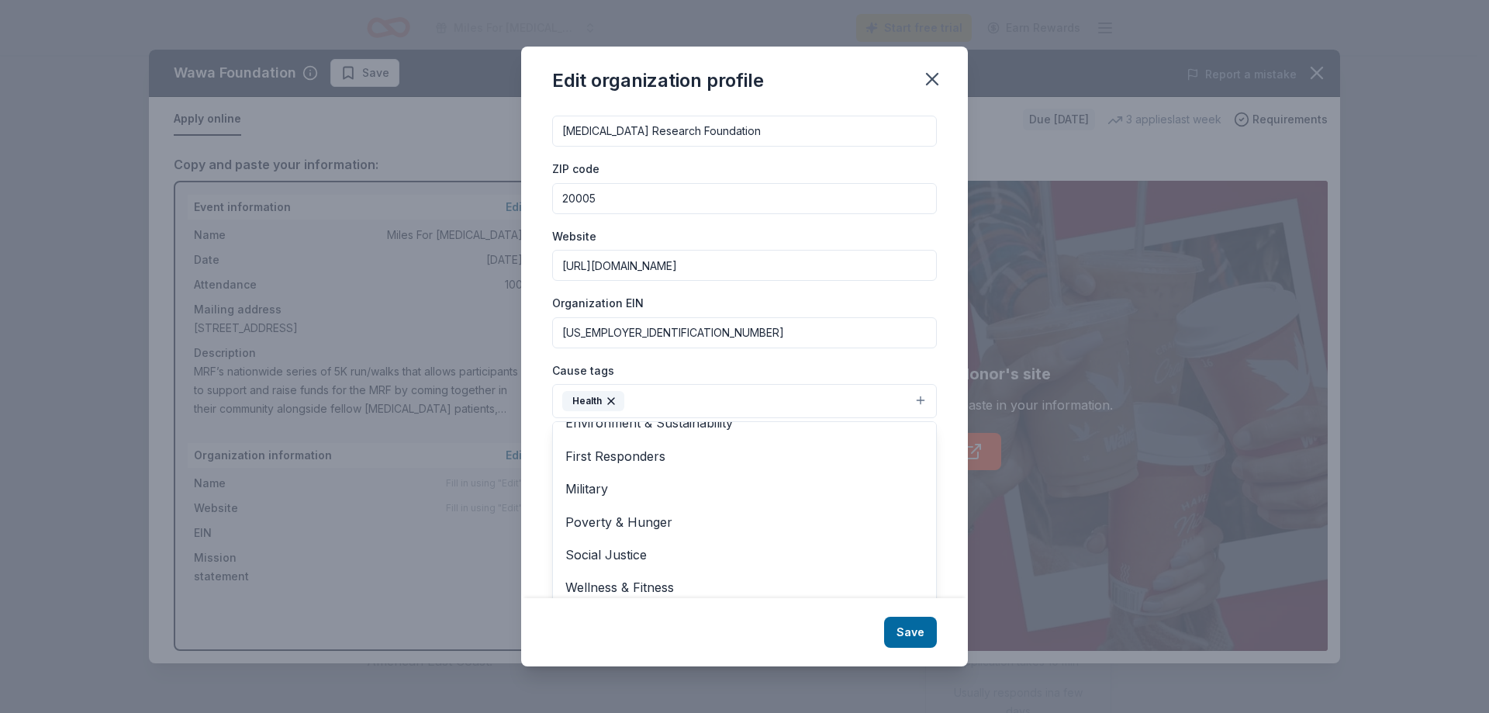
scroll to position [54, 0]
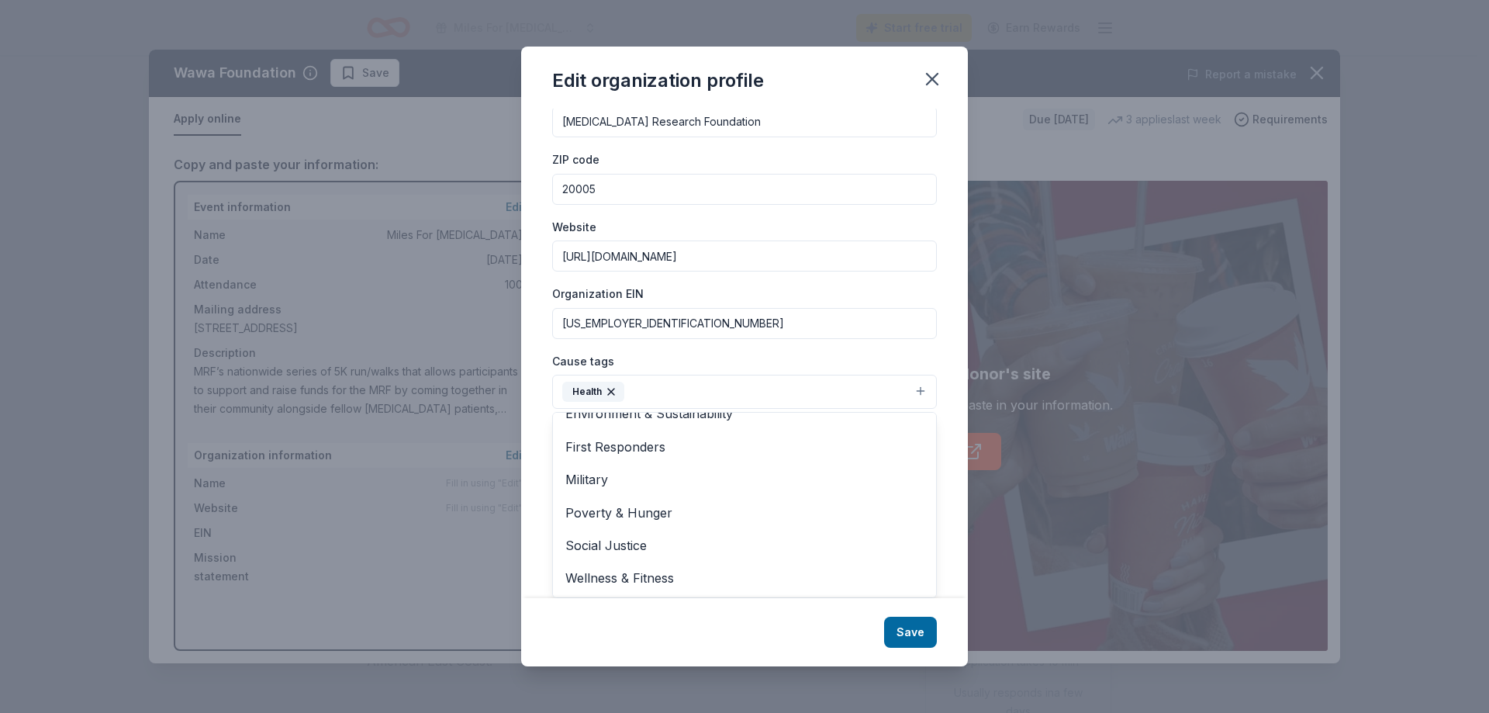
click at [913, 632] on div "Edit organization profile Changes made here will be reflected on your Account. …" at bounding box center [744, 356] width 447 height 619
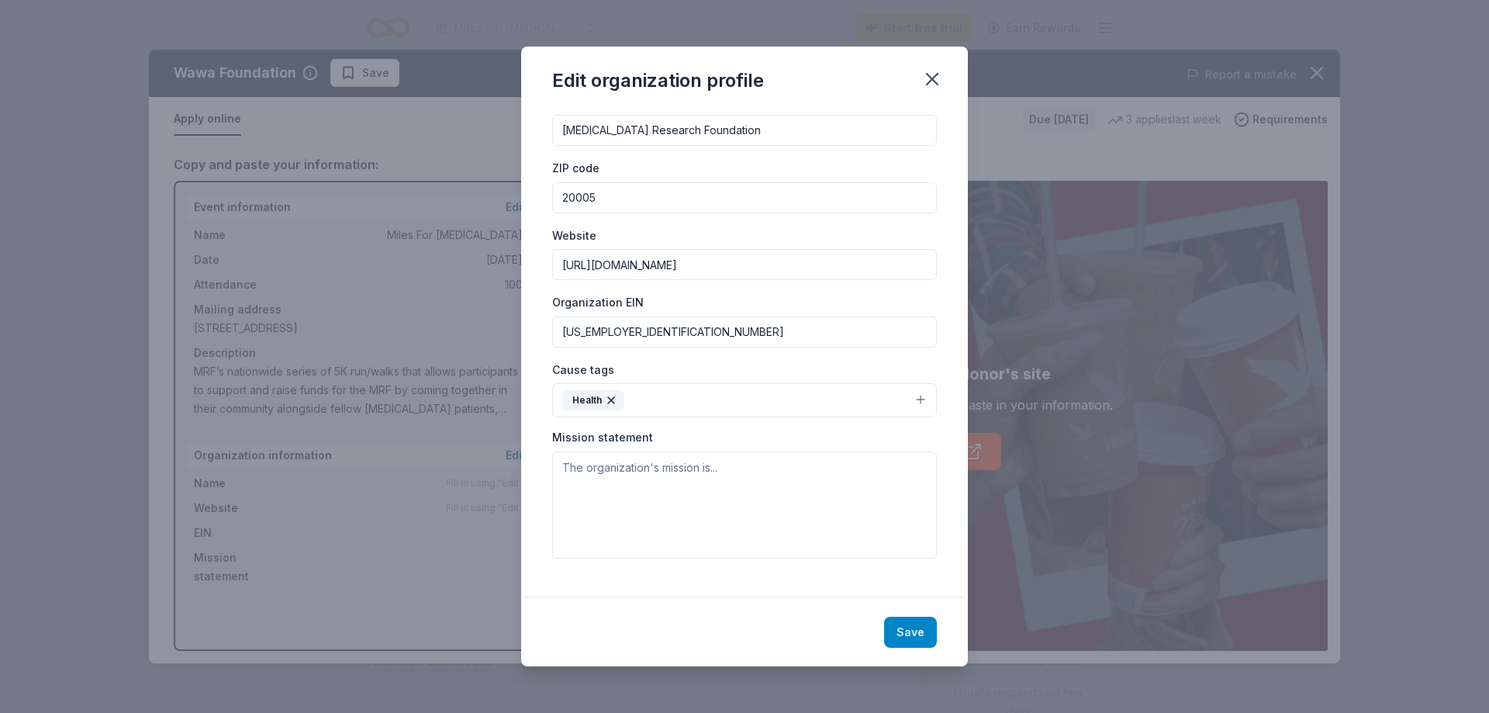
scroll to position [32, 0]
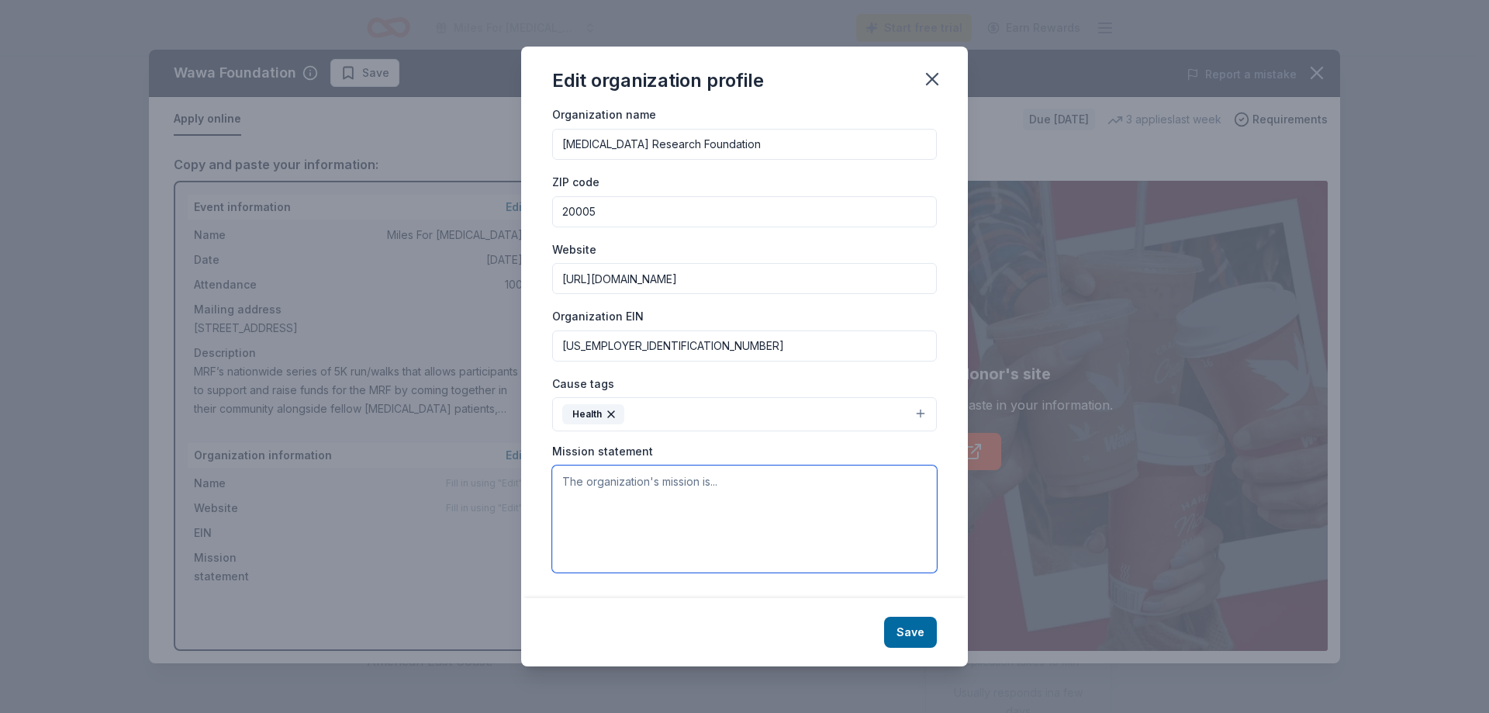
click at [600, 485] on textarea at bounding box center [744, 518] width 385 height 107
paste textarea "https://melanoma.org/miles-for-melanoma/"
type textarea "https://melanoma.org/miles-for-melanoma/"
drag, startPoint x: 786, startPoint y: 481, endPoint x: 511, endPoint y: 475, distance: 274.6
click at [511, 475] on div "Edit organization profile Changes made here will be reflected on your Account. …" at bounding box center [744, 356] width 1489 height 713
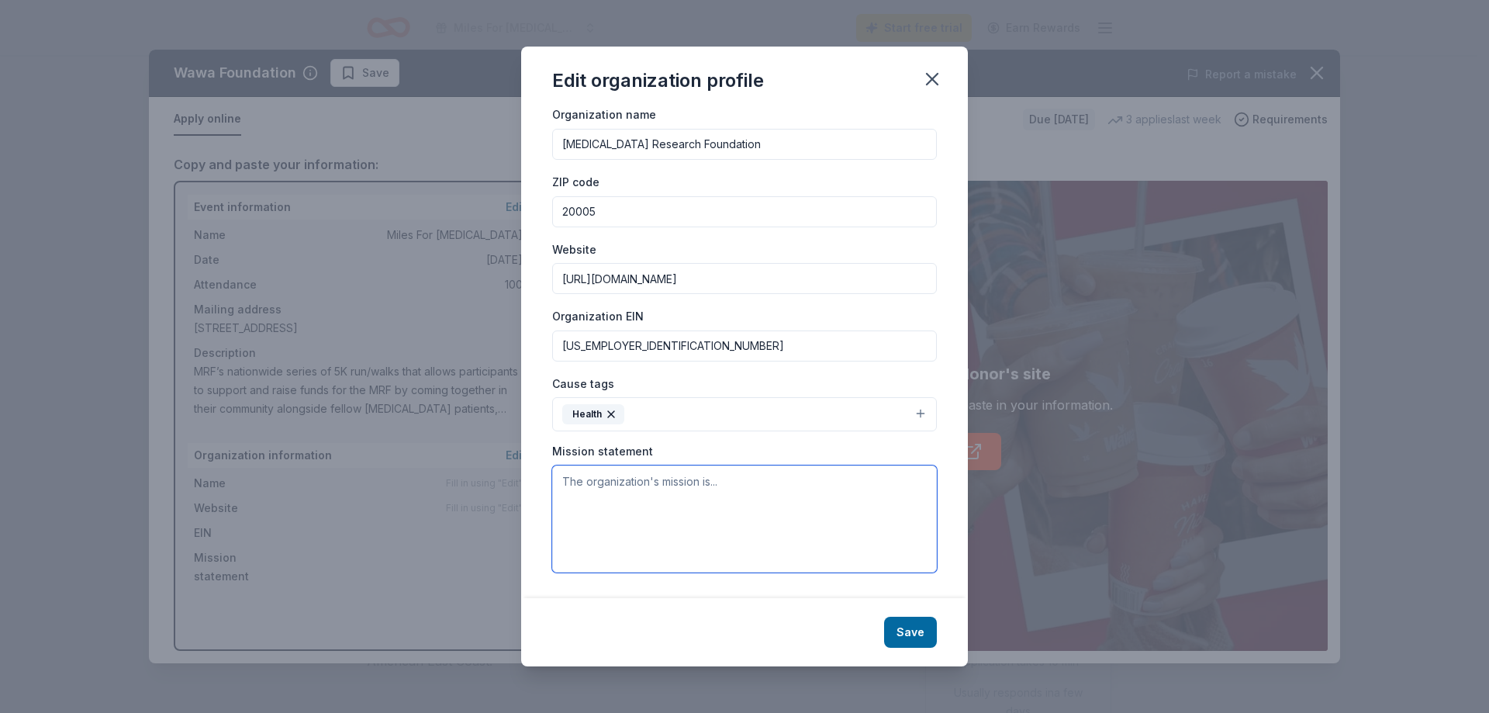
click at [565, 484] on textarea at bounding box center [744, 518] width 385 height 107
paste textarea "The MRF’s mission is to eradicate melanoma by accelerating medical research whi…"
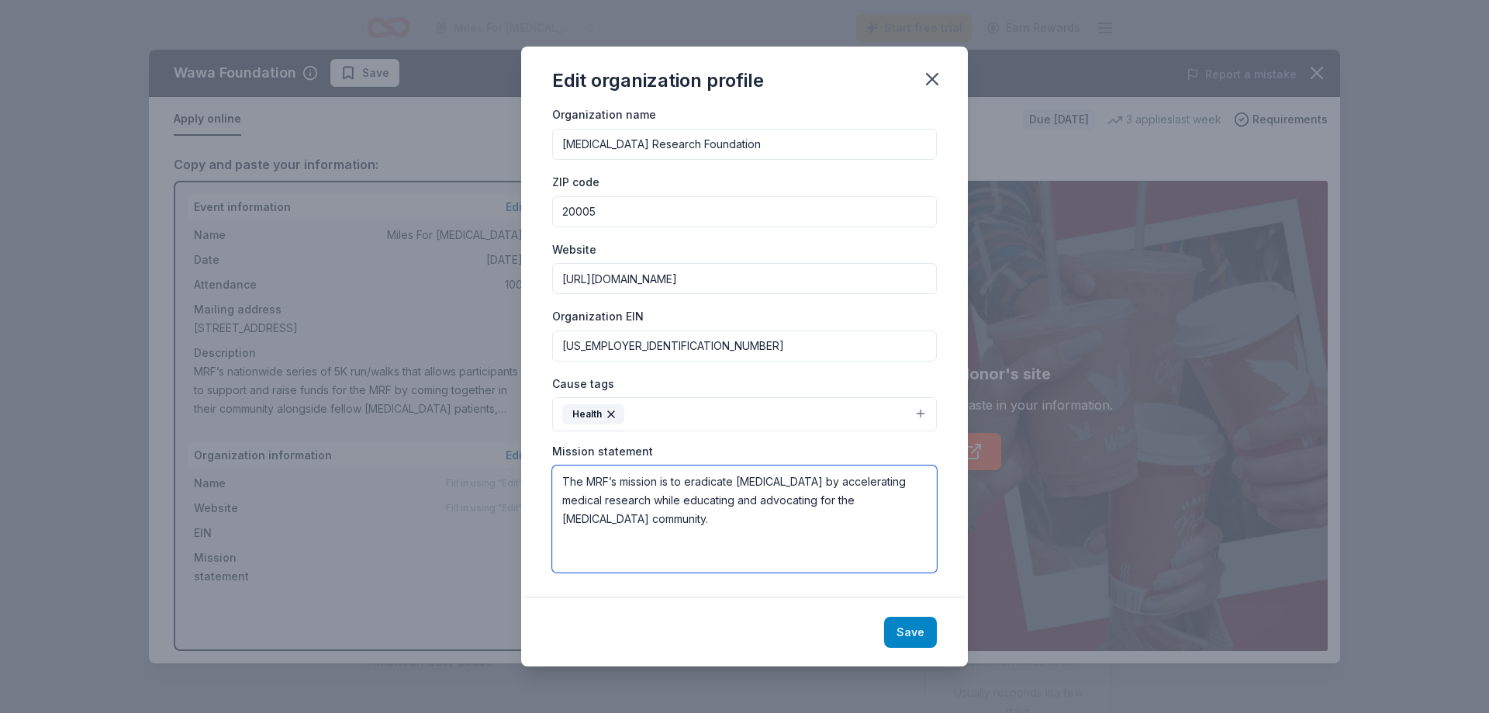
type textarea "The MRF’s mission is to eradicate melanoma by accelerating medical research whi…"
click at [928, 630] on button "Save" at bounding box center [910, 631] width 53 height 31
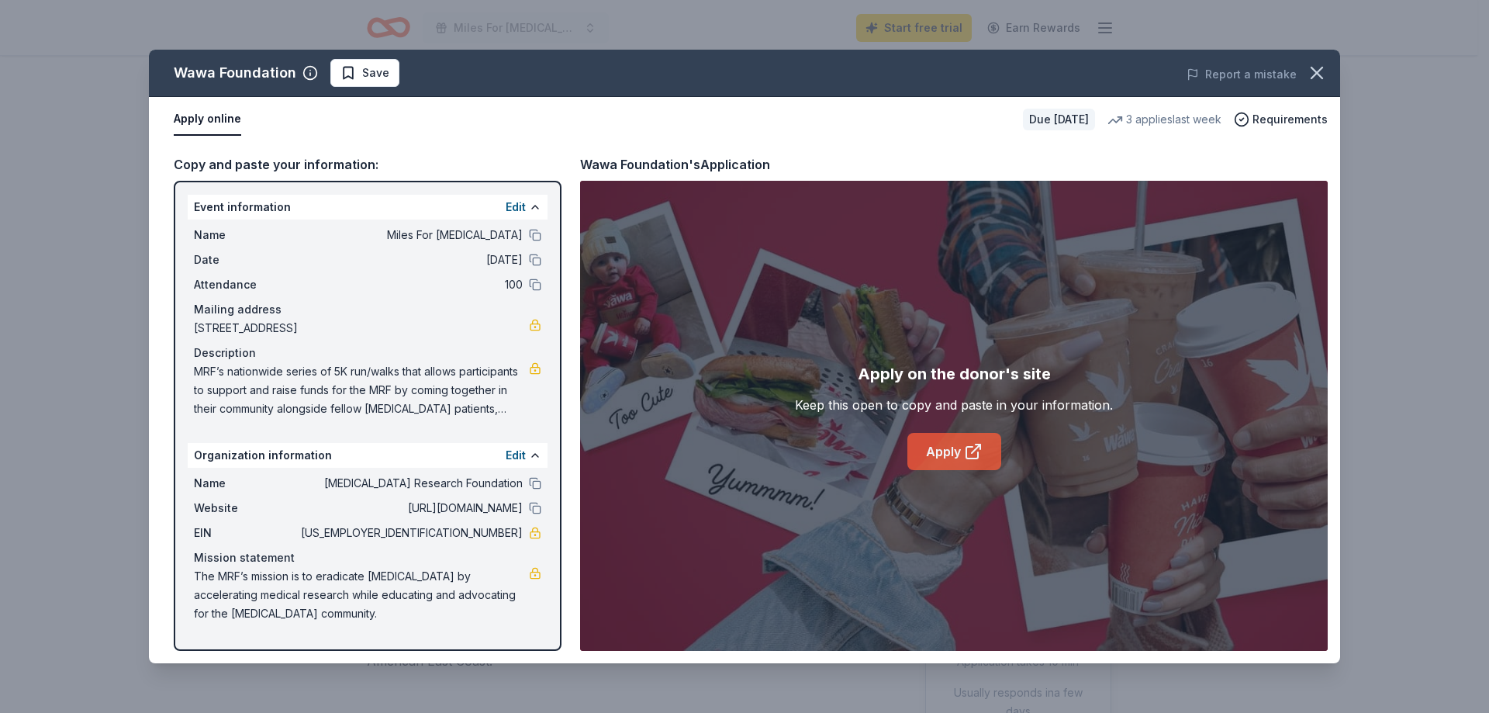
click at [946, 456] on link "Apply" at bounding box center [954, 451] width 94 height 37
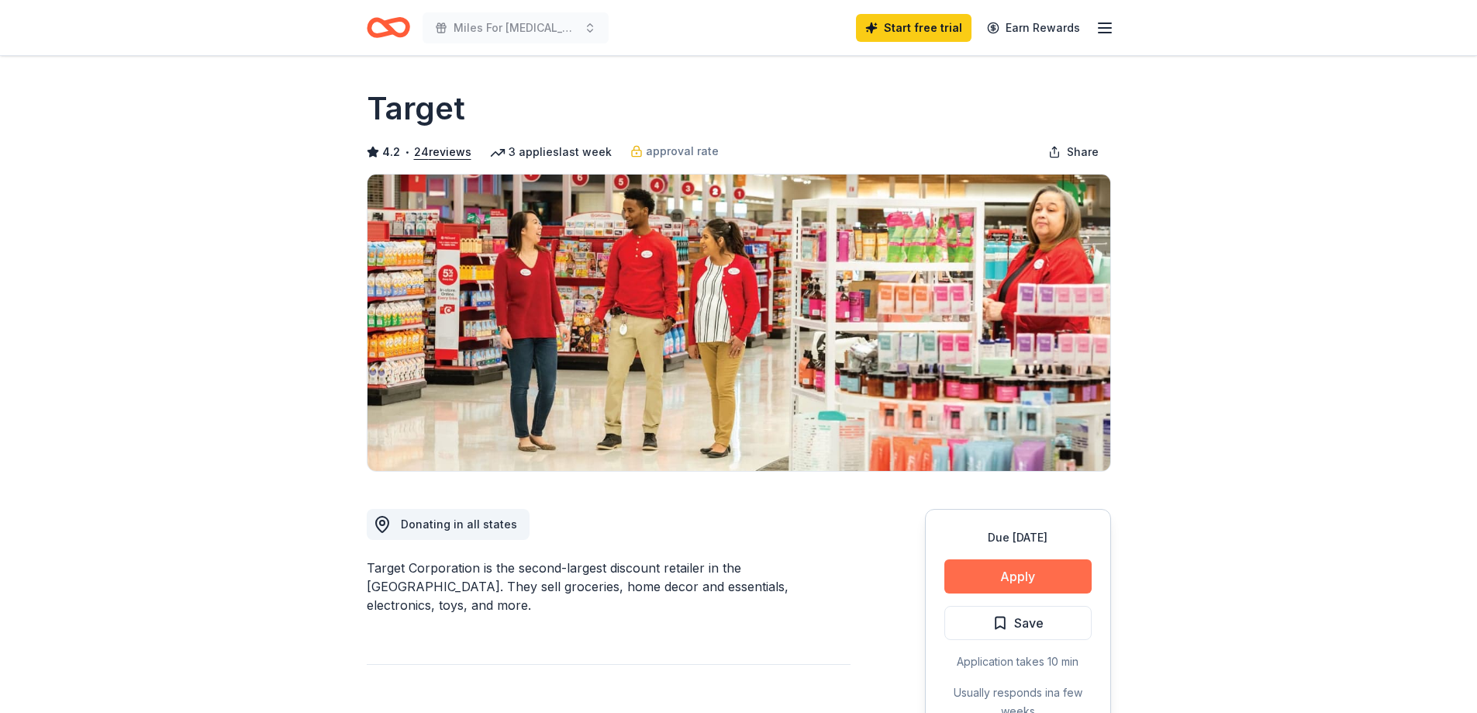
click at [1079, 566] on button "Apply" at bounding box center [1018, 576] width 147 height 34
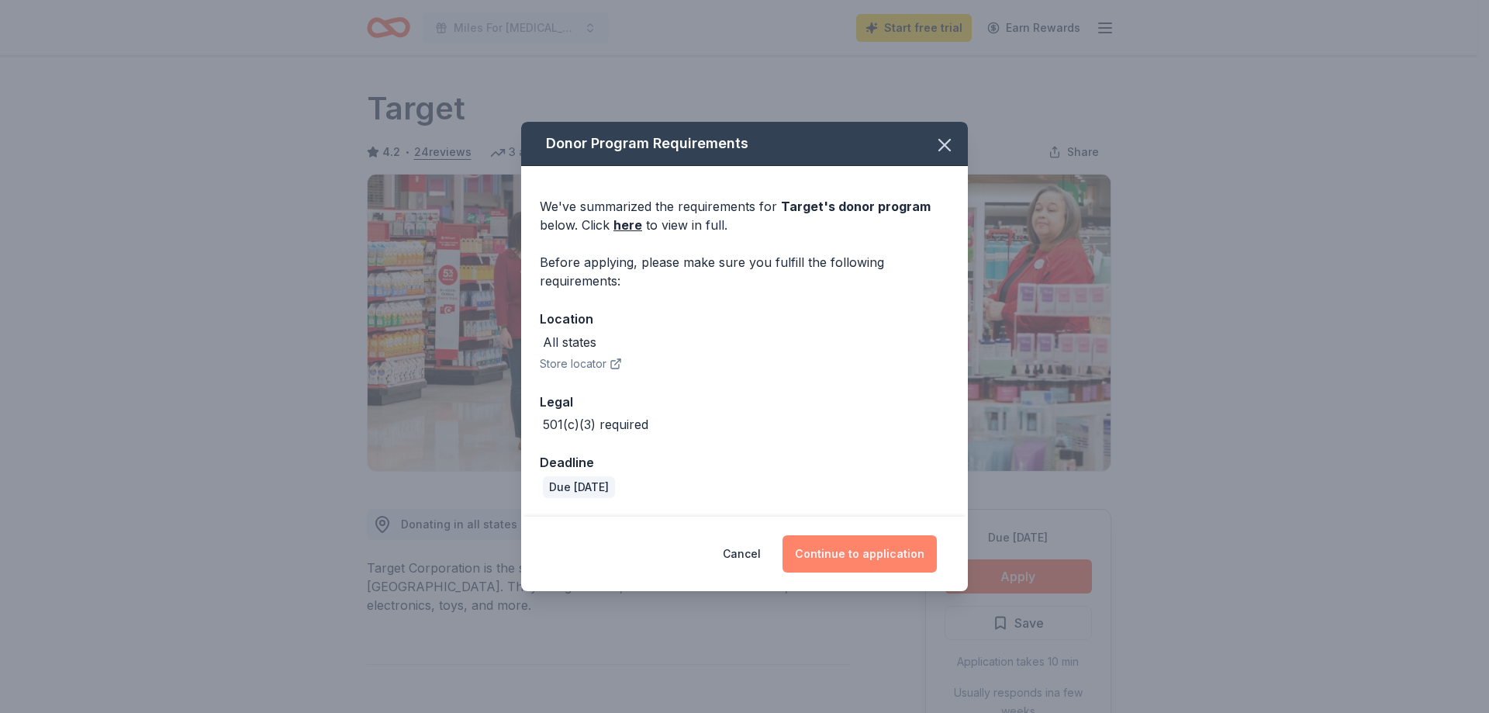
click at [862, 552] on button "Continue to application" at bounding box center [859, 553] width 154 height 37
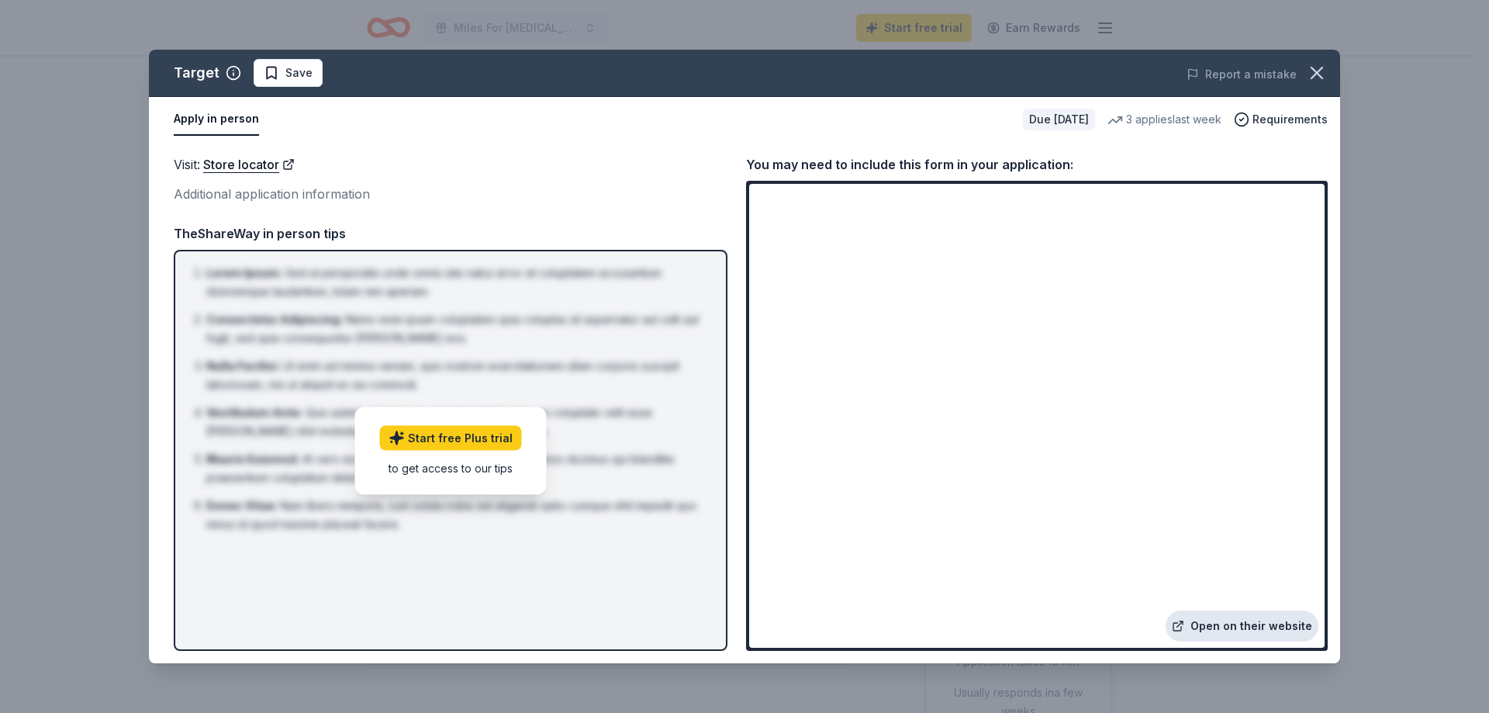
click at [1231, 620] on link "Open on their website" at bounding box center [1242, 625] width 153 height 31
click at [1318, 65] on icon "button" at bounding box center [1317, 73] width 22 height 22
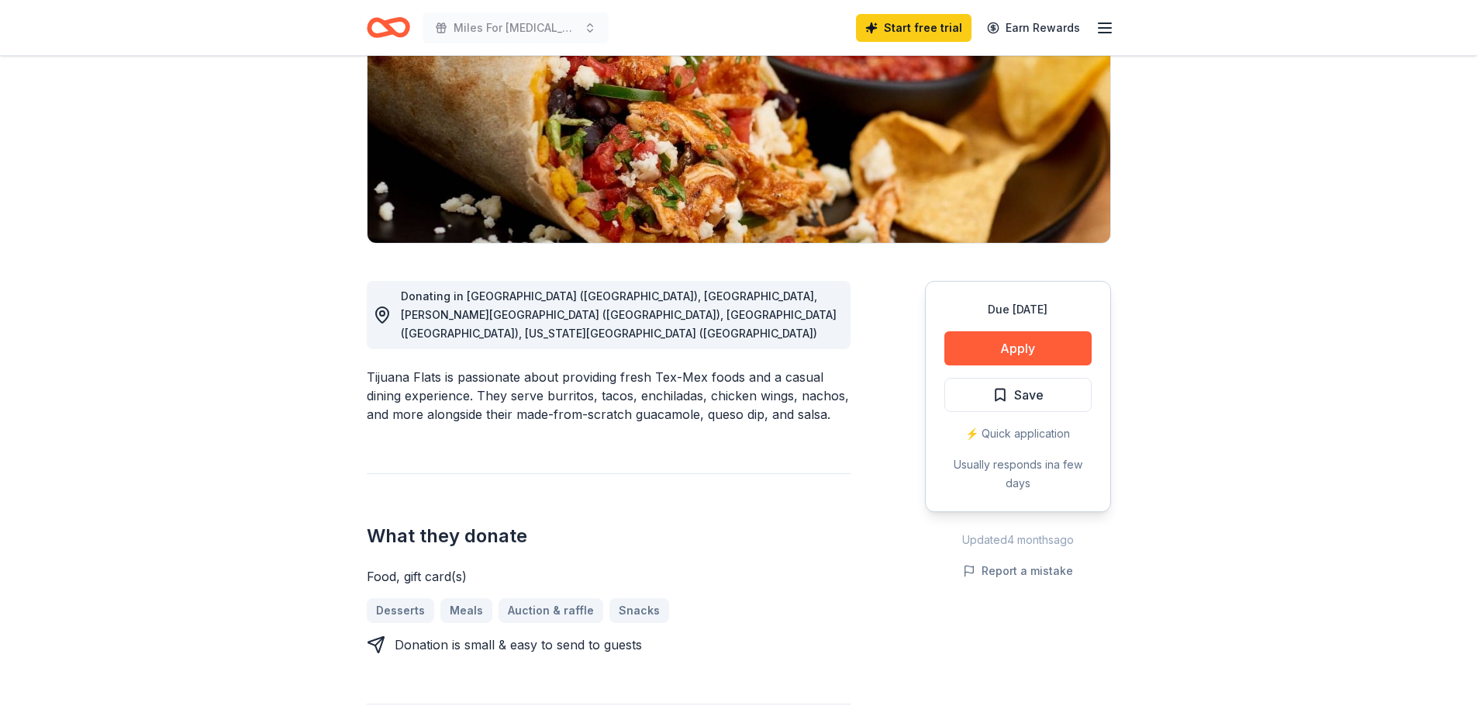
scroll to position [233, 0]
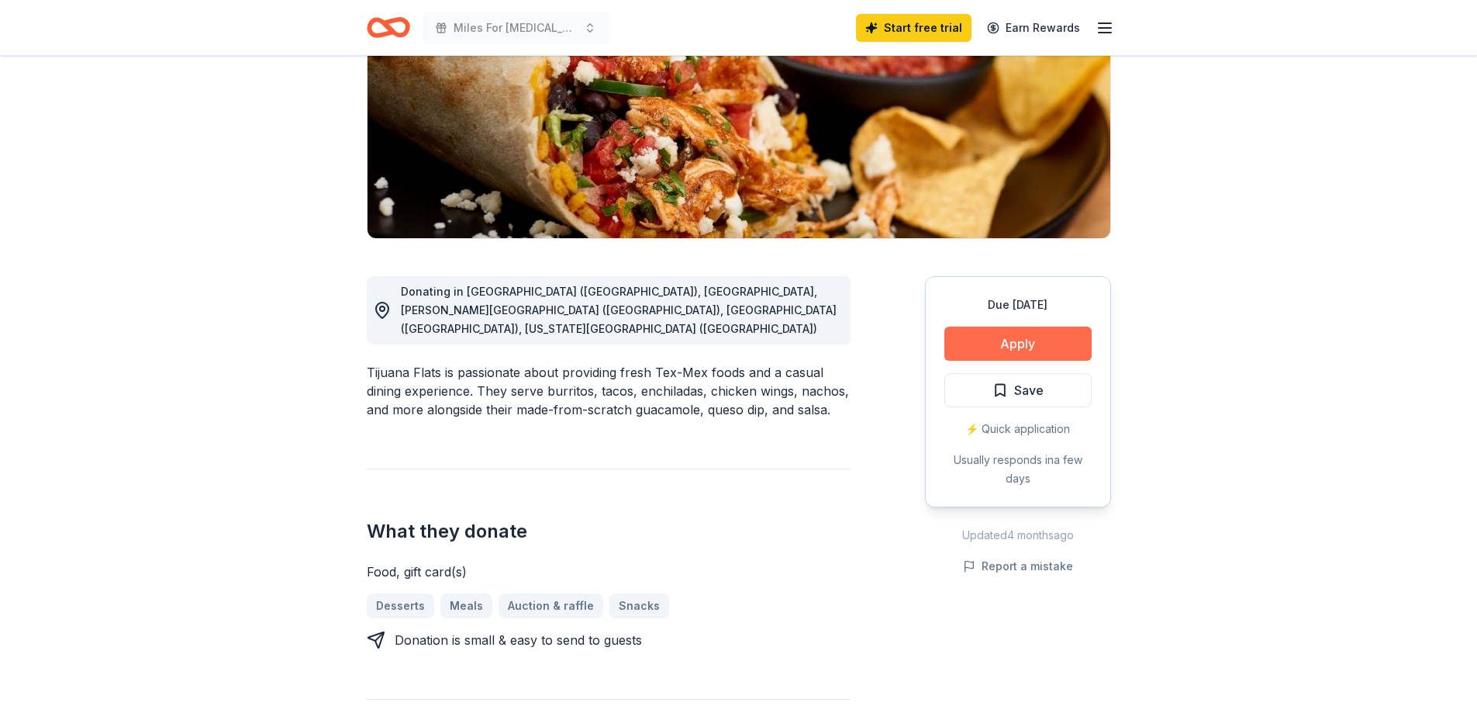
click at [1014, 345] on button "Apply" at bounding box center [1018, 343] width 147 height 34
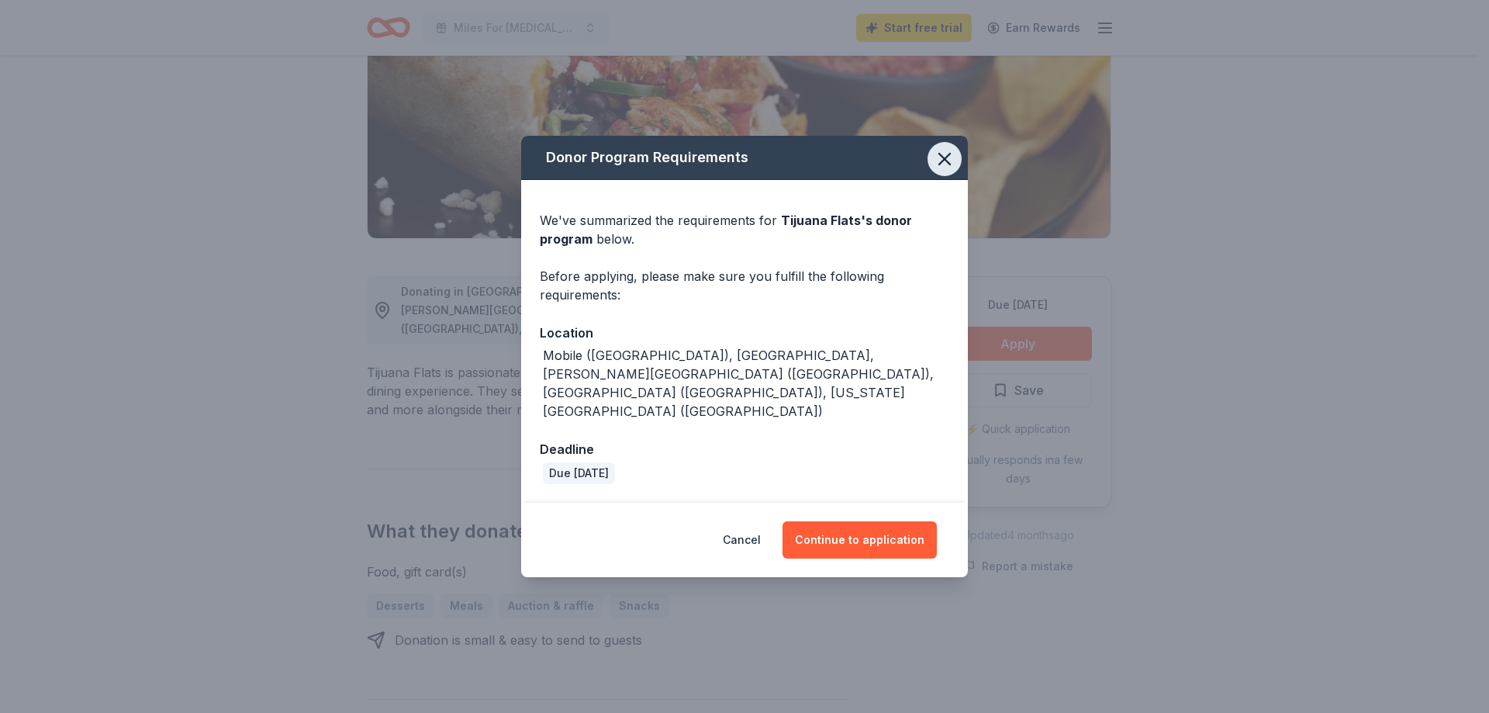
click at [943, 169] on icon "button" at bounding box center [945, 159] width 22 height 22
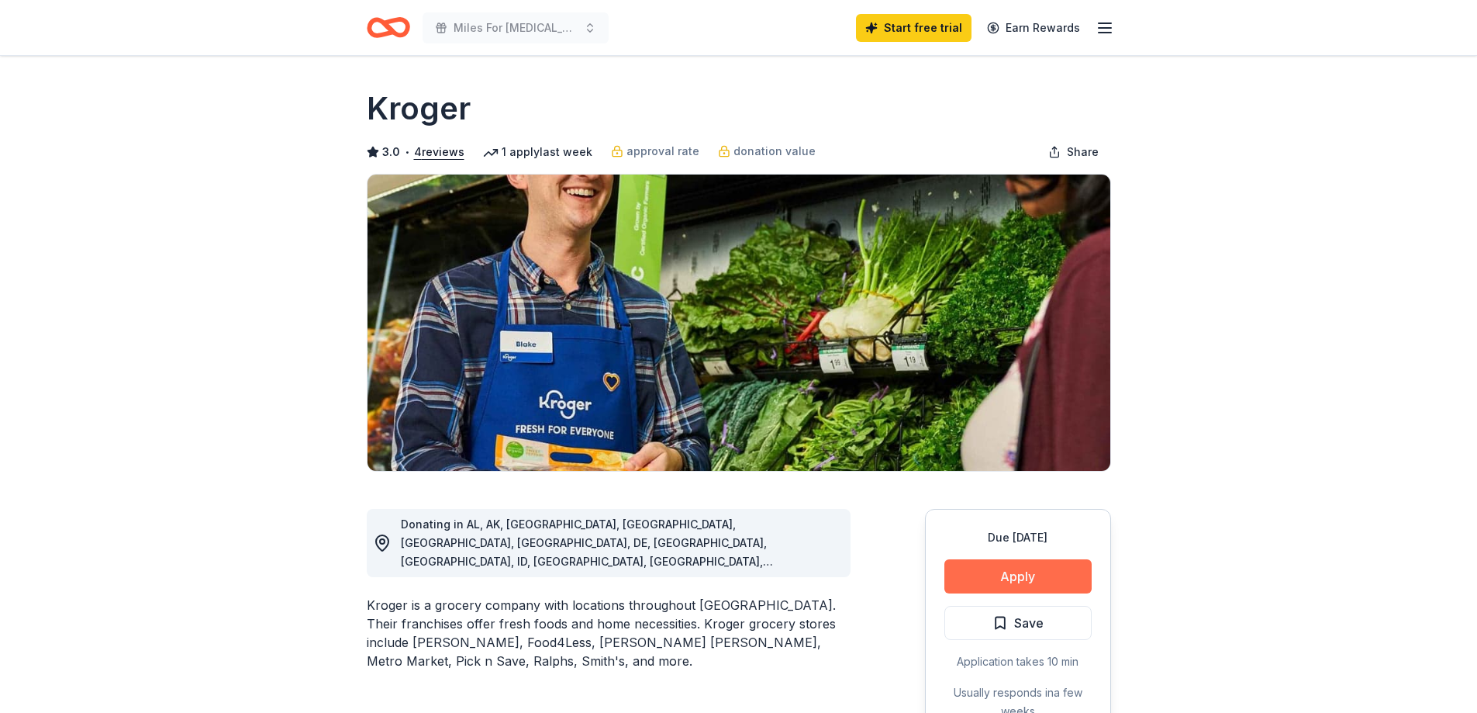
click at [998, 572] on button "Apply" at bounding box center [1018, 576] width 147 height 34
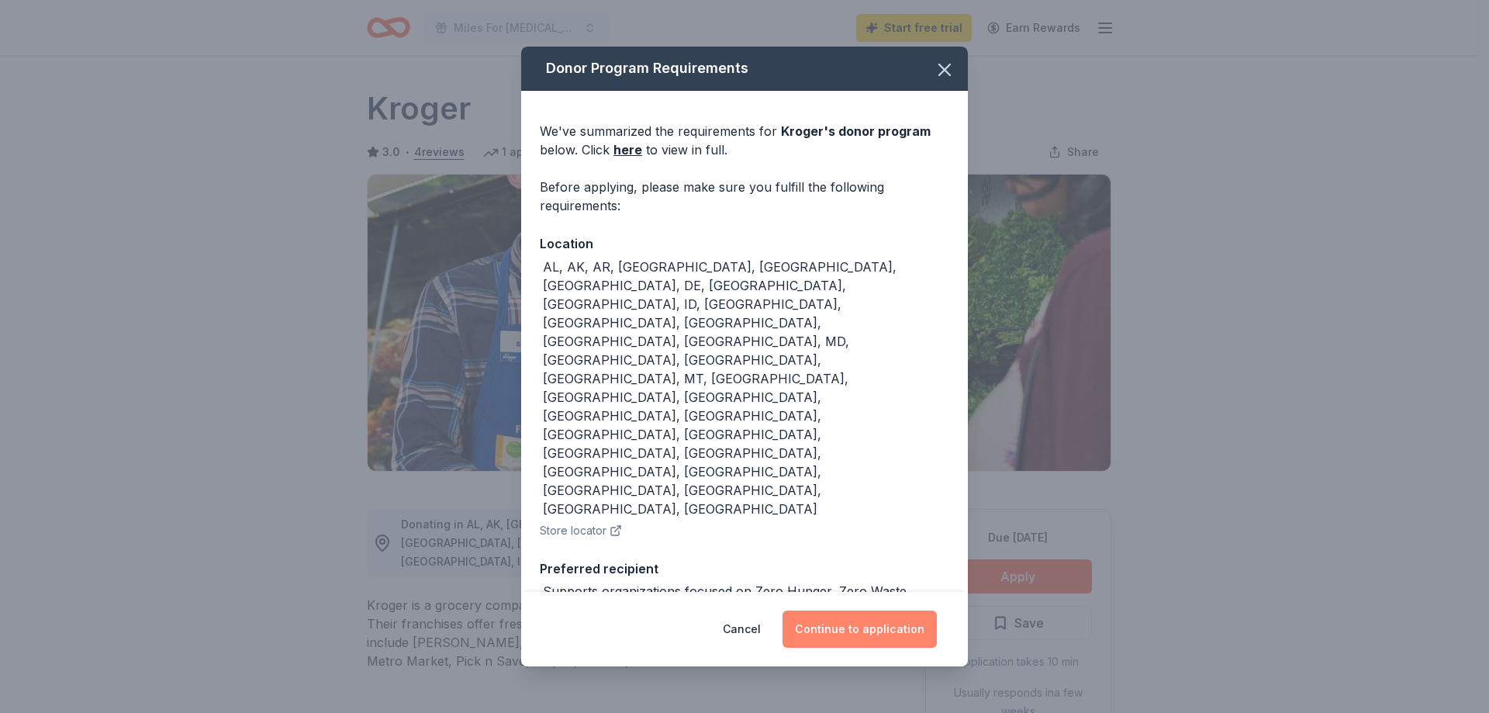
click at [899, 621] on button "Continue to application" at bounding box center [859, 628] width 154 height 37
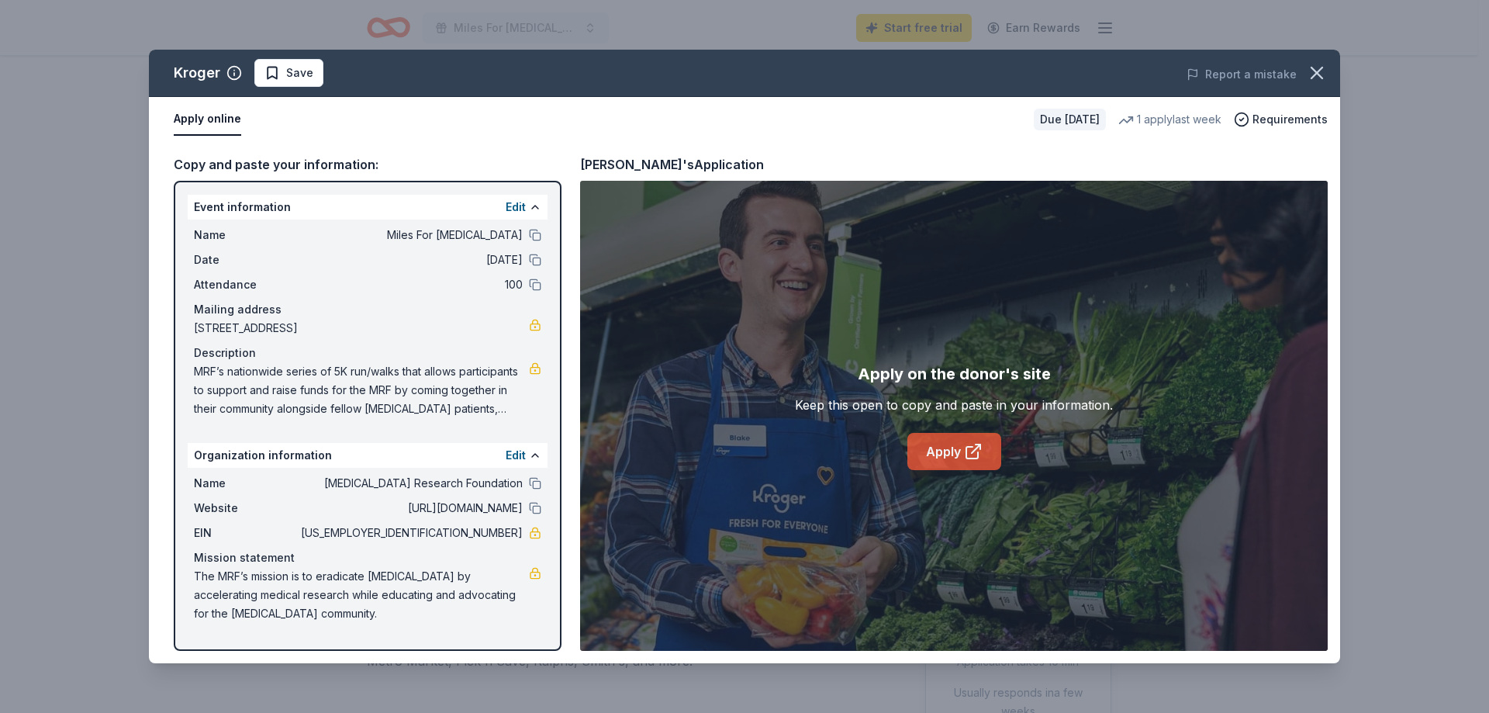
click at [949, 452] on link "Apply" at bounding box center [954, 451] width 94 height 37
